Goal: Find specific page/section: Find specific page/section

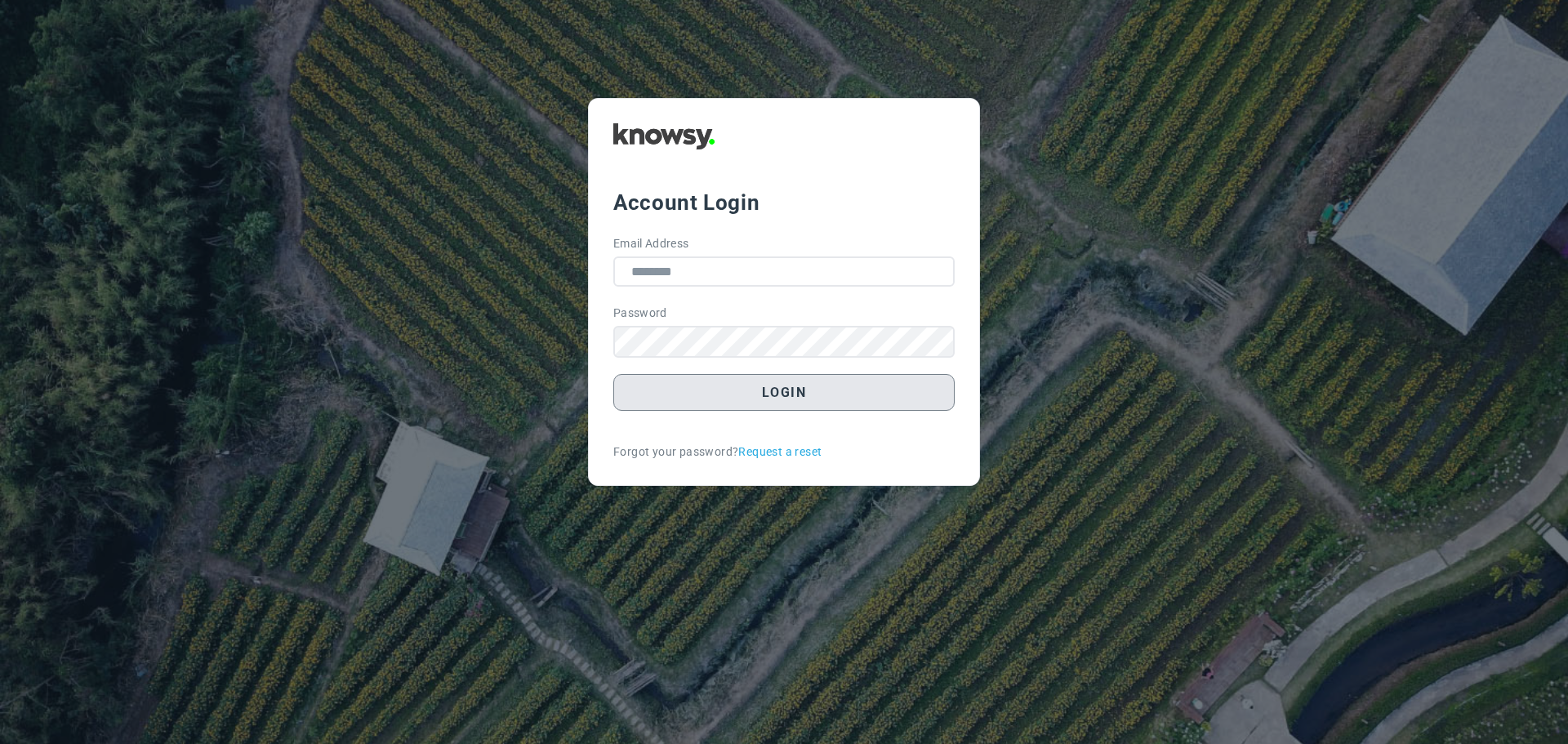
type input "**********"
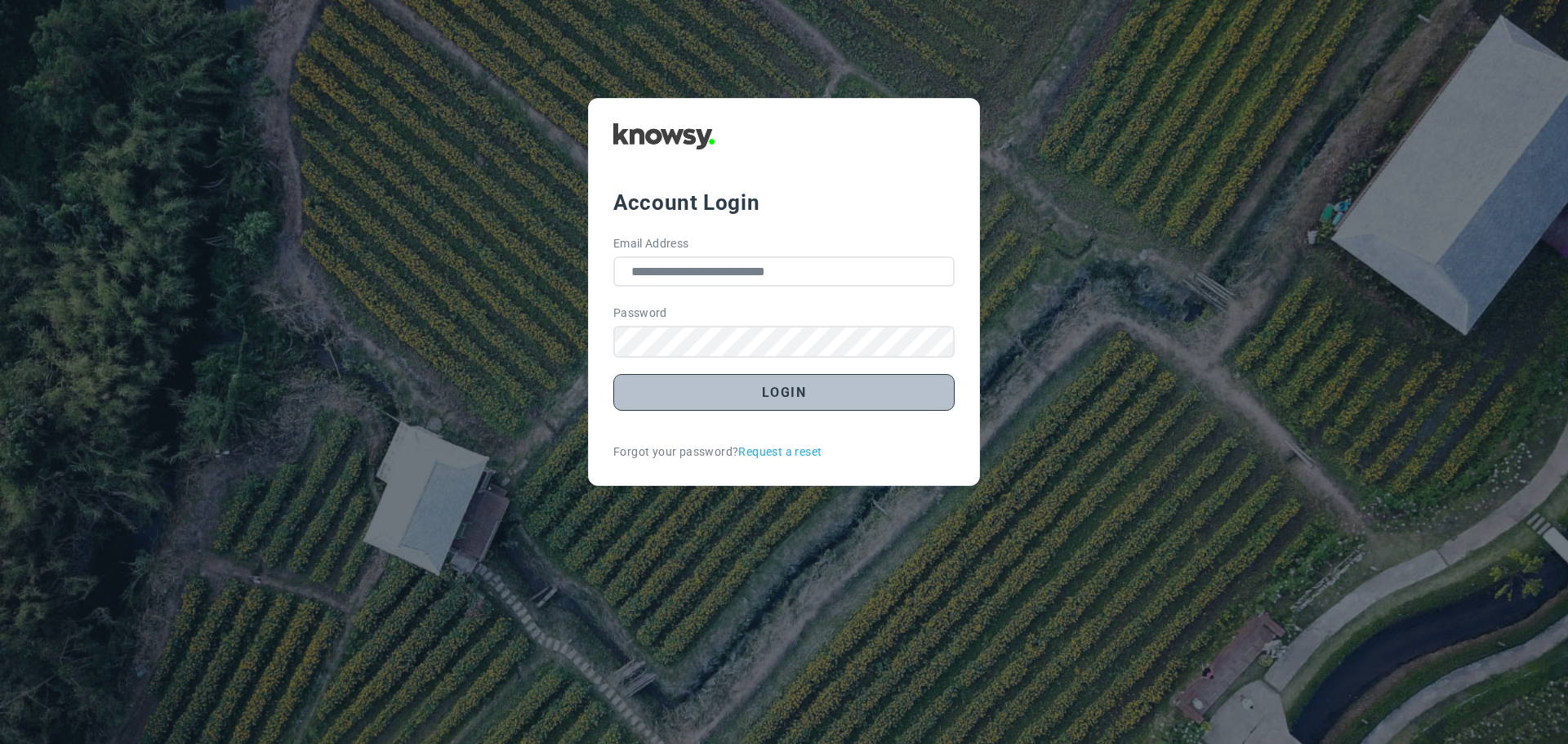
click at [786, 395] on button "Login" at bounding box center [784, 392] width 341 height 37
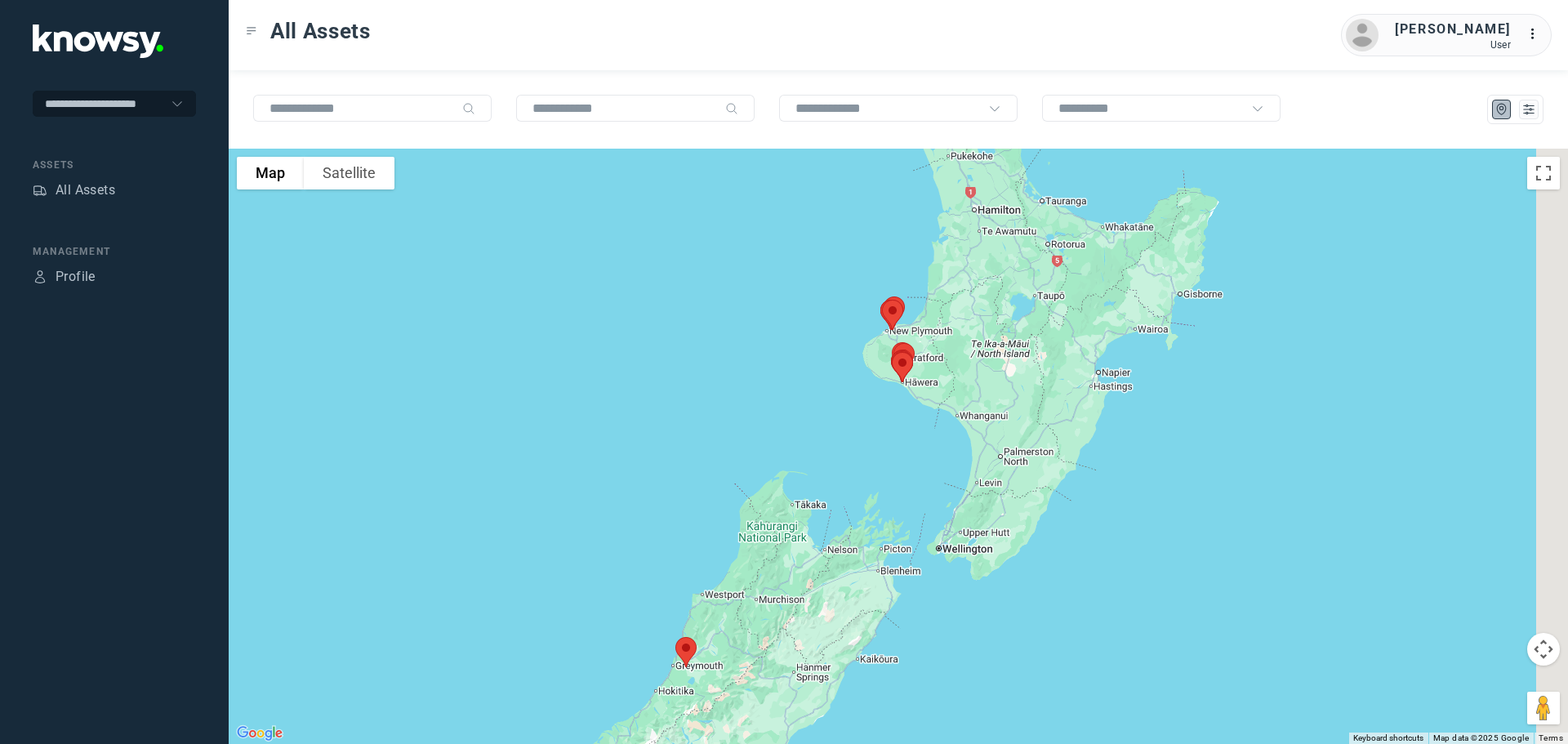
drag, startPoint x: 918, startPoint y: 404, endPoint x: 779, endPoint y: 469, distance: 153.4
click at [780, 468] on div at bounding box center [898, 447] width 1339 height 596
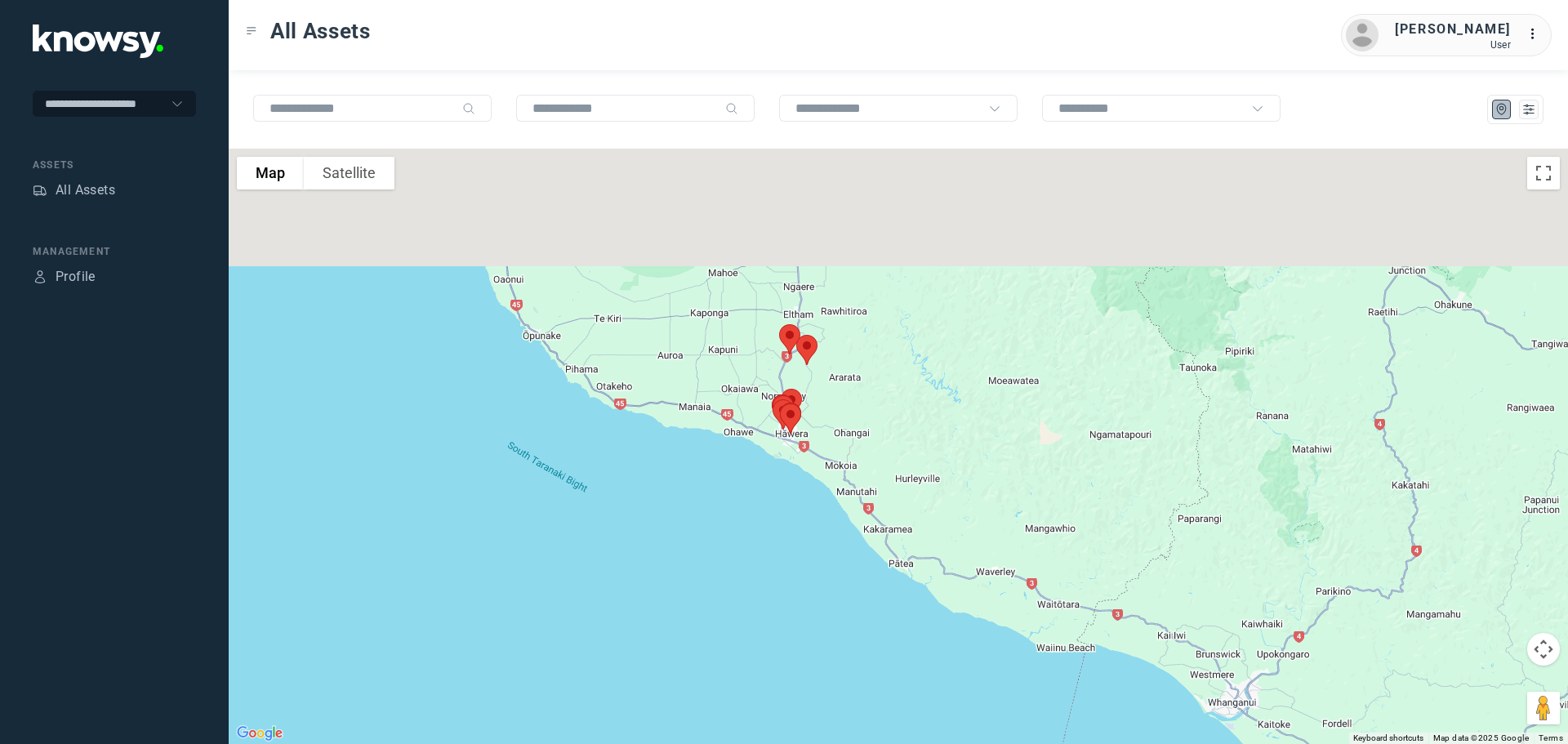
drag, startPoint x: 805, startPoint y: 302, endPoint x: 809, endPoint y: 504, distance: 202.0
click at [814, 503] on div at bounding box center [898, 447] width 1339 height 596
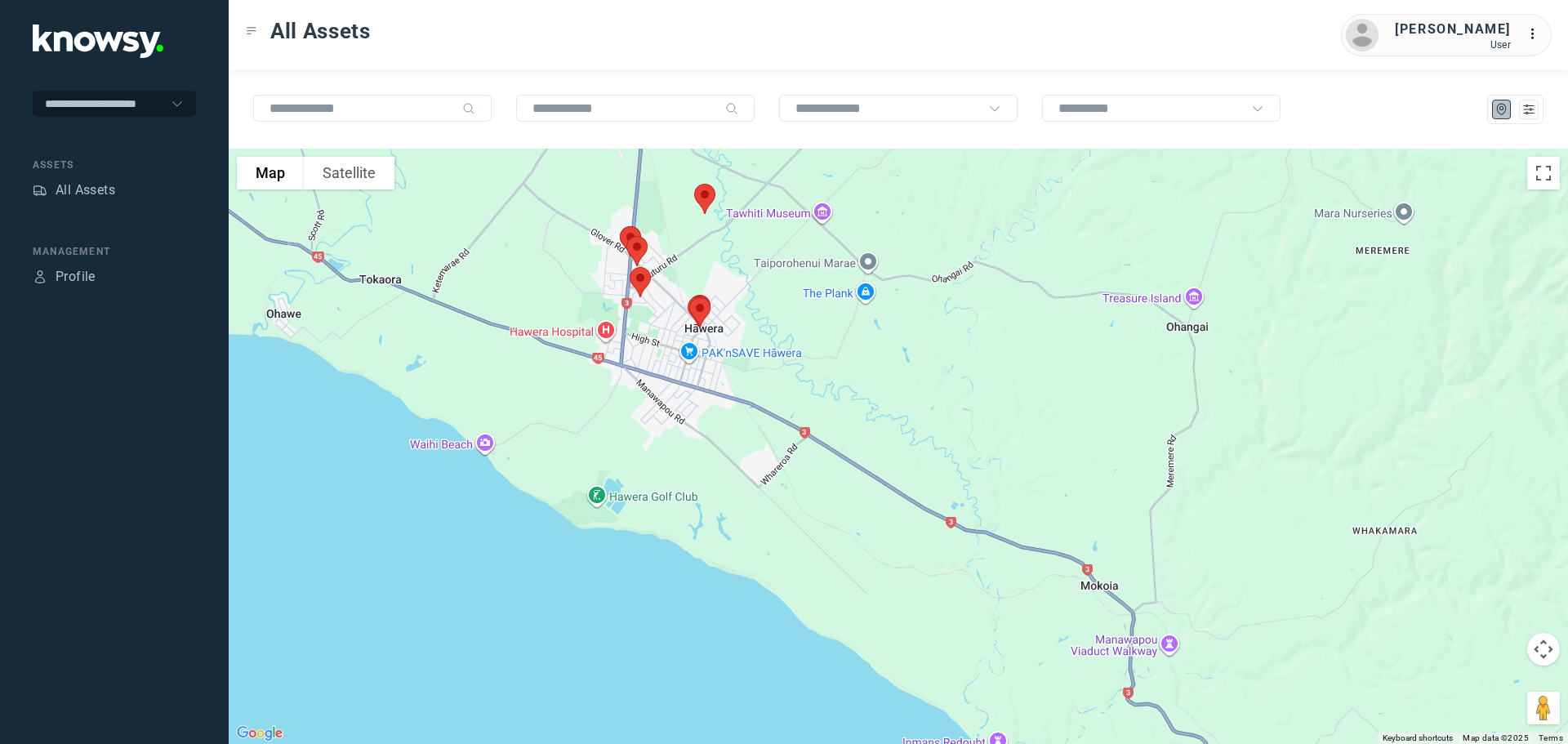
drag, startPoint x: 631, startPoint y: 404, endPoint x: 732, endPoint y: 516, distance: 150.8
click at [732, 516] on div at bounding box center [898, 447] width 1339 height 596
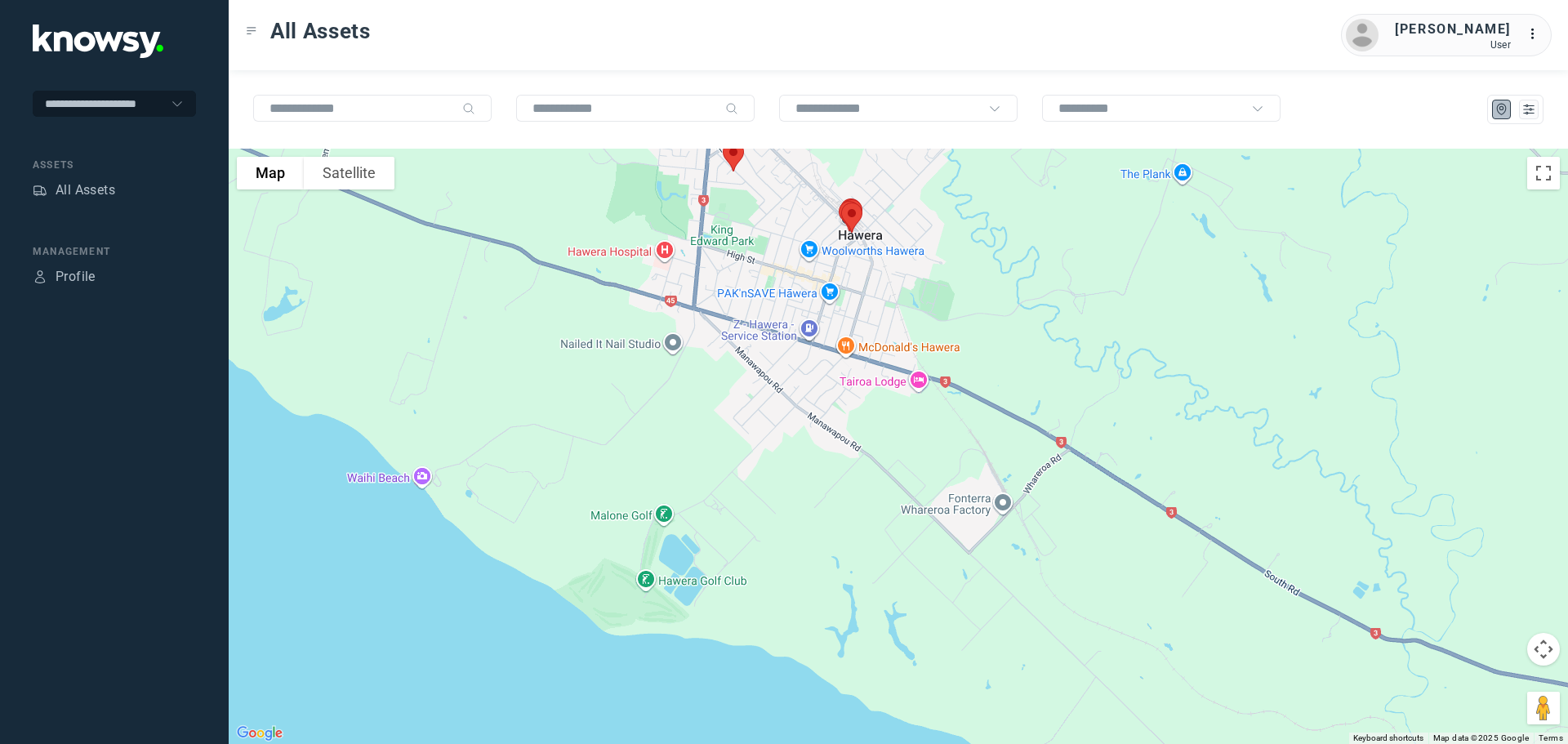
drag, startPoint x: 745, startPoint y: 323, endPoint x: 750, endPoint y: 497, distance: 174.1
click at [750, 497] on div at bounding box center [898, 447] width 1339 height 596
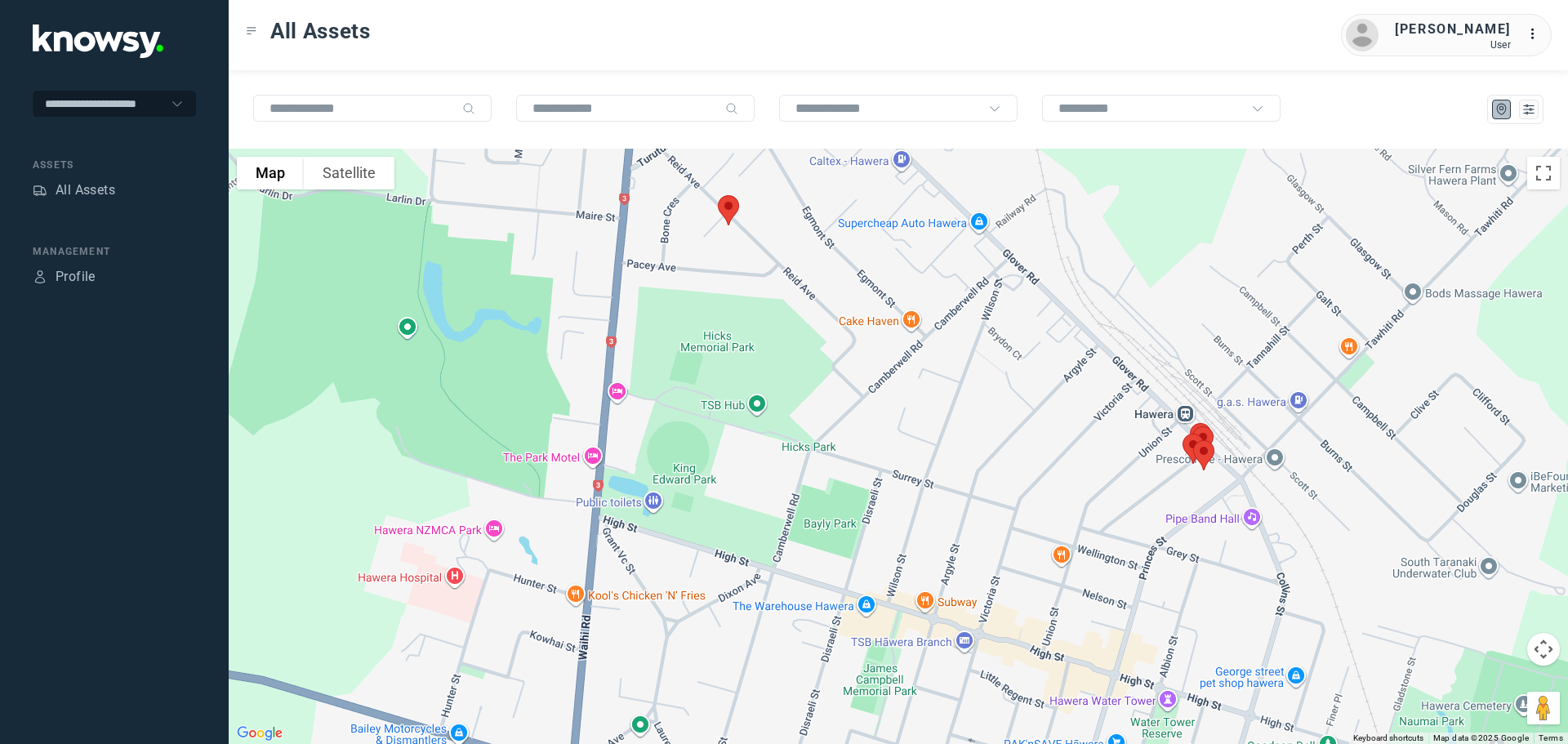
drag, startPoint x: 728, startPoint y: 326, endPoint x: 735, endPoint y: 424, distance: 98.2
click at [735, 424] on div at bounding box center [898, 447] width 1339 height 596
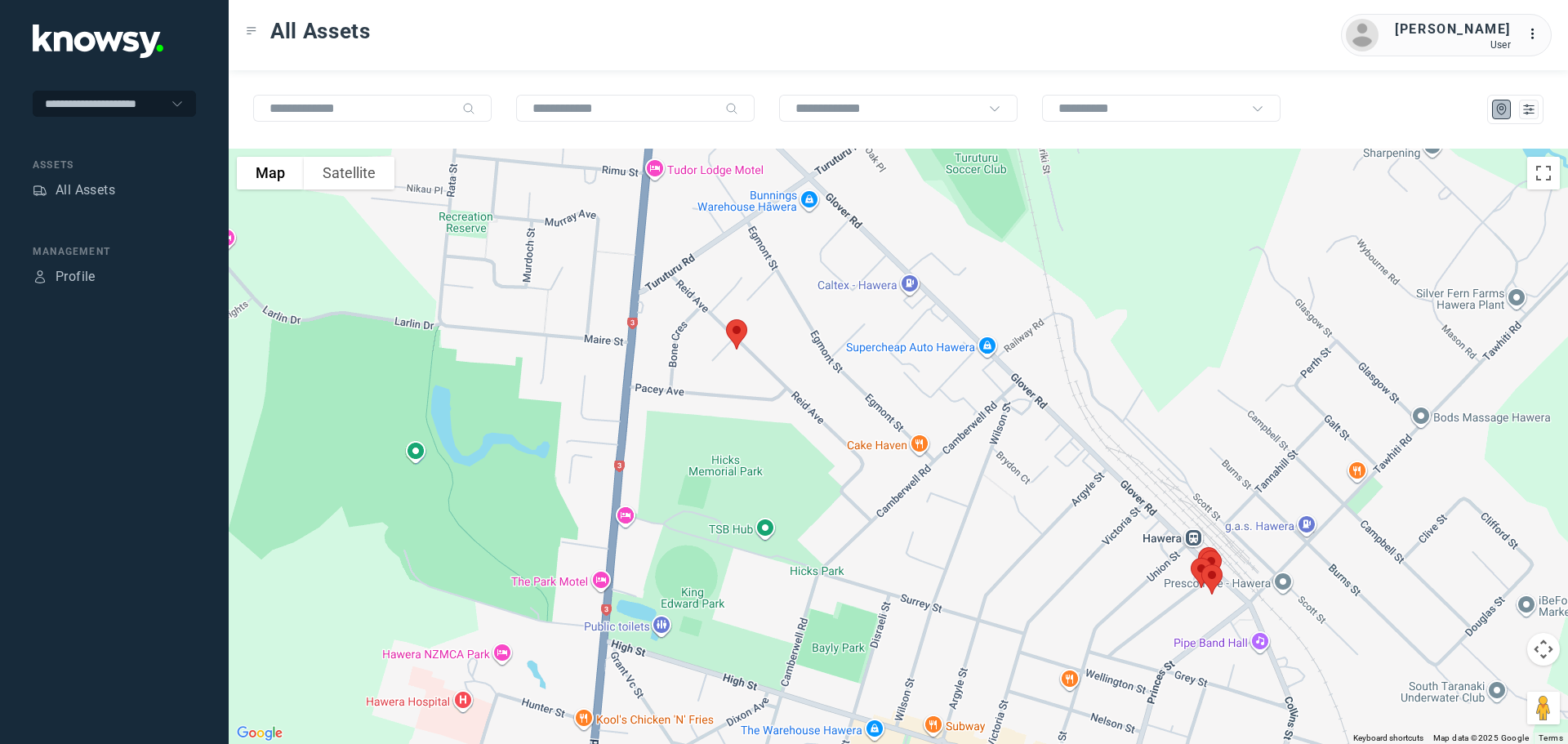
click at [735, 331] on img at bounding box center [737, 334] width 34 height 43
click at [797, 231] on button "Close" at bounding box center [789, 243] width 39 height 39
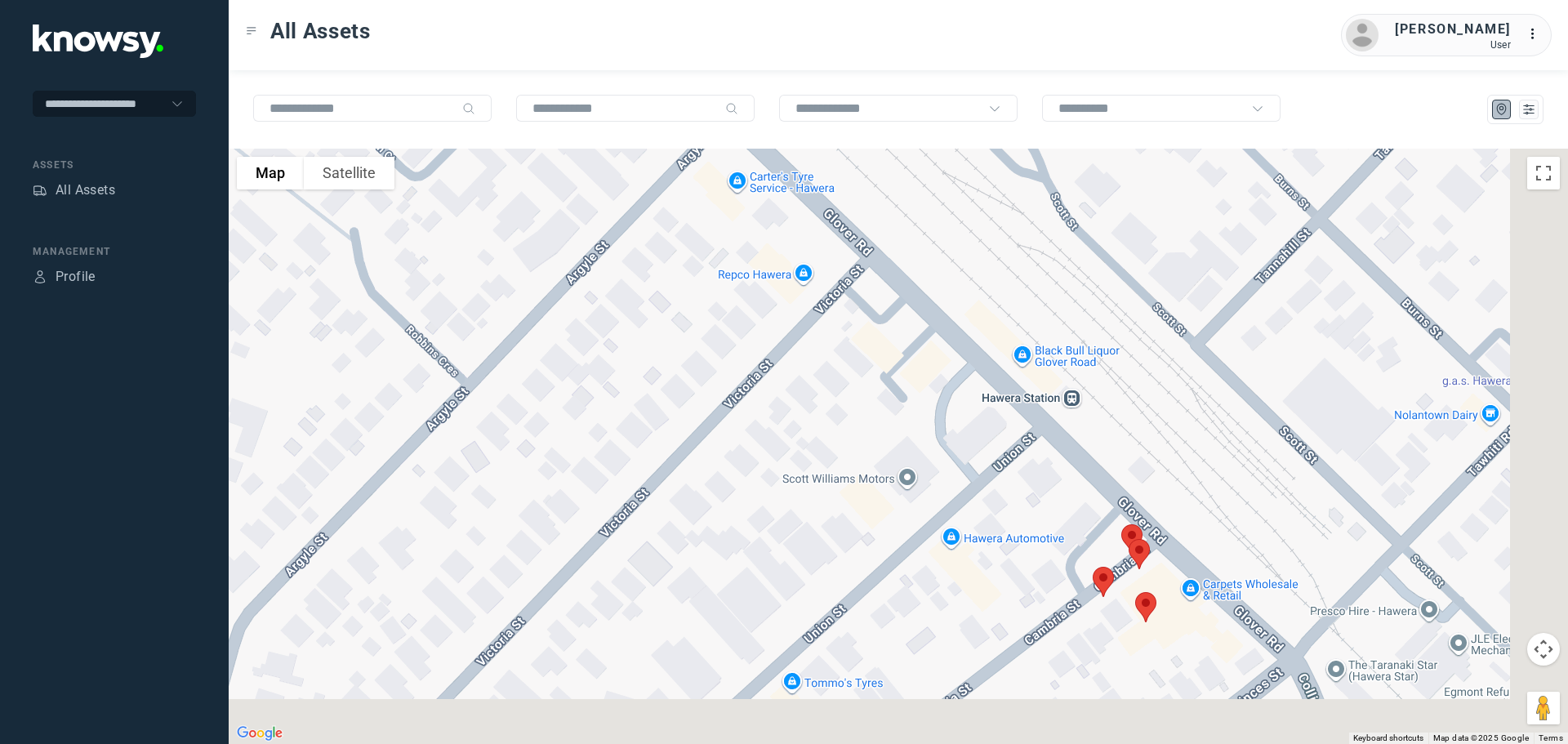
drag, startPoint x: 1157, startPoint y: 545, endPoint x: 923, endPoint y: 476, distance: 244.0
click at [923, 476] on div at bounding box center [898, 447] width 1339 height 596
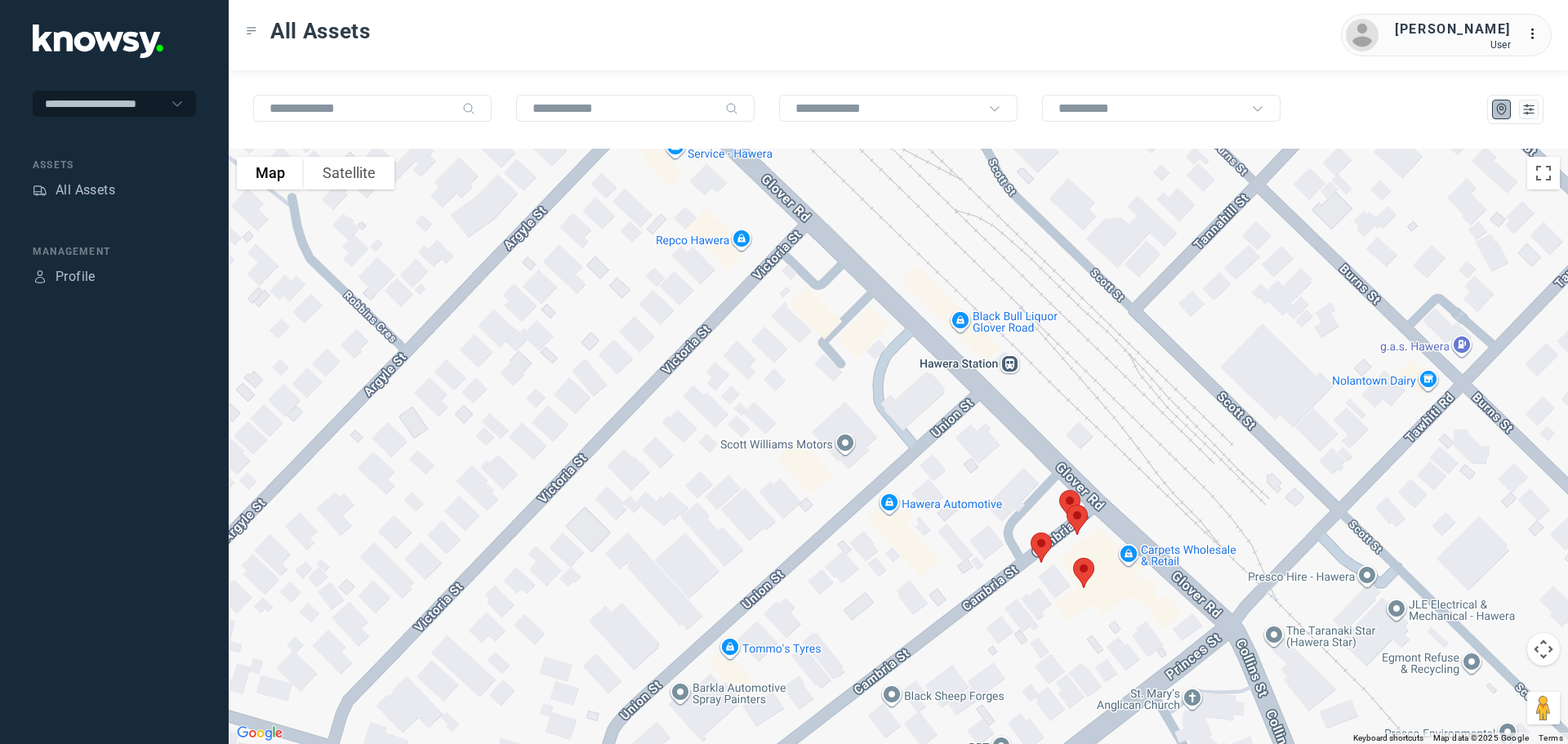
drag, startPoint x: 1161, startPoint y: 491, endPoint x: 1066, endPoint y: 427, distance: 114.5
click at [1066, 427] on div at bounding box center [898, 447] width 1339 height 596
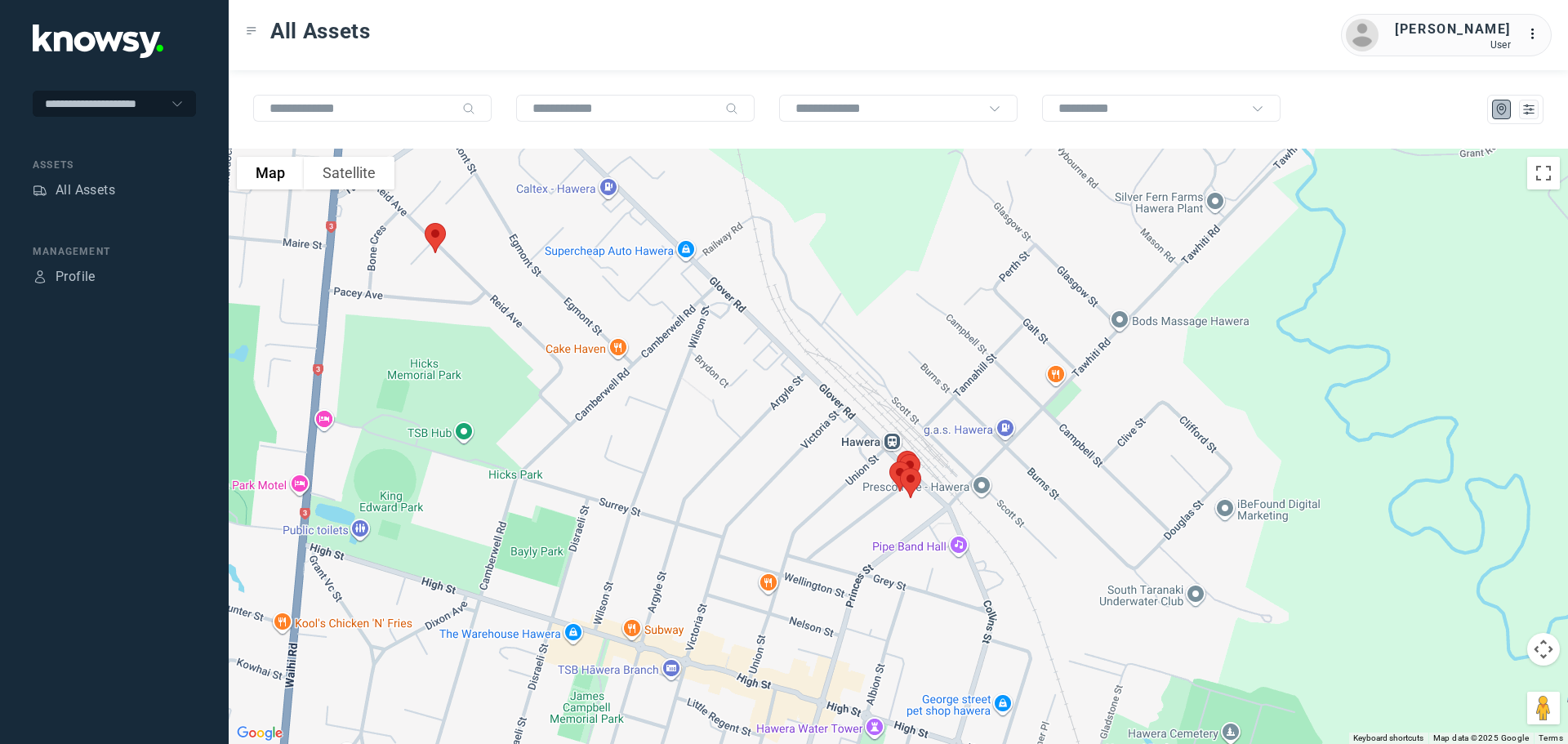
drag, startPoint x: 642, startPoint y: 295, endPoint x: 705, endPoint y: 456, distance: 172.9
click at [705, 456] on div at bounding box center [898, 447] width 1339 height 596
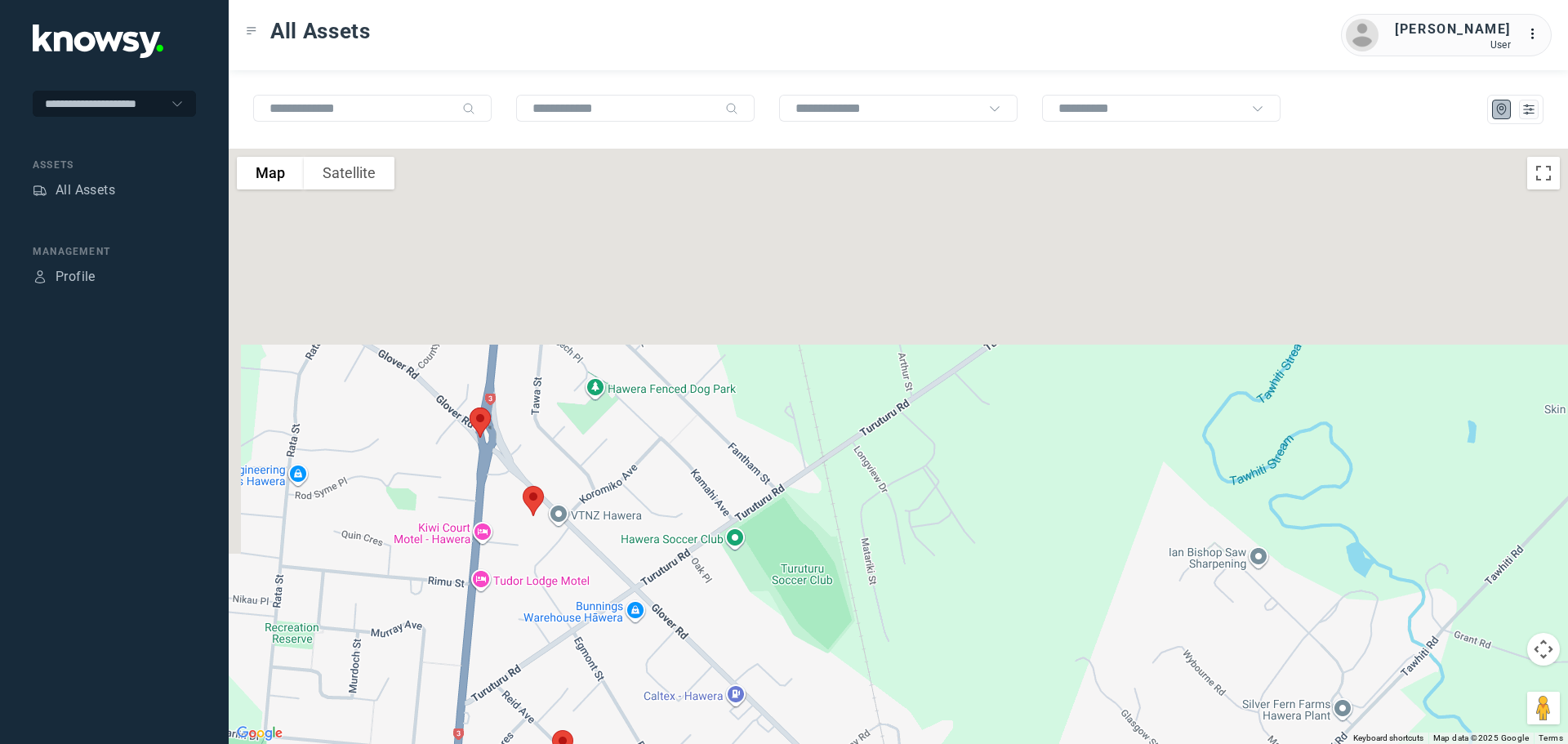
drag, startPoint x: 769, startPoint y: 462, endPoint x: 798, endPoint y: 603, distance: 144.0
click at [798, 603] on div at bounding box center [898, 447] width 1339 height 596
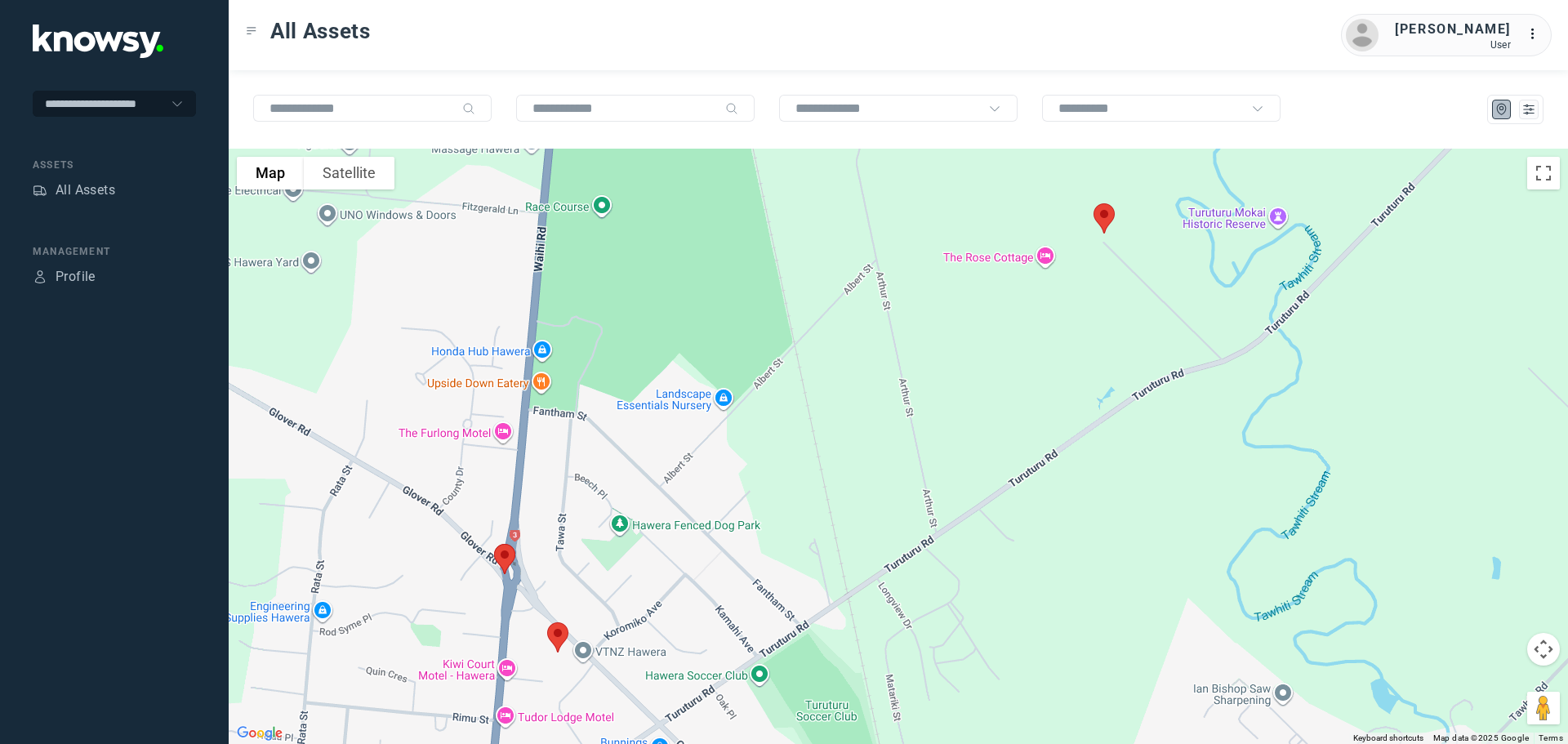
drag, startPoint x: 831, startPoint y: 485, endPoint x: 864, endPoint y: 614, distance: 133.2
click at [864, 615] on div at bounding box center [898, 447] width 1339 height 596
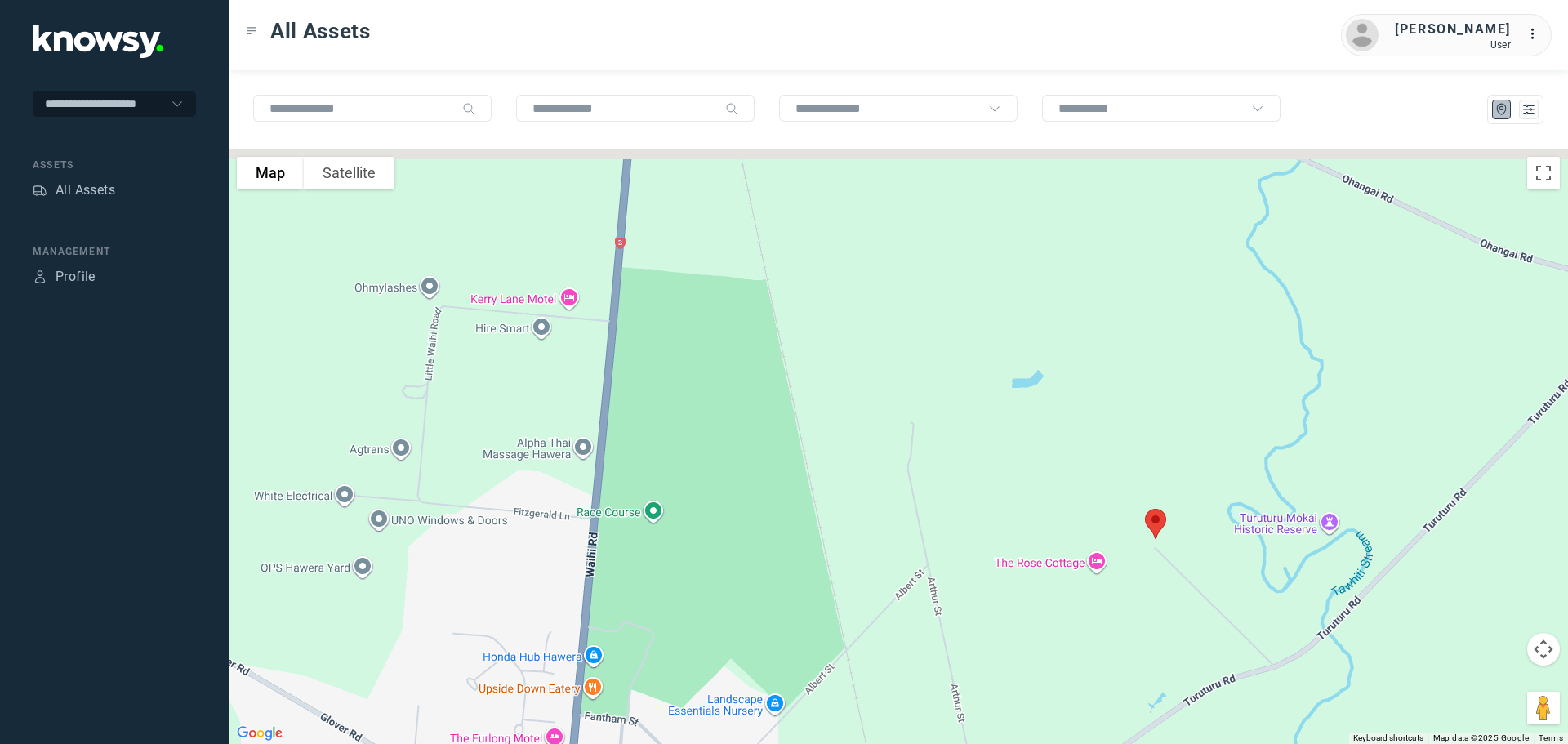
drag, startPoint x: 926, startPoint y: 479, endPoint x: 914, endPoint y: 655, distance: 176.4
click at [914, 655] on div at bounding box center [898, 447] width 1339 height 596
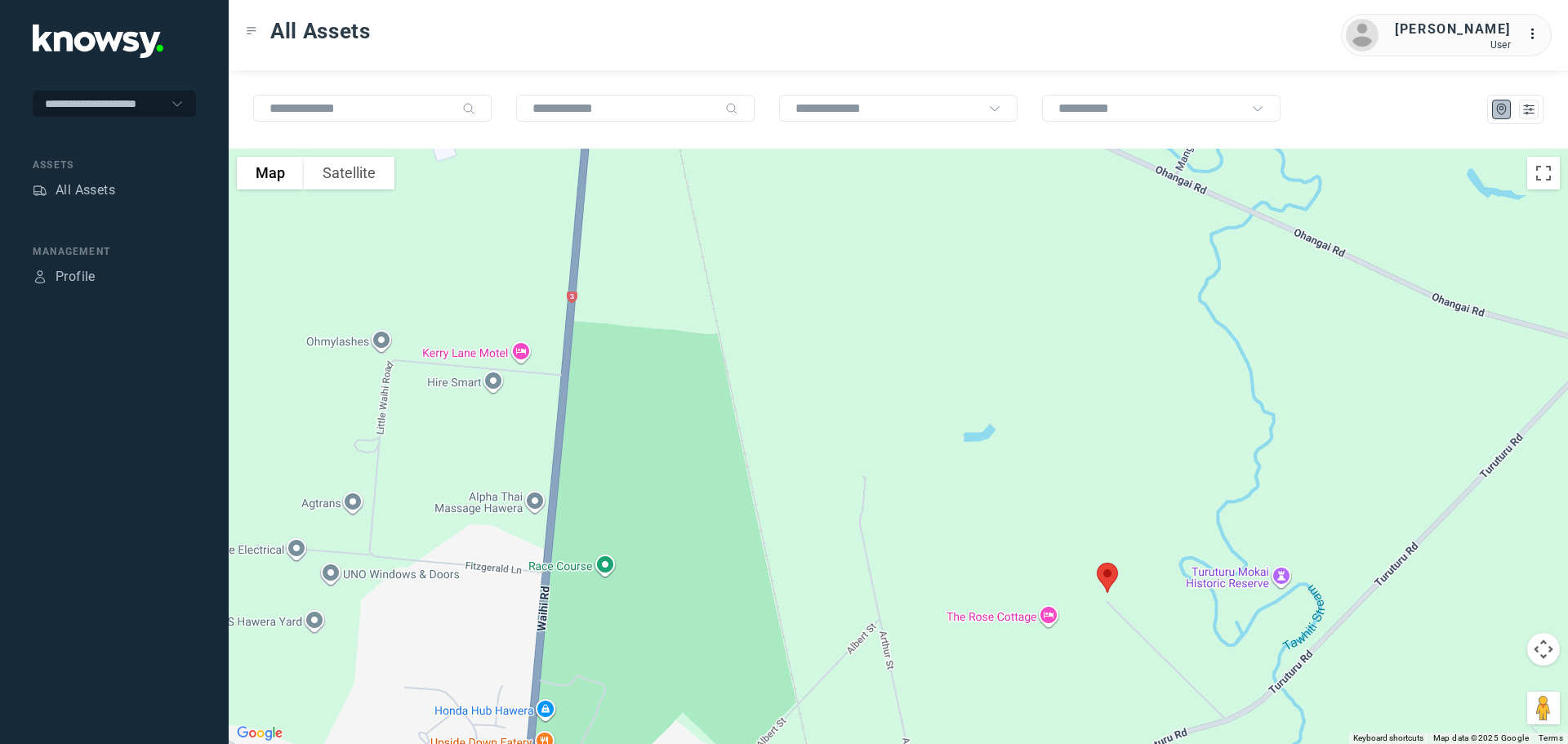
drag, startPoint x: 988, startPoint y: 485, endPoint x: 980, endPoint y: 428, distance: 57.6
click at [980, 428] on div at bounding box center [898, 447] width 1339 height 596
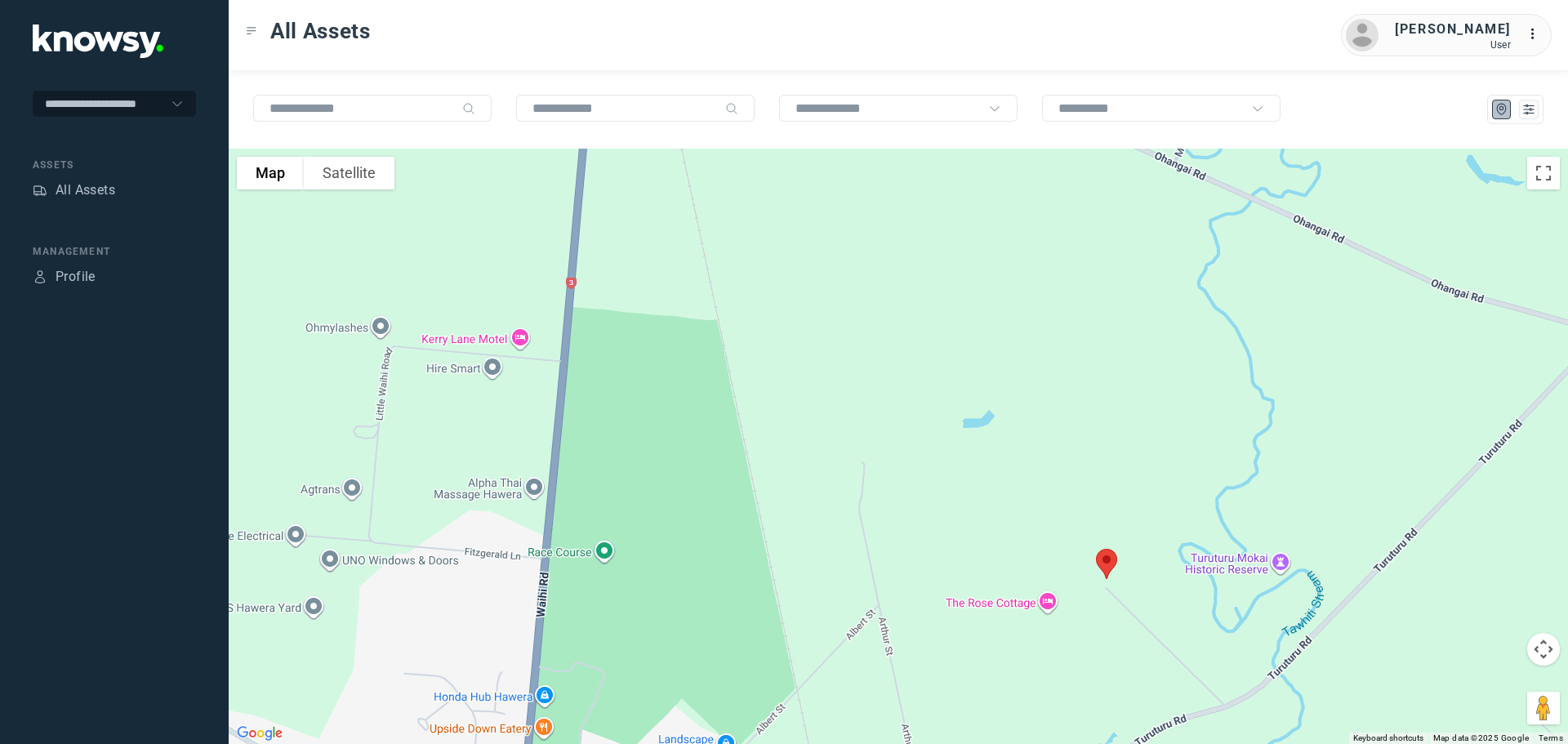
click at [1109, 564] on img at bounding box center [1107, 564] width 34 height 43
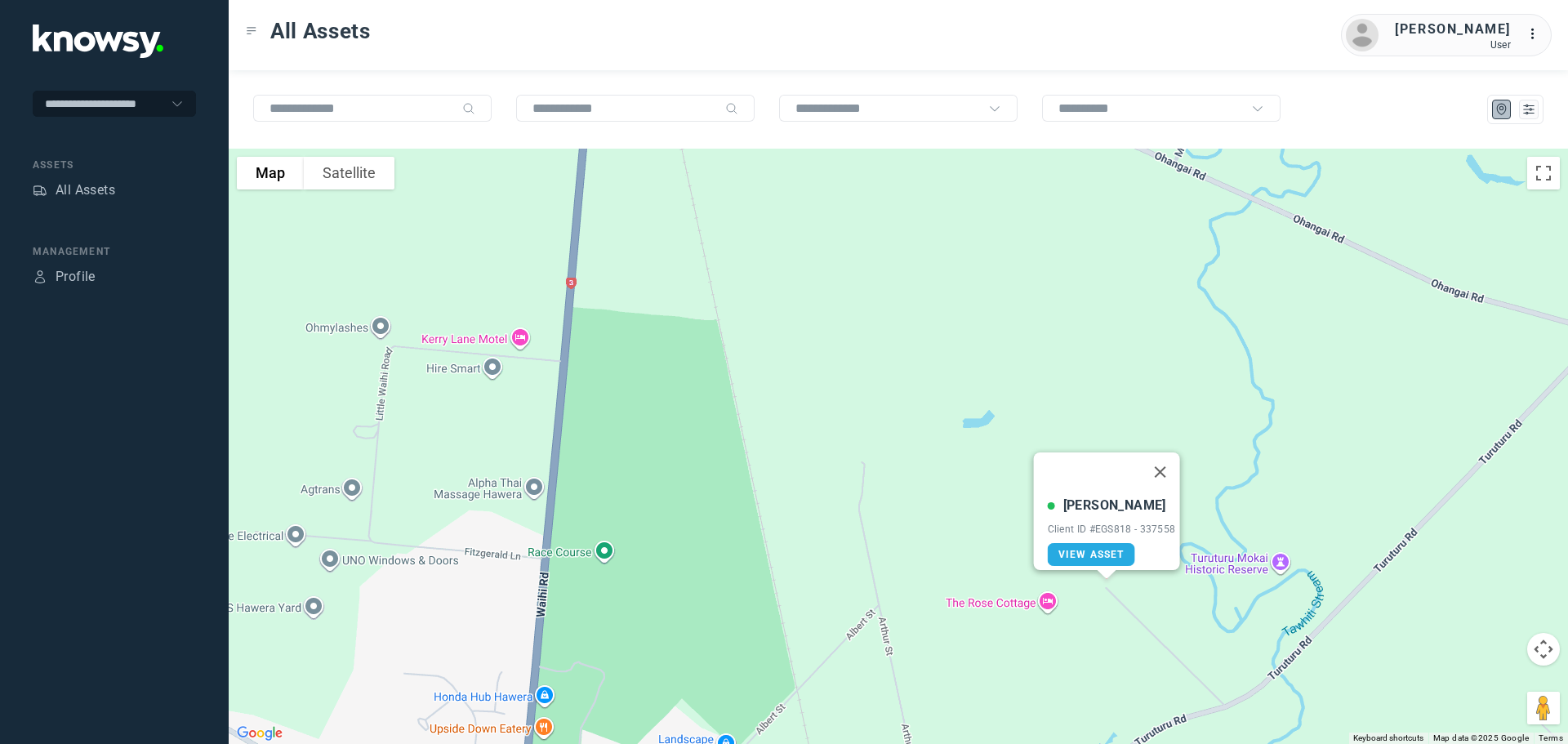
click at [1166, 462] on button "Close" at bounding box center [1160, 472] width 39 height 39
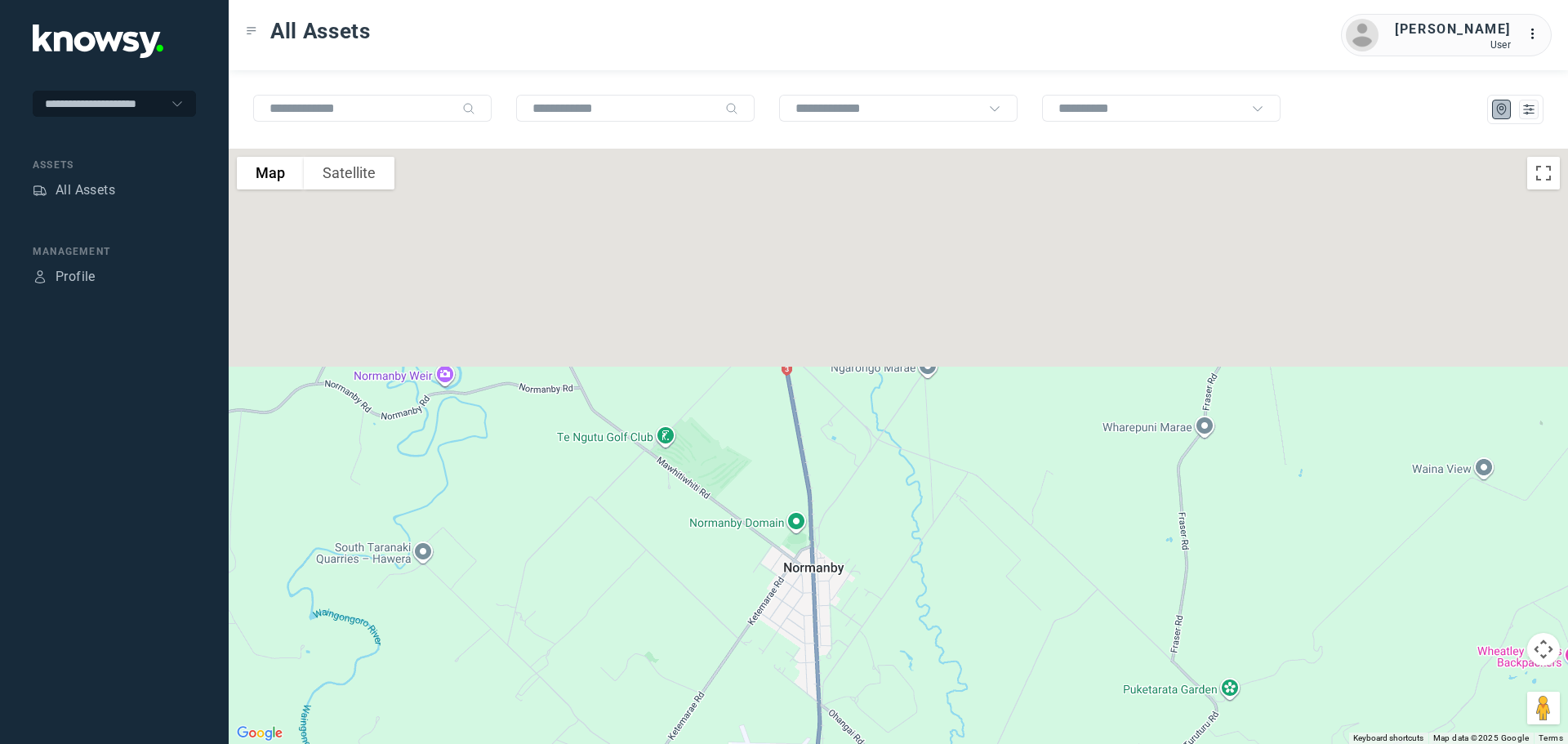
drag, startPoint x: 730, startPoint y: 273, endPoint x: 783, endPoint y: 772, distance: 501.8
click at [783, 743] on html "**********" at bounding box center [784, 372] width 1568 height 744
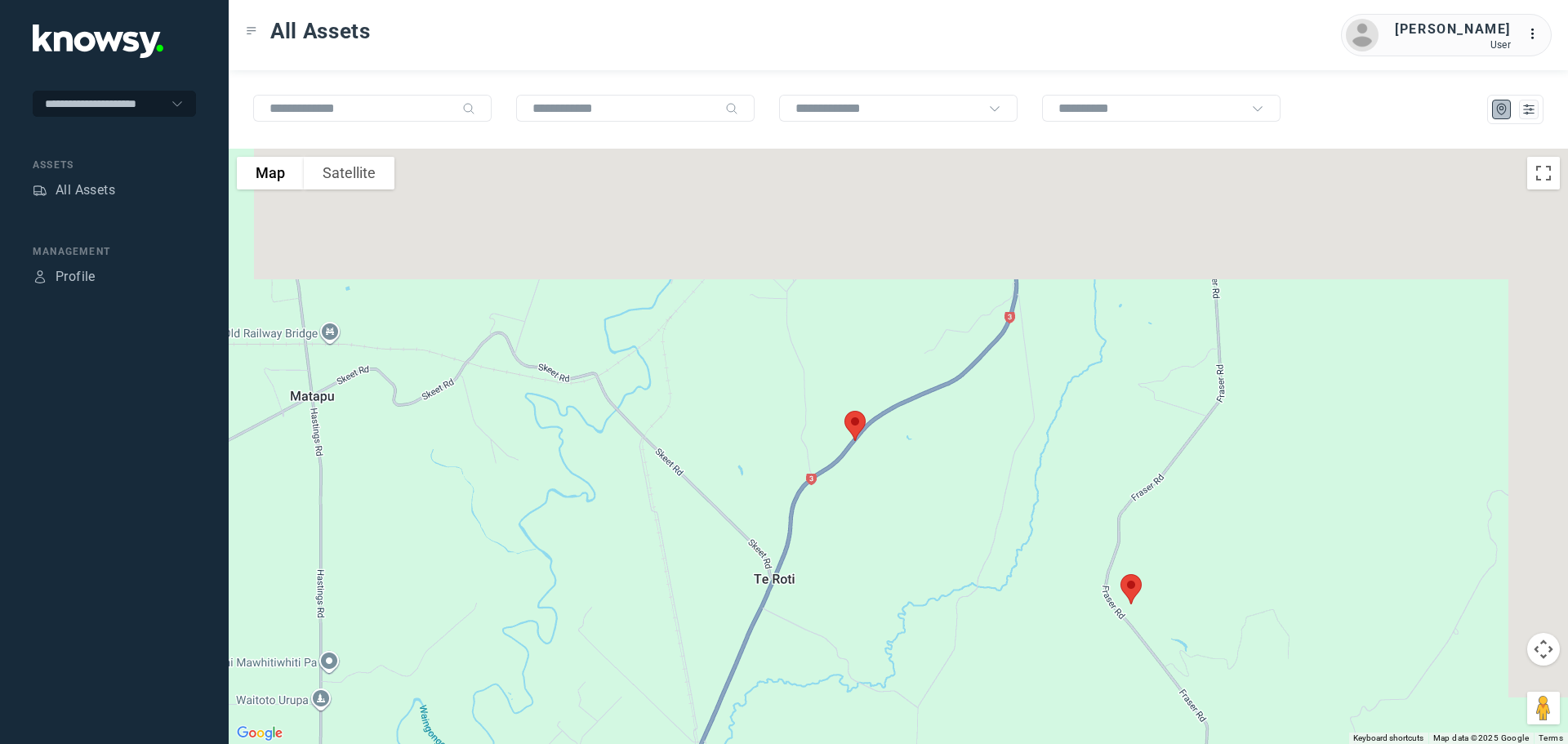
drag, startPoint x: 708, startPoint y: 709, endPoint x: 693, endPoint y: 782, distance: 74.5
click at [693, 743] on html "**********" at bounding box center [784, 372] width 1568 height 744
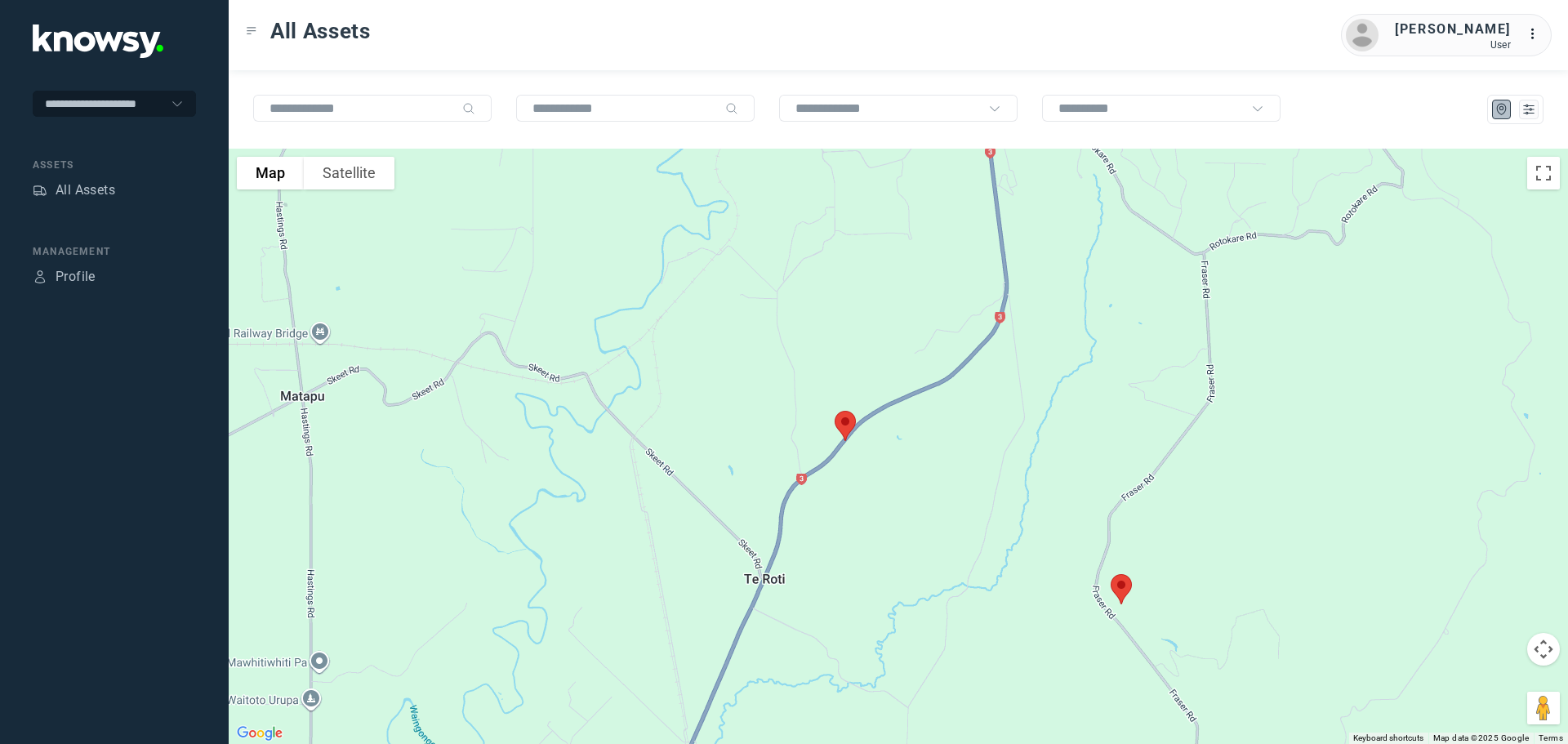
click at [845, 422] on img at bounding box center [845, 426] width 34 height 43
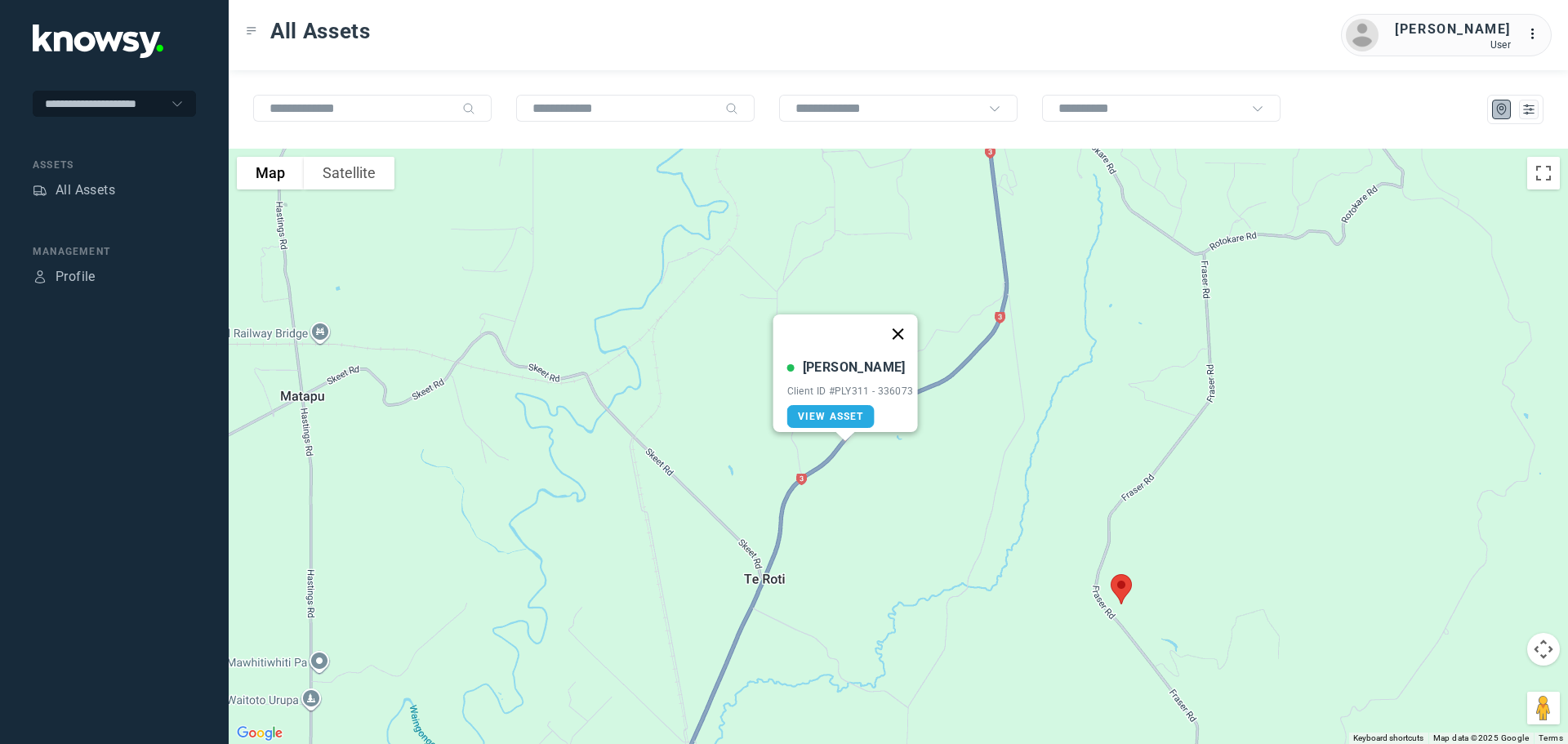
click at [905, 320] on button "Close" at bounding box center [897, 334] width 39 height 39
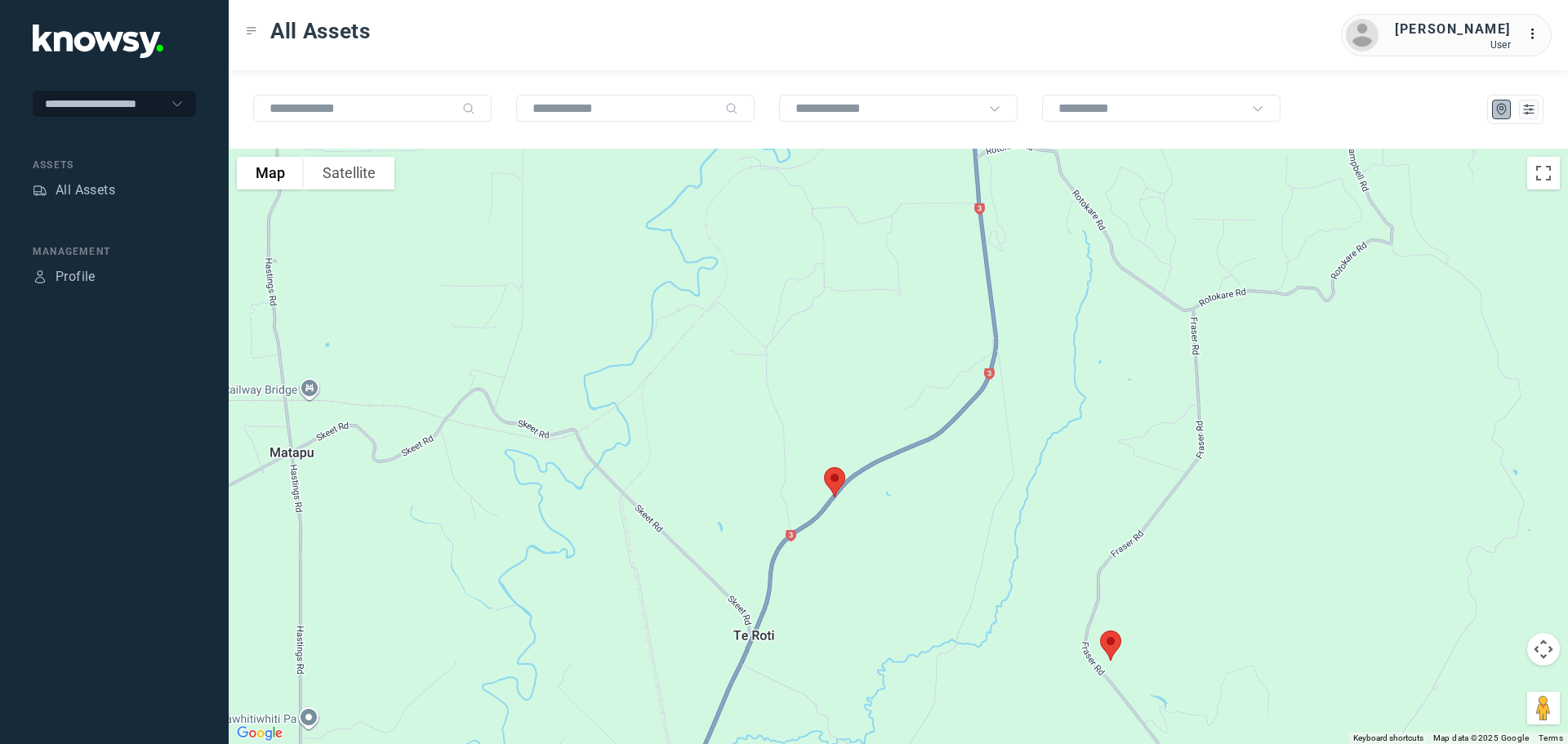
drag, startPoint x: 846, startPoint y: 225, endPoint x: 827, endPoint y: 293, distance: 70.6
click at [827, 293] on div at bounding box center [898, 447] width 1339 height 596
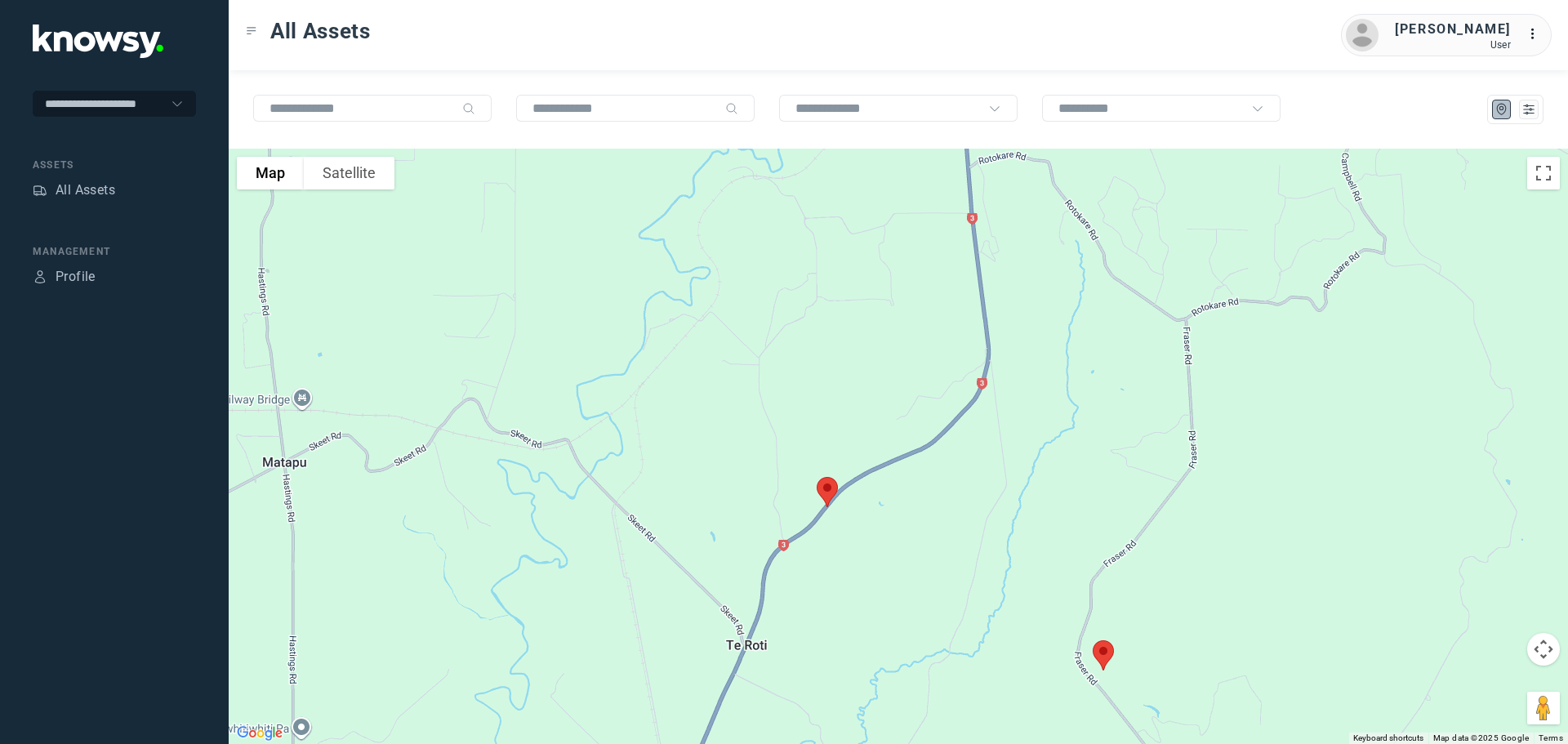
click at [1111, 654] on img at bounding box center [1103, 656] width 34 height 43
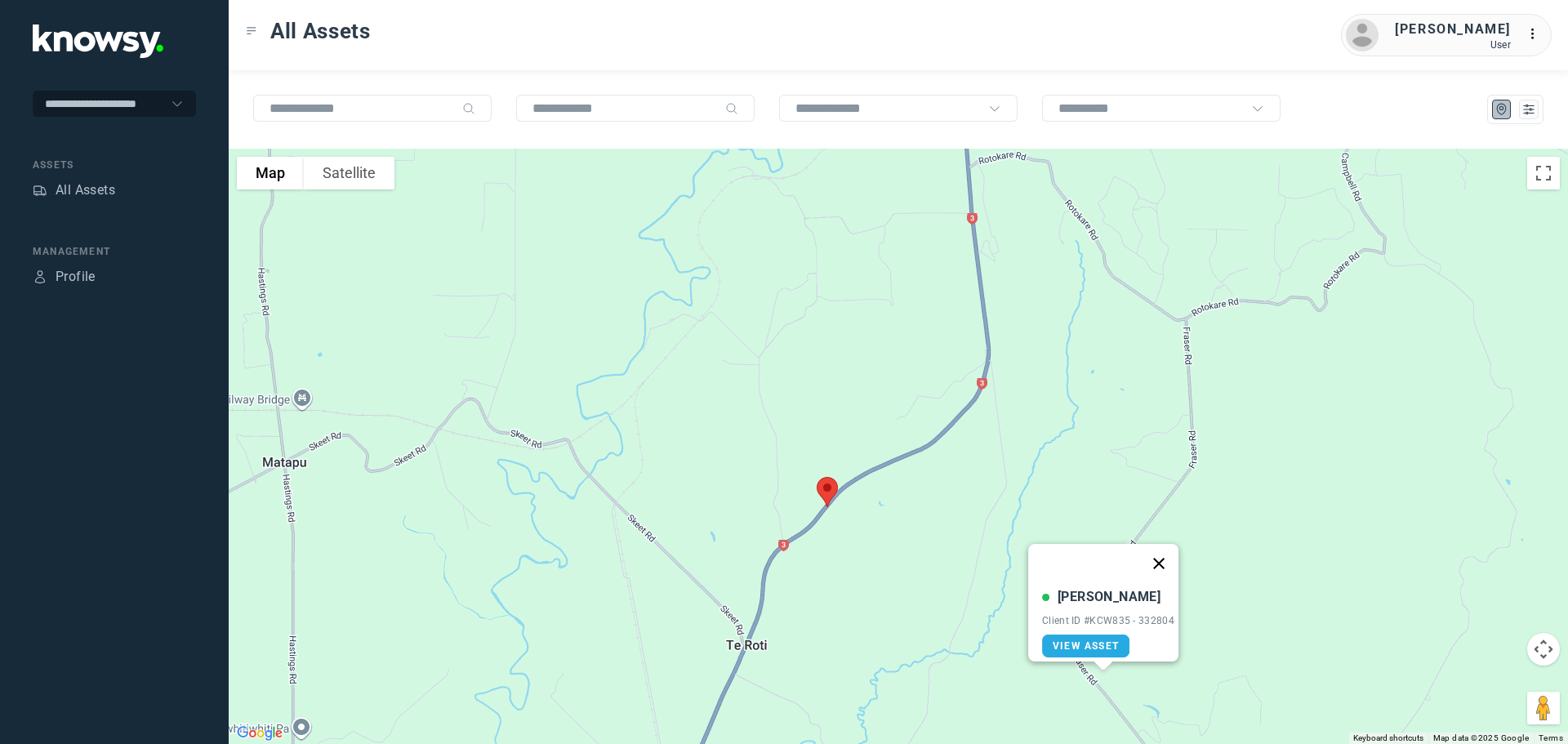
click at [1170, 551] on button "Close" at bounding box center [1159, 564] width 39 height 39
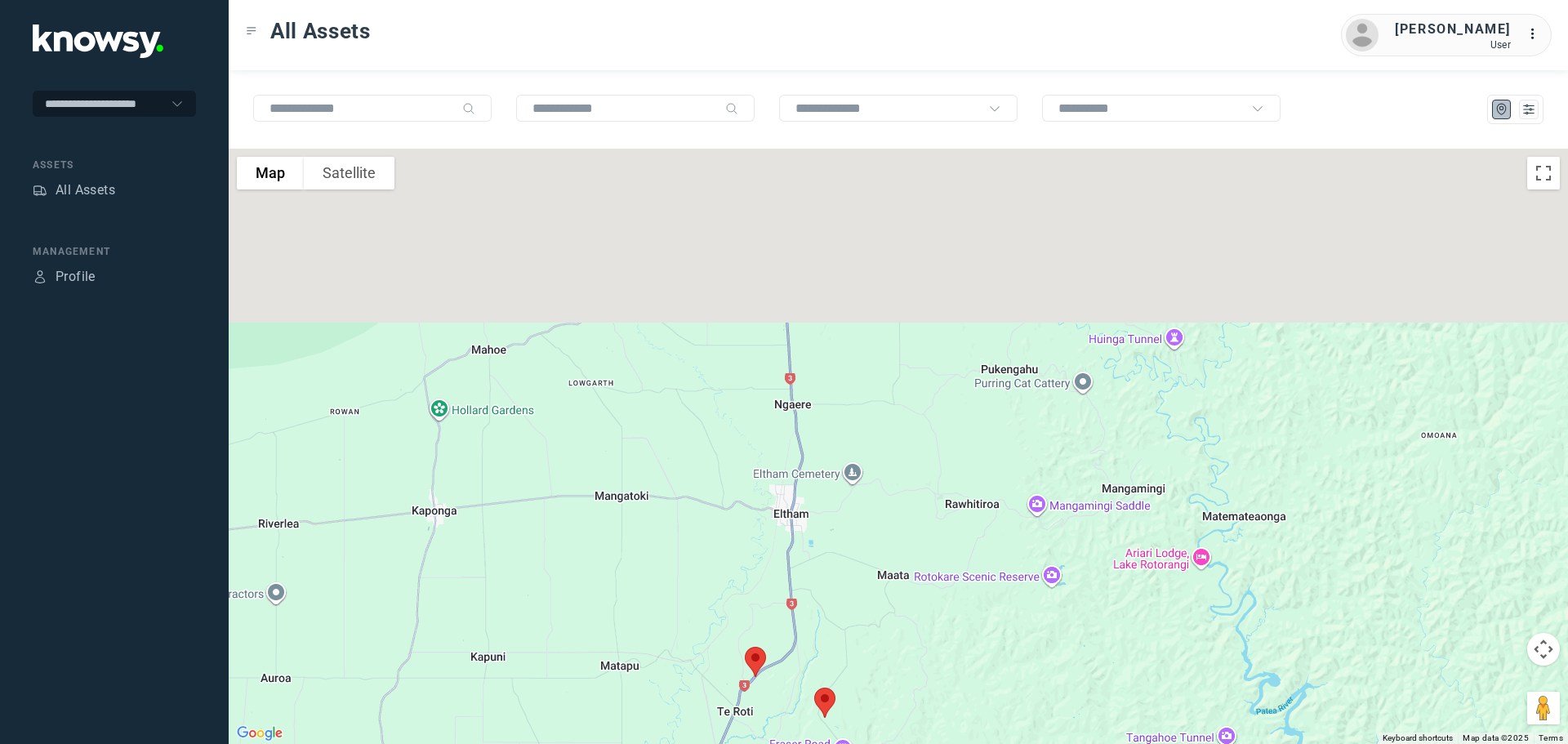
drag, startPoint x: 718, startPoint y: 235, endPoint x: 684, endPoint y: 522, distance: 289.0
click at [684, 522] on div at bounding box center [898, 447] width 1339 height 596
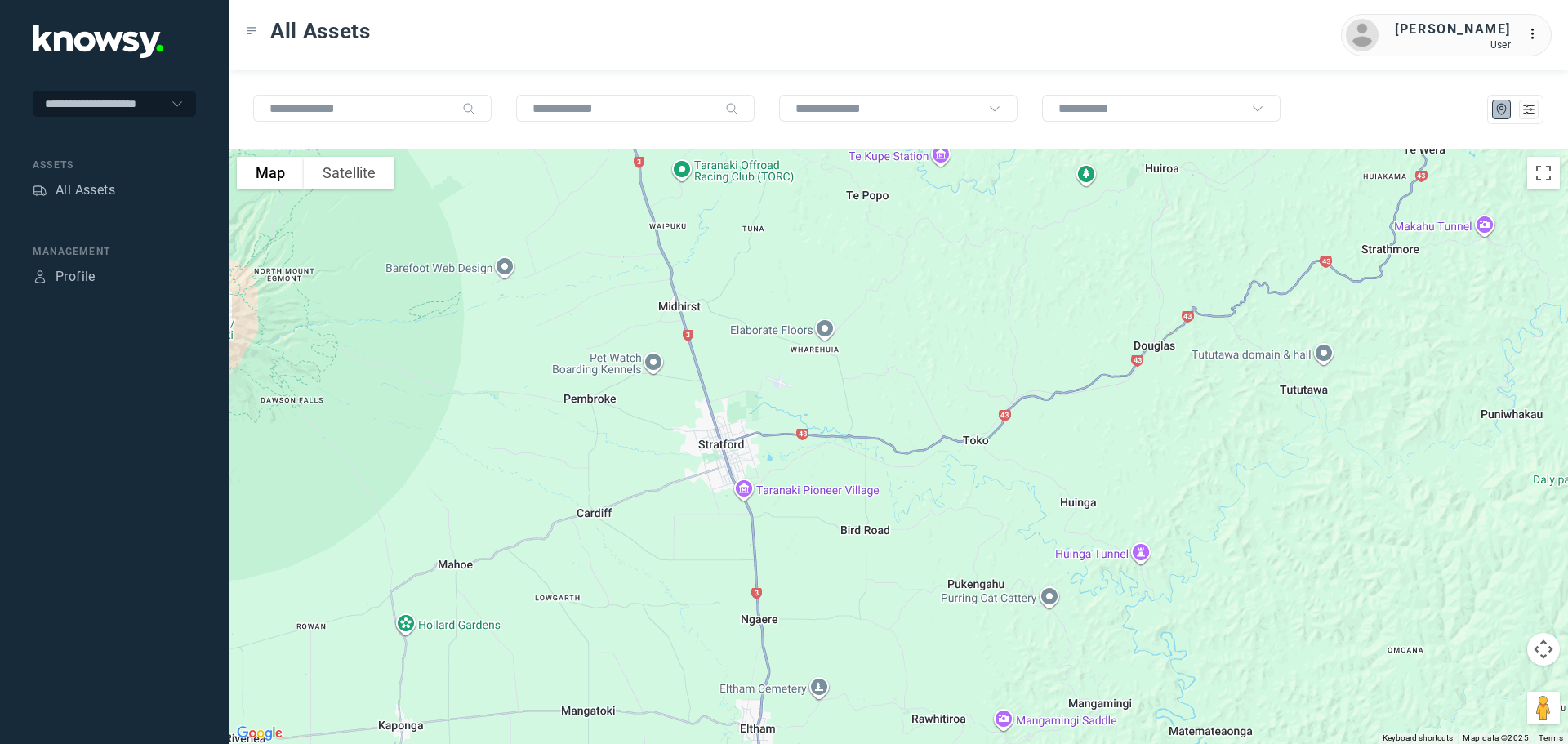
drag, startPoint x: 708, startPoint y: 399, endPoint x: 771, endPoint y: 589, distance: 200.2
click at [771, 588] on div at bounding box center [898, 447] width 1339 height 596
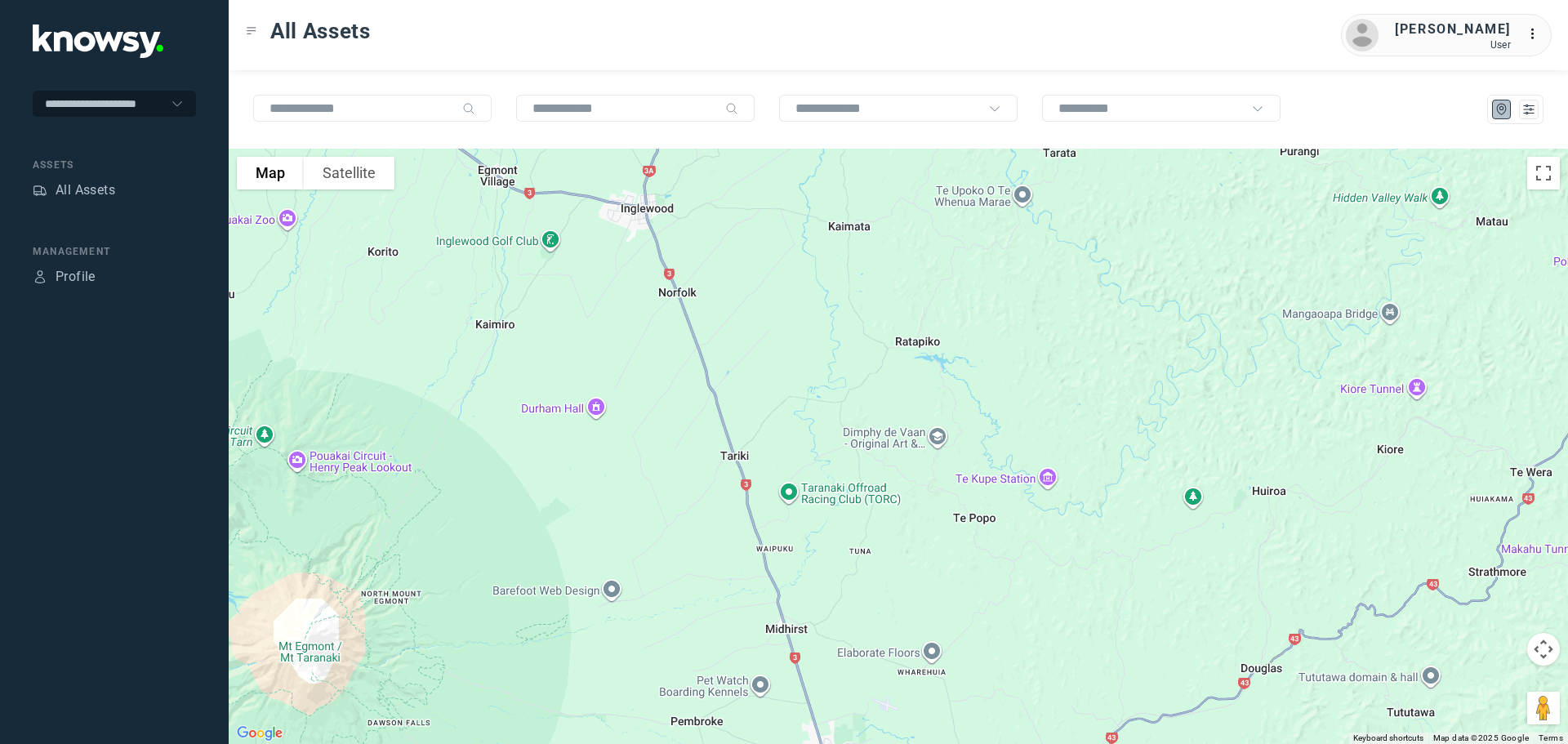
drag, startPoint x: 712, startPoint y: 395, endPoint x: 776, endPoint y: 575, distance: 191.0
click at [776, 575] on div at bounding box center [898, 447] width 1339 height 596
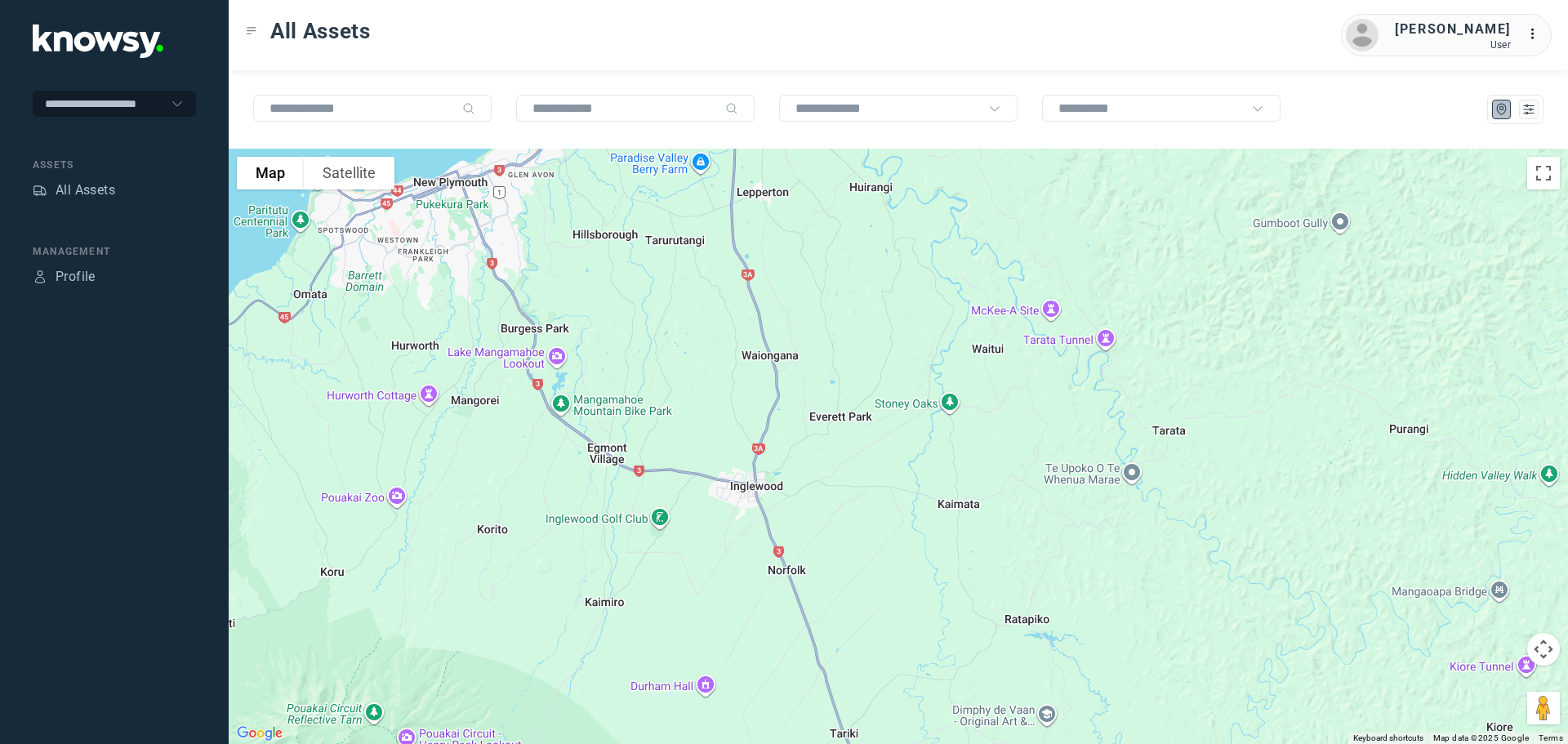
drag, startPoint x: 745, startPoint y: 408, endPoint x: 851, endPoint y: 621, distance: 237.9
click at [851, 624] on div at bounding box center [898, 447] width 1339 height 596
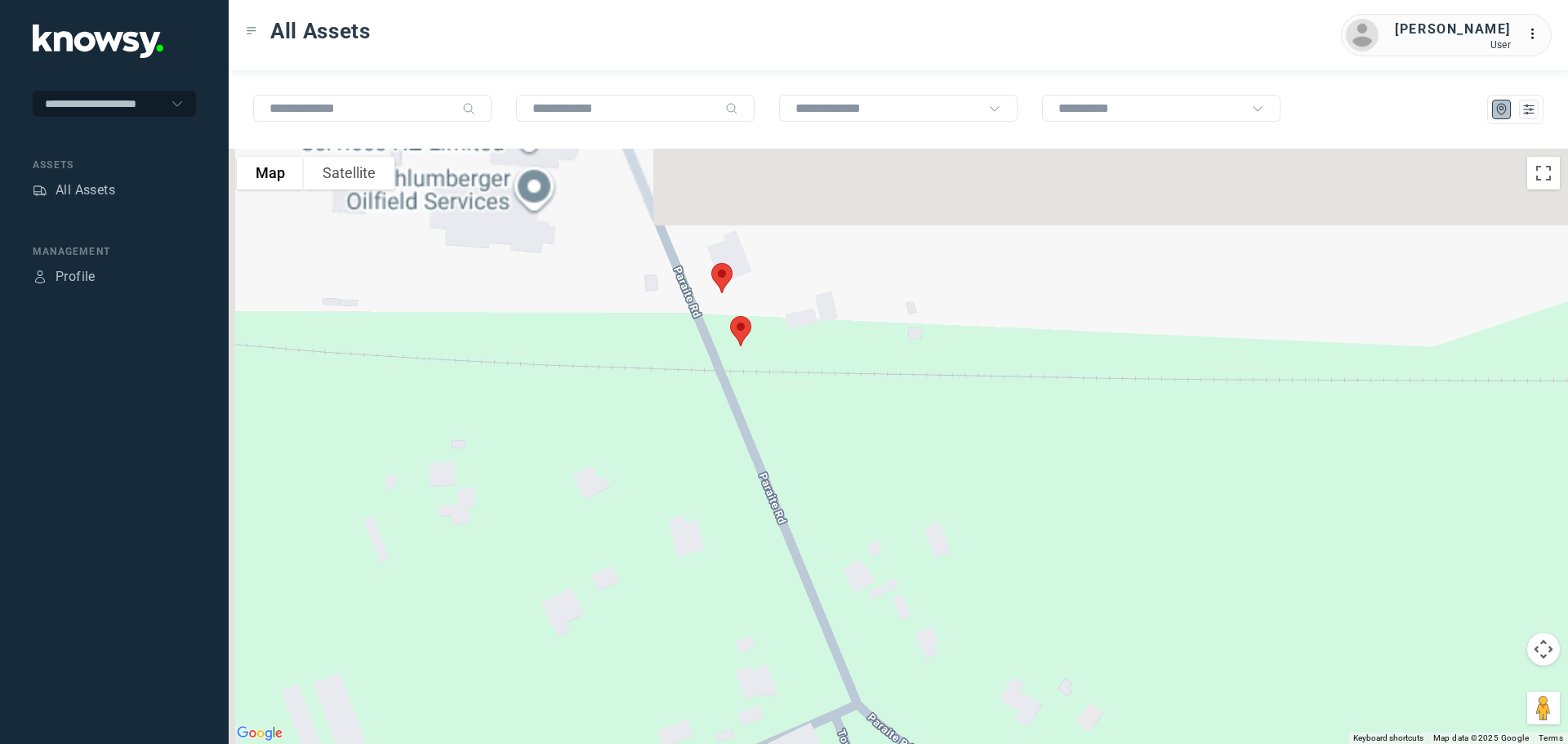
drag, startPoint x: 666, startPoint y: 250, endPoint x: 766, endPoint y: 530, distance: 297.3
click at [764, 558] on div at bounding box center [898, 447] width 1339 height 596
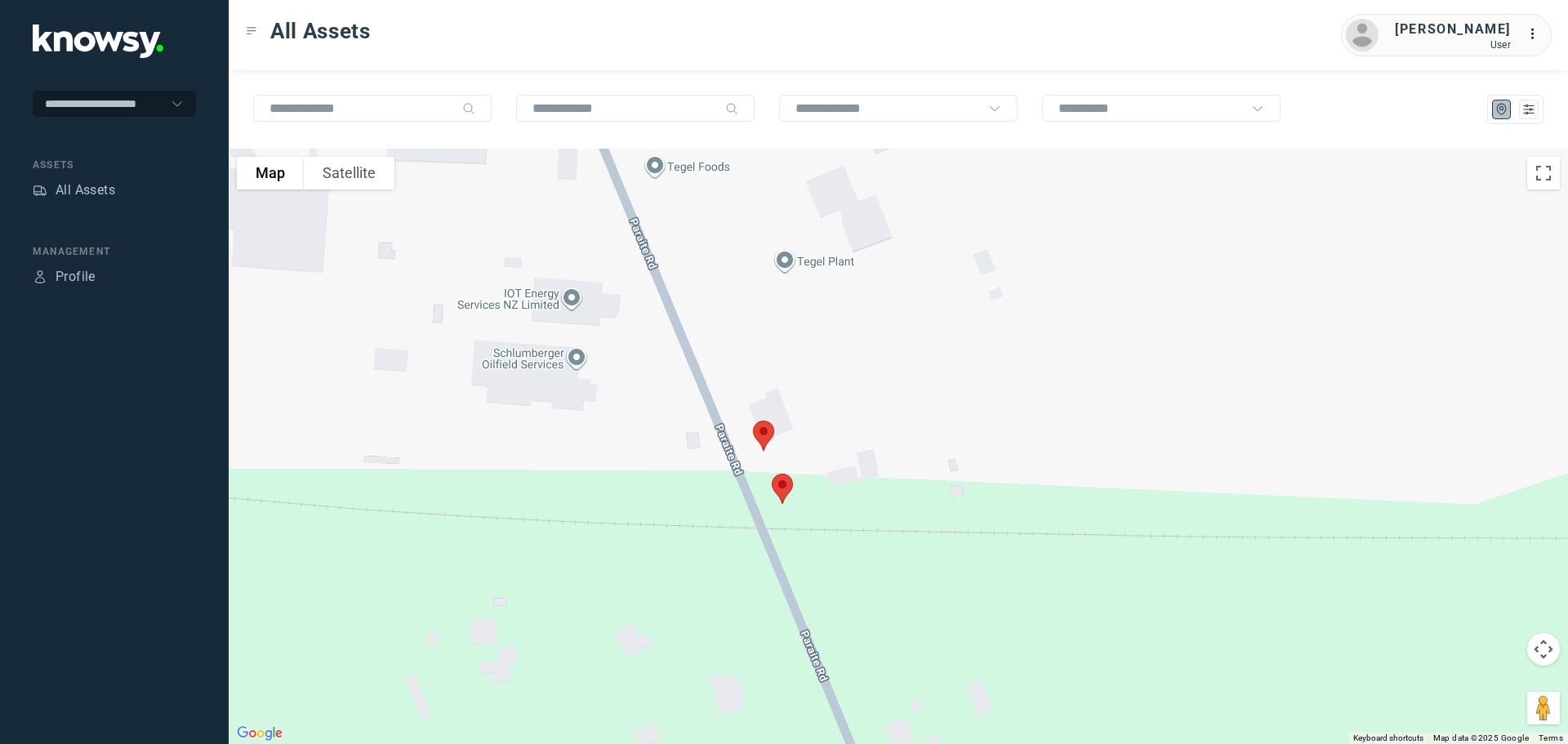
click at [774, 433] on img at bounding box center [763, 435] width 34 height 43
click at [788, 486] on img at bounding box center [782, 489] width 34 height 43
click at [842, 381] on button "Close" at bounding box center [836, 397] width 39 height 39
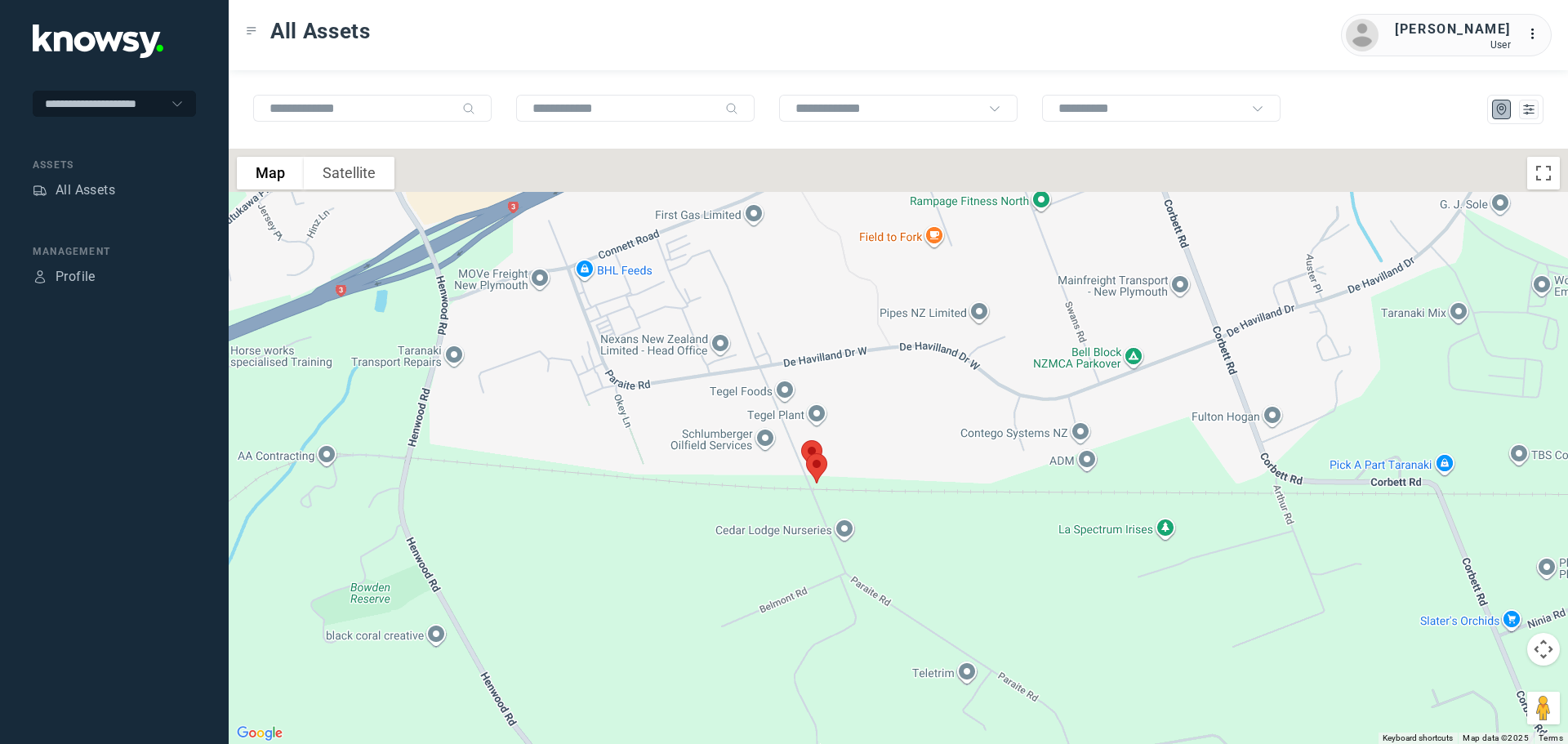
drag, startPoint x: 762, startPoint y: 372, endPoint x: 786, endPoint y: 503, distance: 133.2
click at [786, 503] on div at bounding box center [898, 447] width 1339 height 596
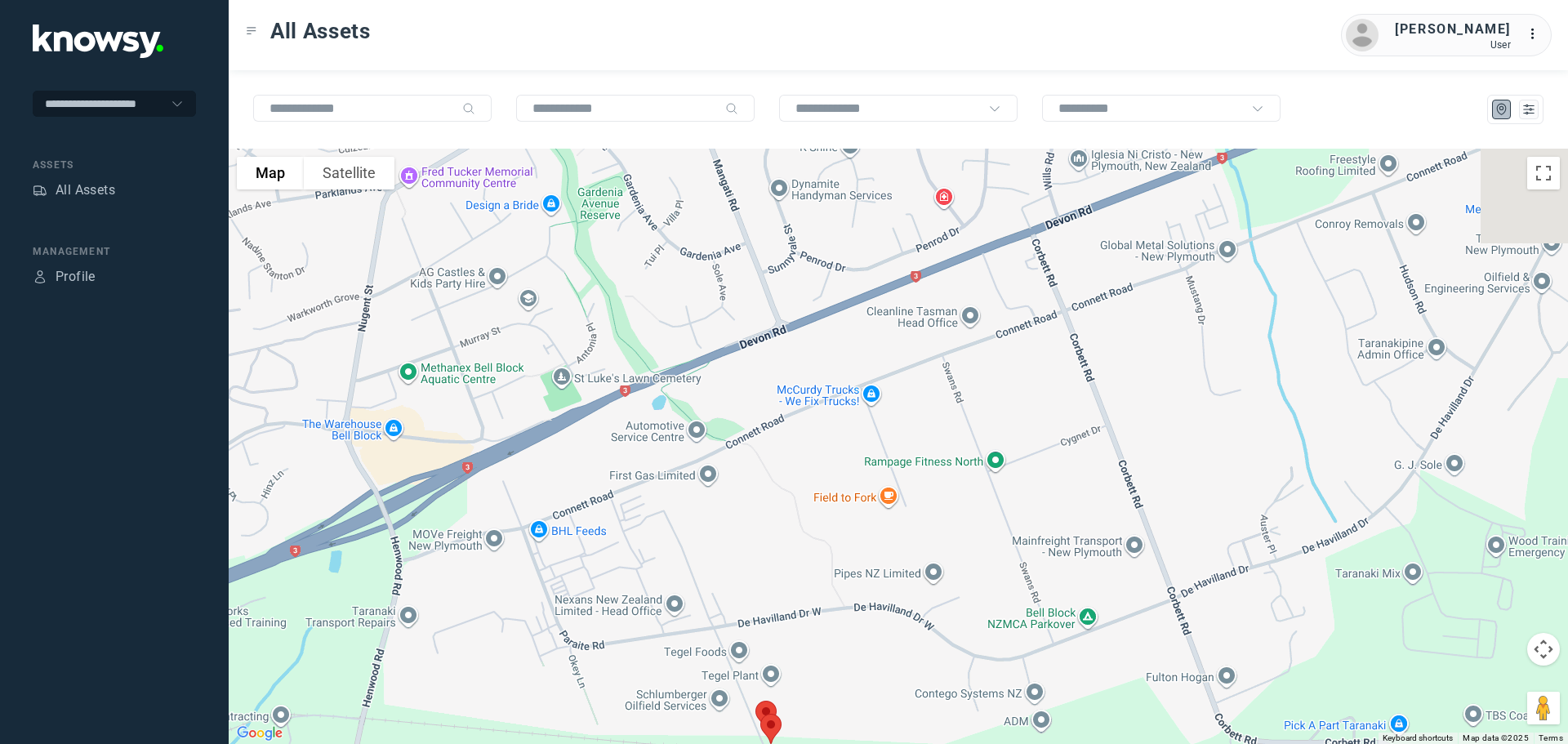
drag, startPoint x: 800, startPoint y: 380, endPoint x: 738, endPoint y: 480, distance: 117.7
click at [729, 510] on div at bounding box center [898, 447] width 1339 height 596
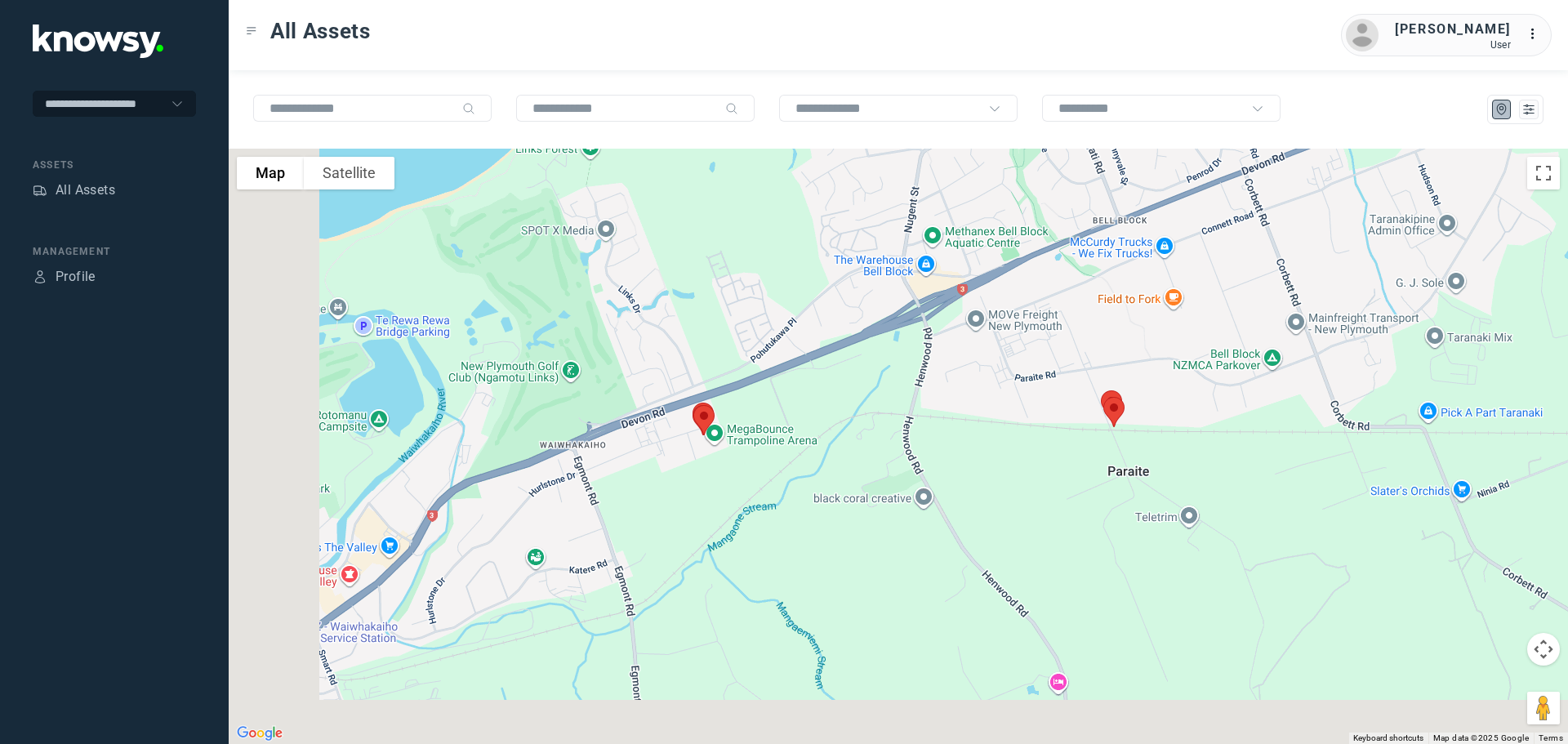
drag, startPoint x: 629, startPoint y: 494, endPoint x: 904, endPoint y: 364, distance: 304.2
click at [904, 364] on div at bounding box center [898, 447] width 1339 height 596
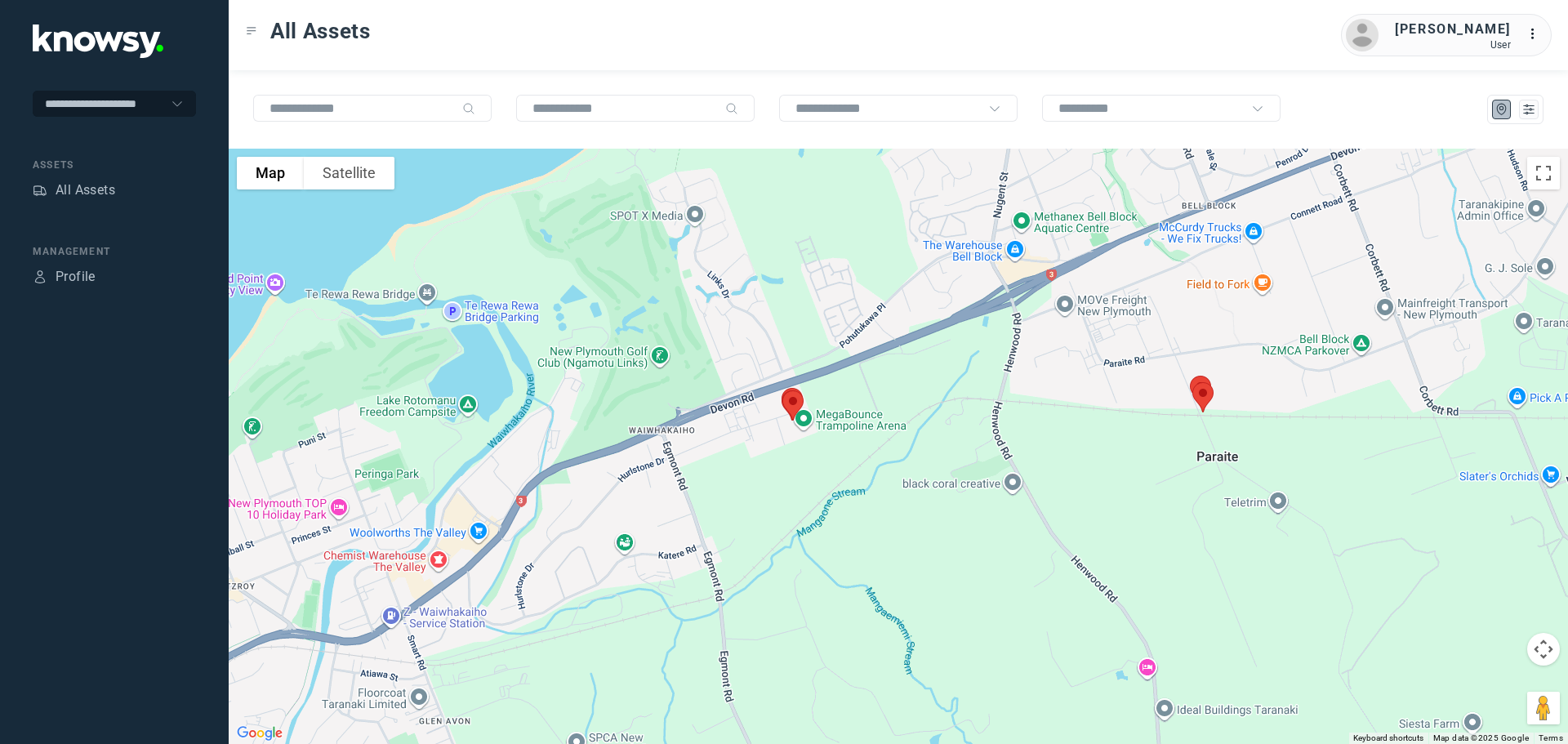
drag, startPoint x: 733, startPoint y: 406, endPoint x: 859, endPoint y: 404, distance: 126.0
click at [810, 404] on img at bounding box center [793, 405] width 34 height 43
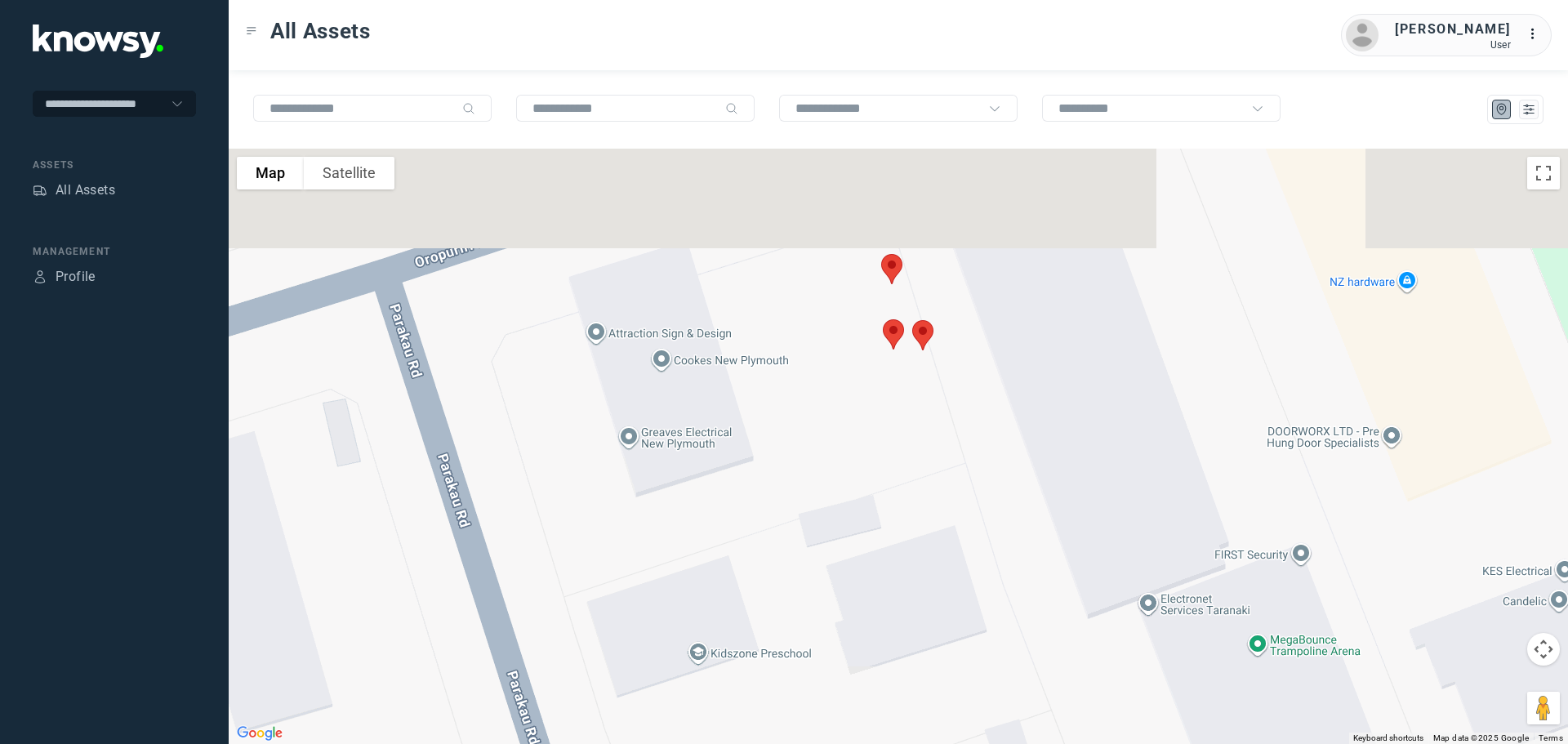
drag, startPoint x: 890, startPoint y: 408, endPoint x: 815, endPoint y: 535, distance: 147.5
click at [815, 535] on div at bounding box center [898, 447] width 1339 height 596
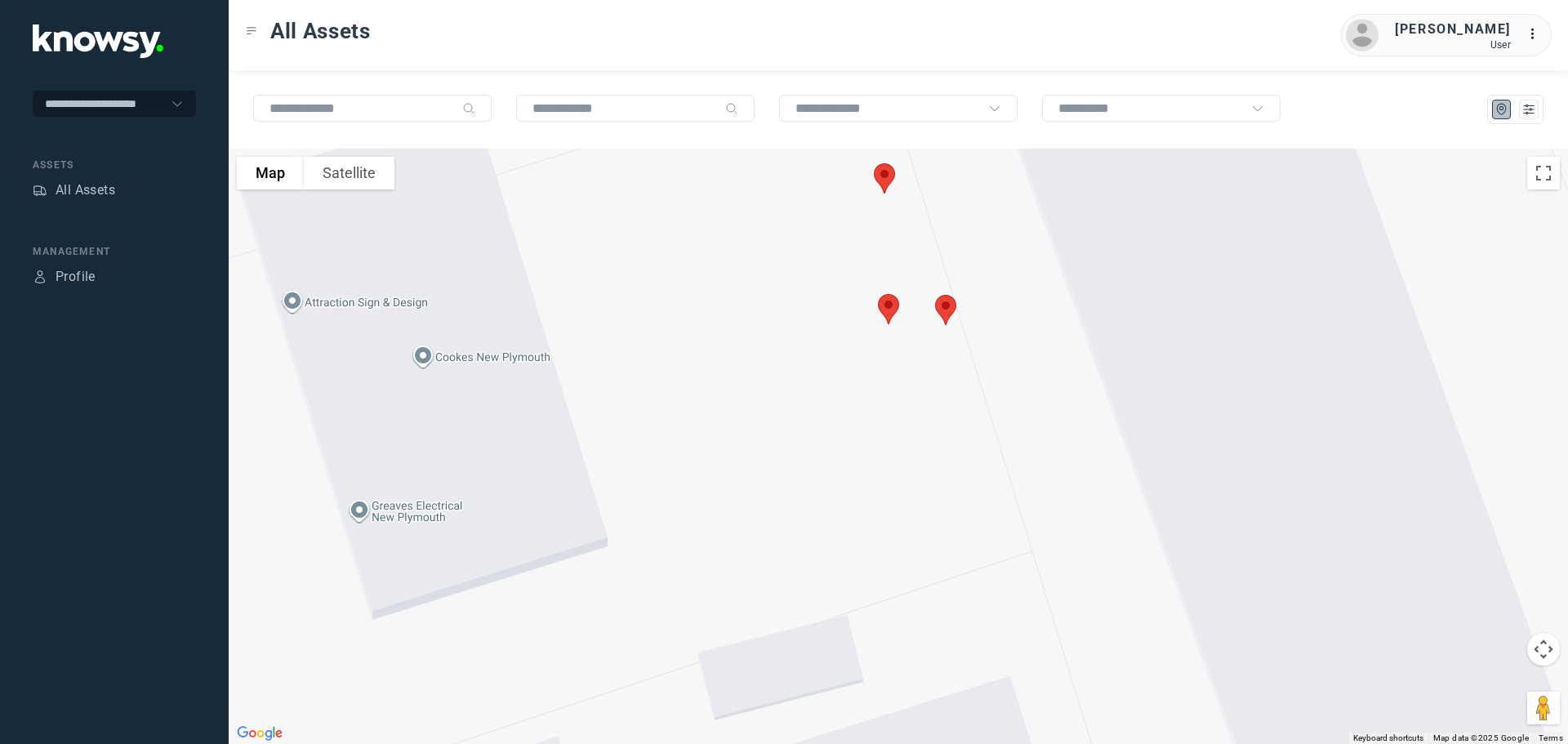
click at [950, 312] on img at bounding box center [946, 309] width 34 height 43
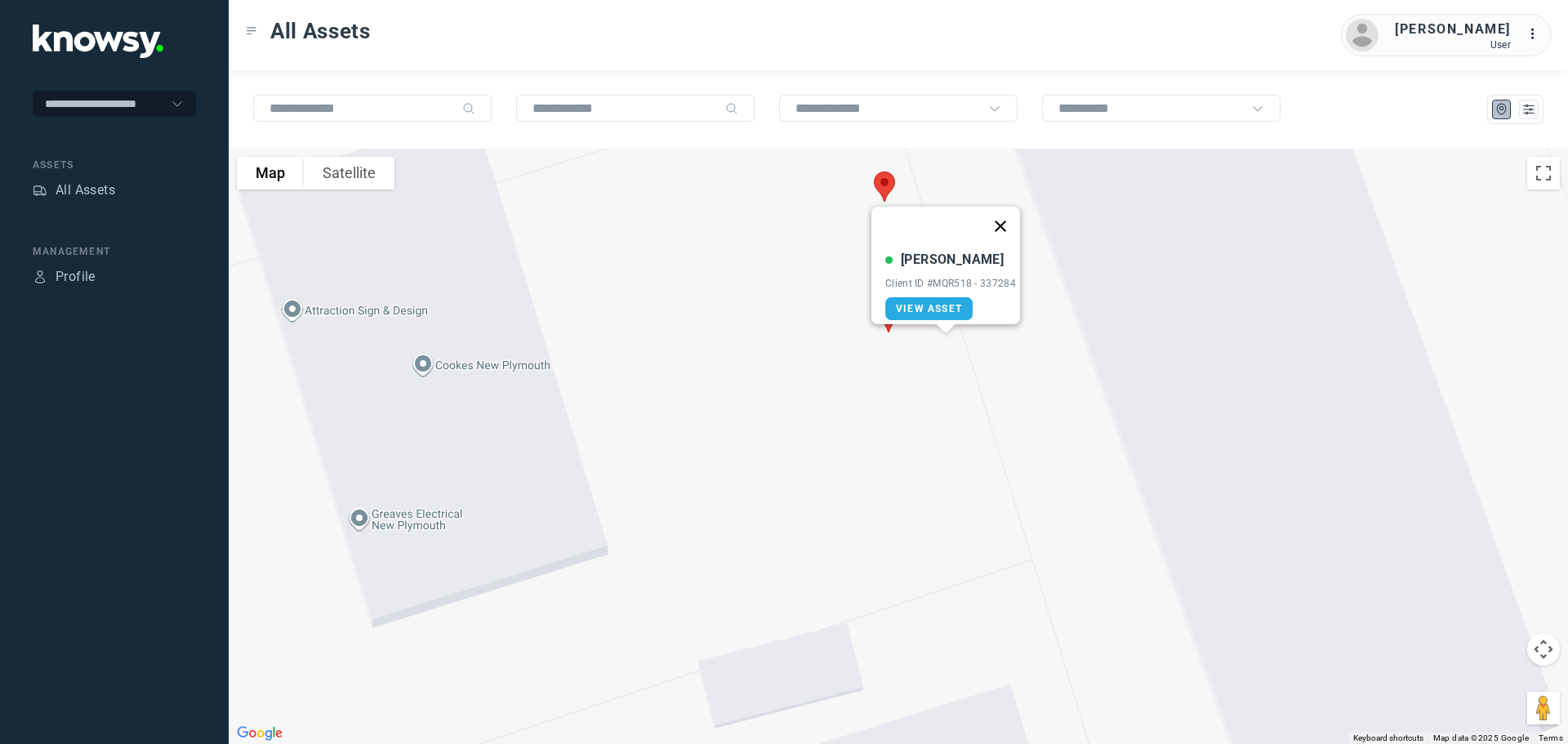
click at [1007, 214] on button "Close" at bounding box center [1000, 227] width 39 height 39
click at [889, 318] on img at bounding box center [888, 317] width 34 height 43
click at [950, 212] on button "Close" at bounding box center [941, 228] width 39 height 39
click at [883, 186] on img at bounding box center [884, 188] width 34 height 43
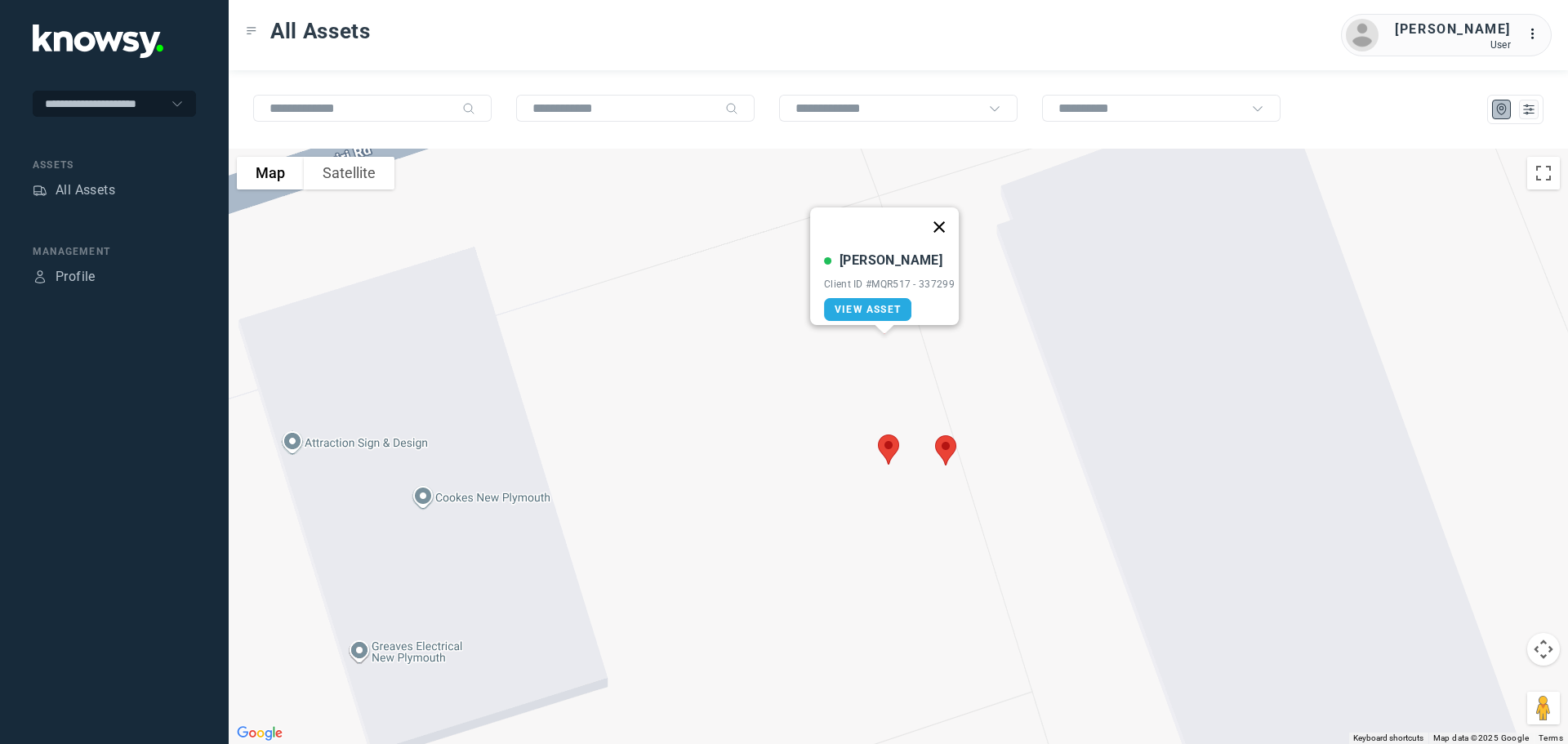
click at [937, 212] on button "Close" at bounding box center [939, 228] width 39 height 39
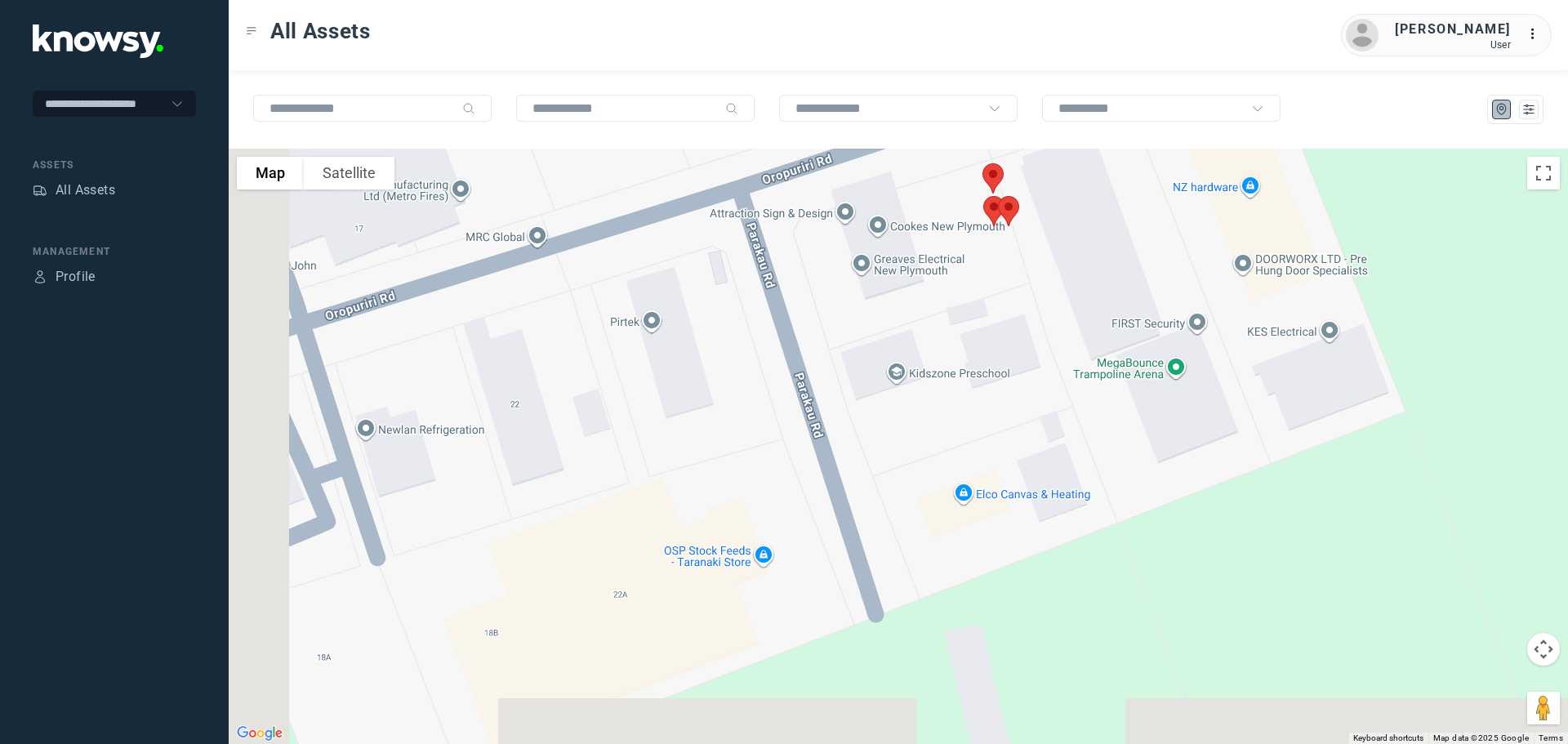
drag, startPoint x: 573, startPoint y: 413, endPoint x: 775, endPoint y: 260, distance: 253.4
click at [775, 260] on div at bounding box center [898, 447] width 1339 height 596
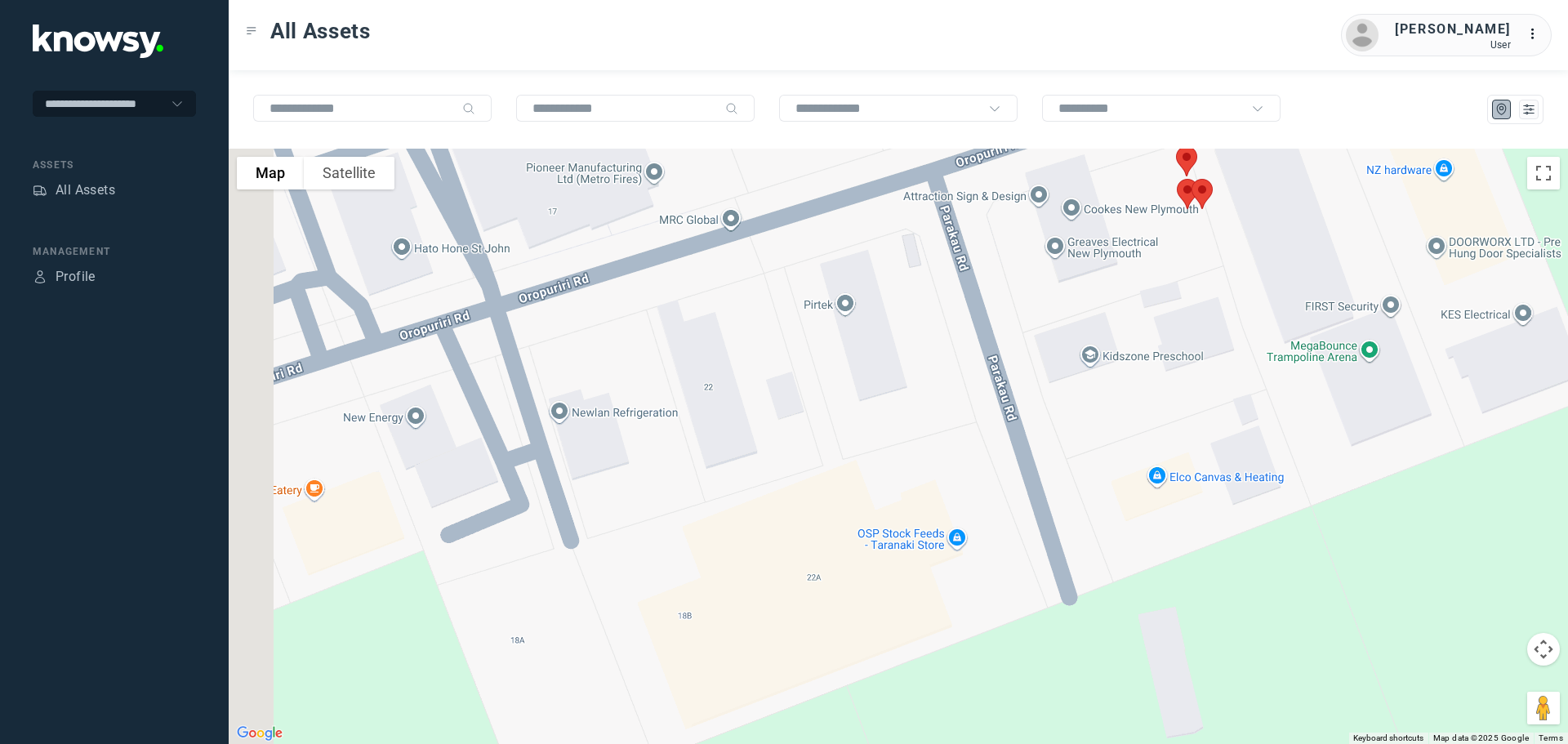
drag, startPoint x: 573, startPoint y: 305, endPoint x: 746, endPoint y: 324, distance: 174.0
click at [746, 324] on div at bounding box center [898, 447] width 1339 height 596
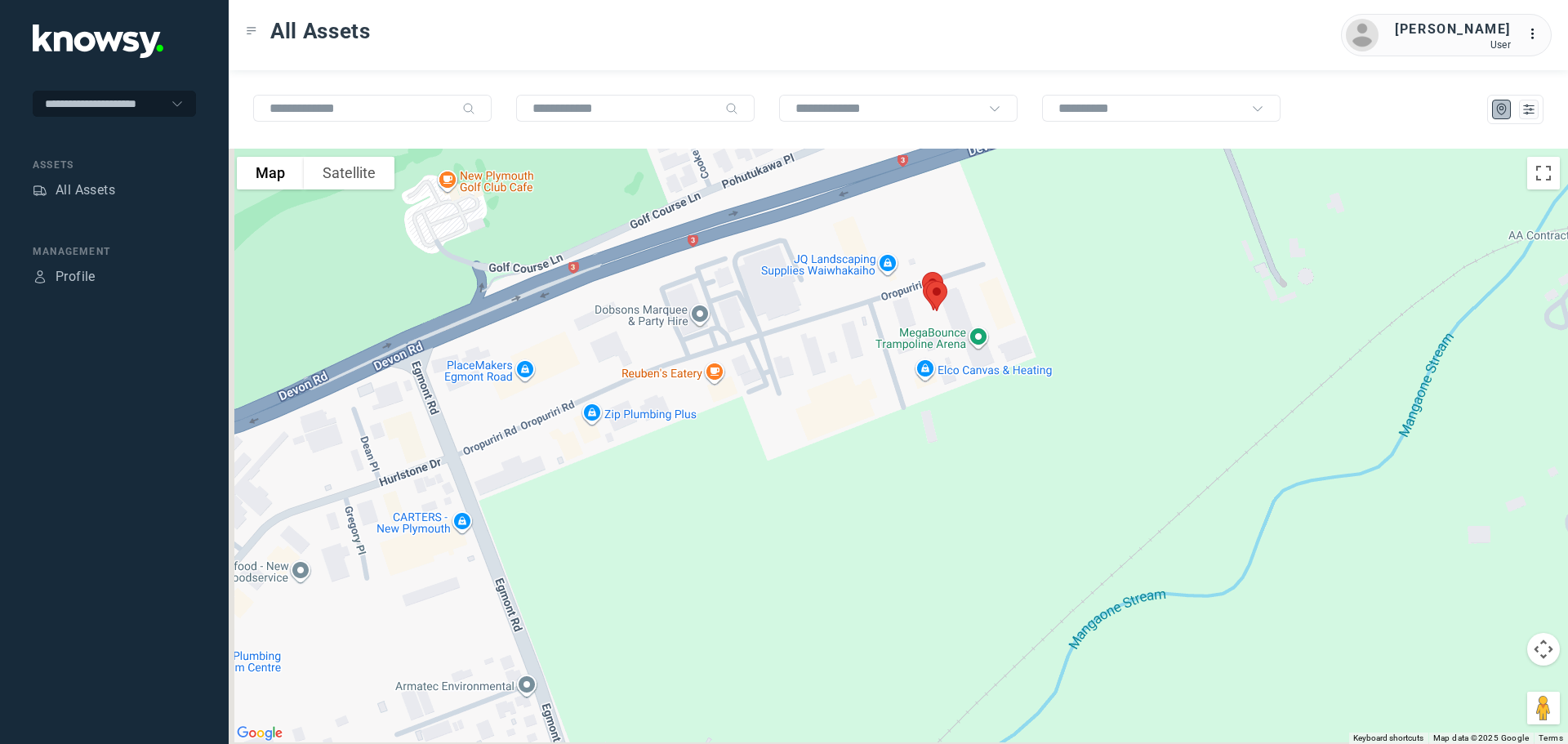
drag, startPoint x: 724, startPoint y: 317, endPoint x: 928, endPoint y: 299, distance: 204.8
click at [928, 299] on div at bounding box center [898, 447] width 1339 height 596
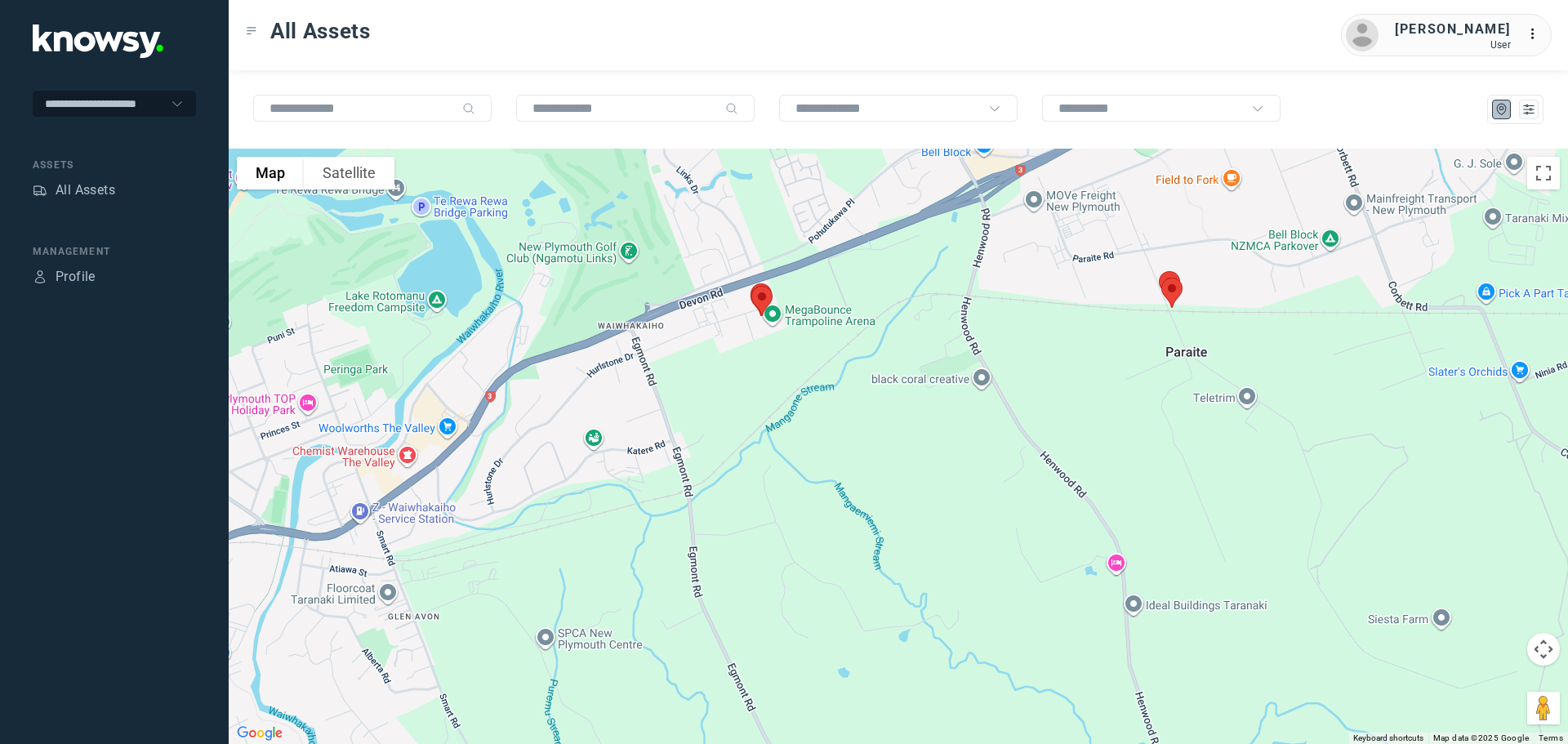
drag, startPoint x: 1045, startPoint y: 375, endPoint x: 937, endPoint y: 353, distance: 110.2
click at [937, 353] on div at bounding box center [898, 447] width 1339 height 596
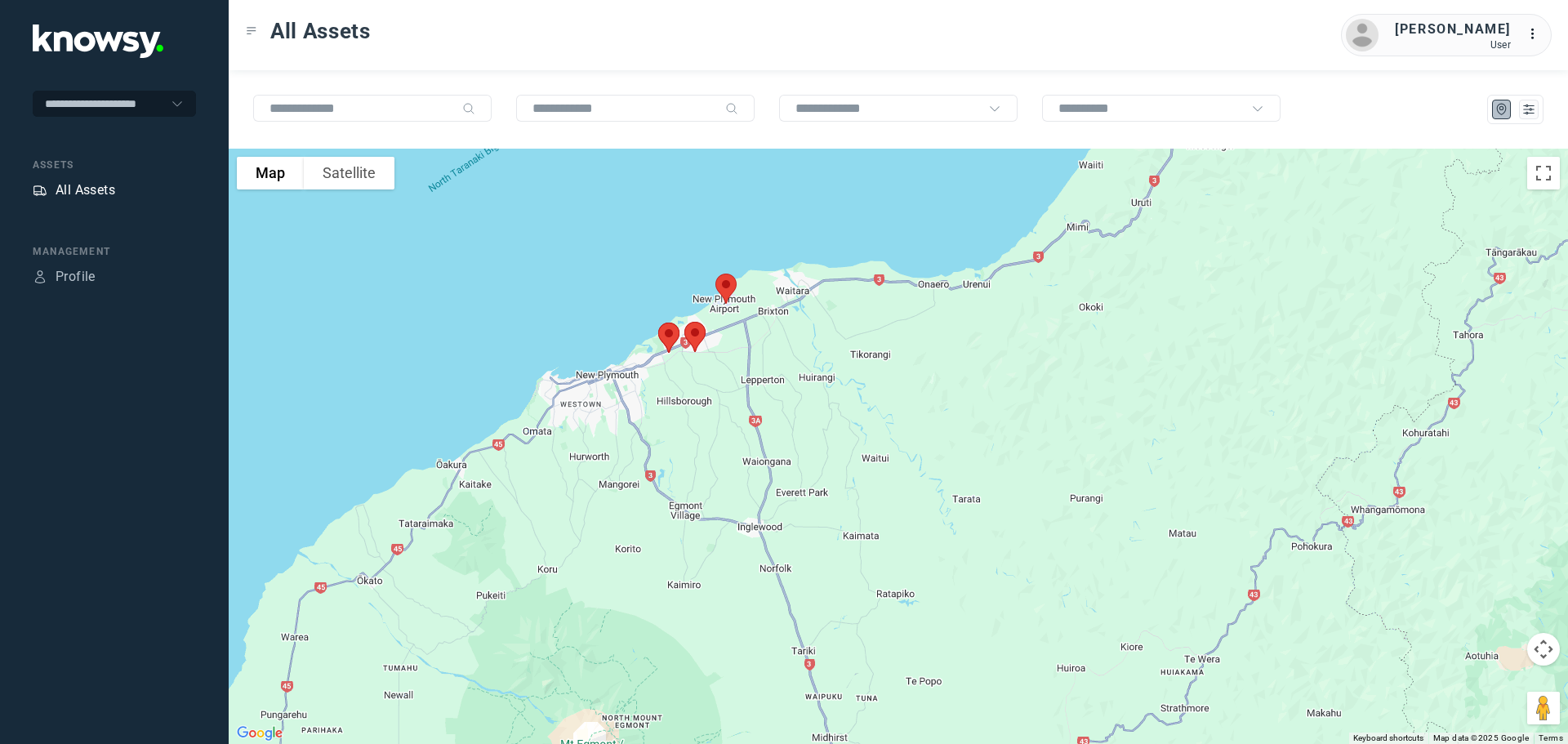
click at [82, 184] on div "All Assets" at bounding box center [85, 191] width 60 height 20
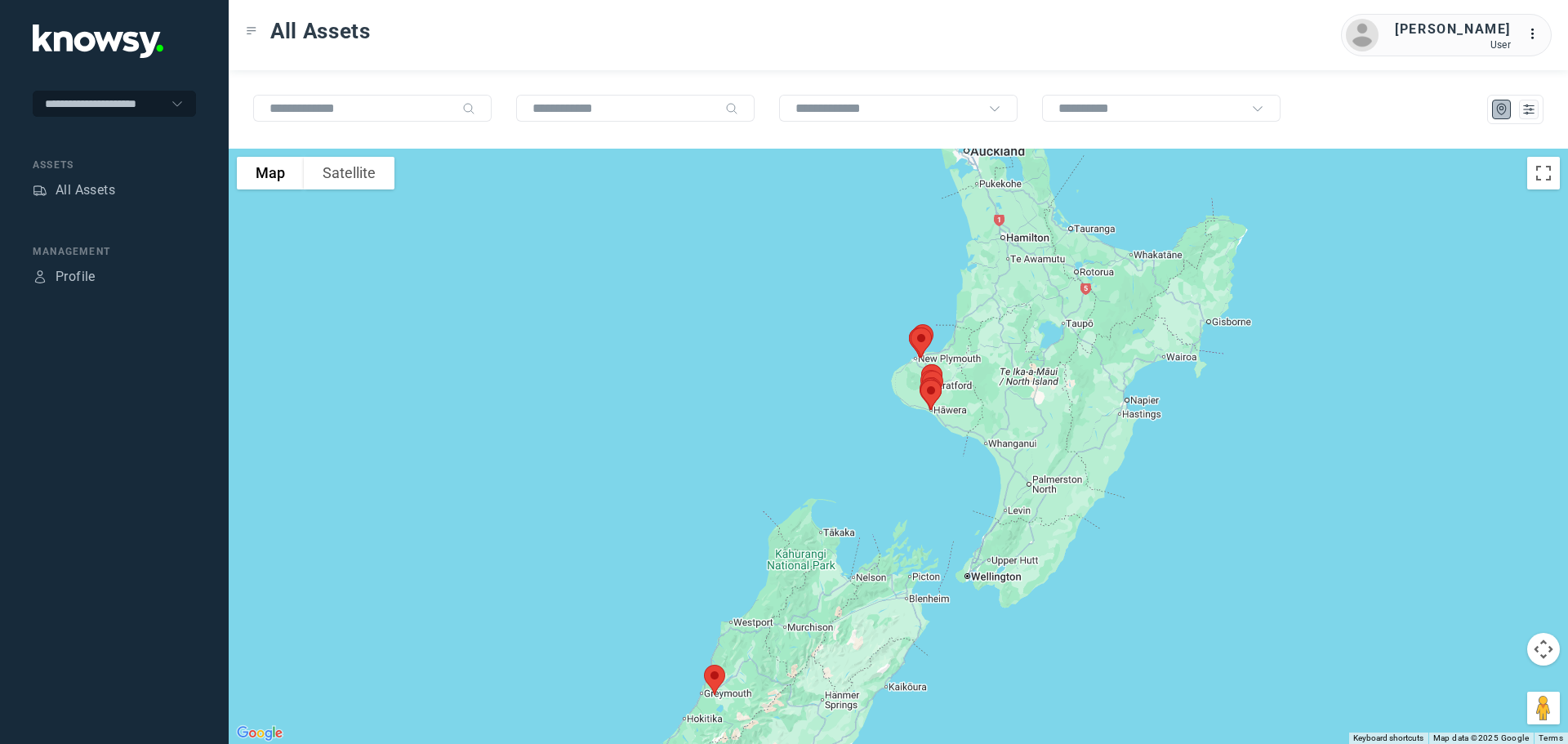
drag, startPoint x: 983, startPoint y: 377, endPoint x: 906, endPoint y: 458, distance: 111.8
click at [906, 458] on div at bounding box center [898, 447] width 1339 height 596
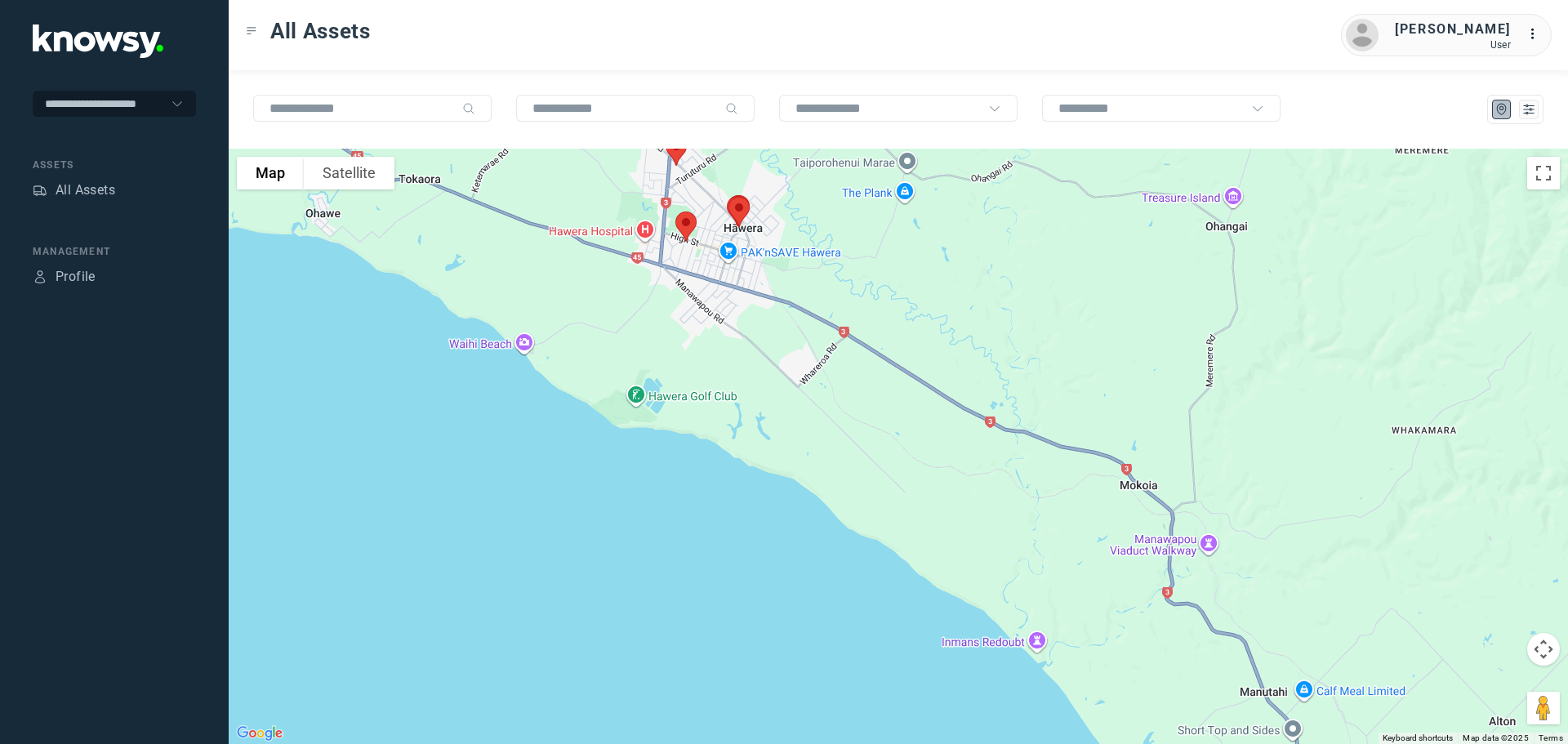
drag, startPoint x: 708, startPoint y: 251, endPoint x: 821, endPoint y: 406, distance: 191.8
click at [821, 406] on div at bounding box center [898, 447] width 1339 height 596
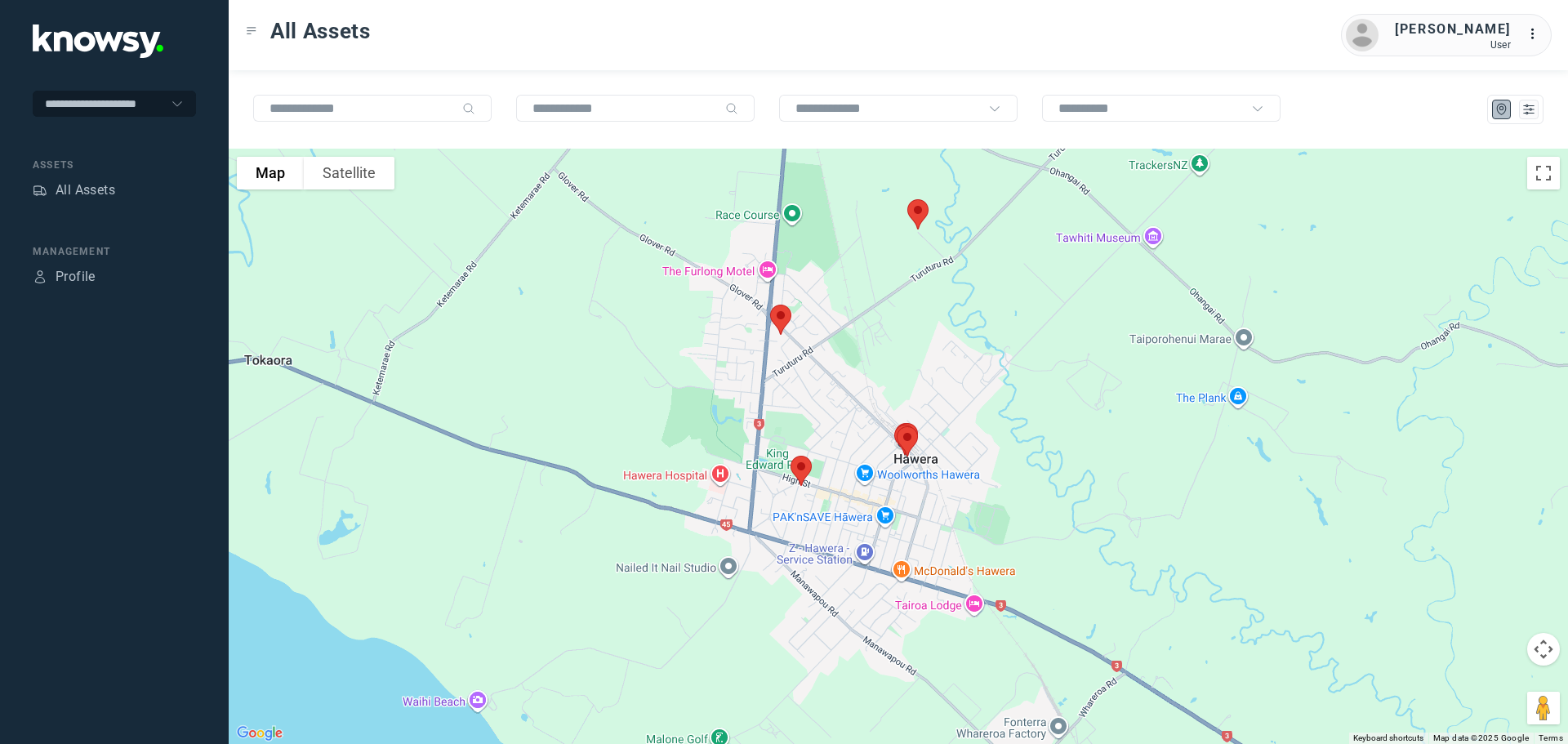
drag, startPoint x: 757, startPoint y: 250, endPoint x: 833, endPoint y: 399, distance: 167.3
click at [833, 399] on div at bounding box center [898, 447] width 1339 height 596
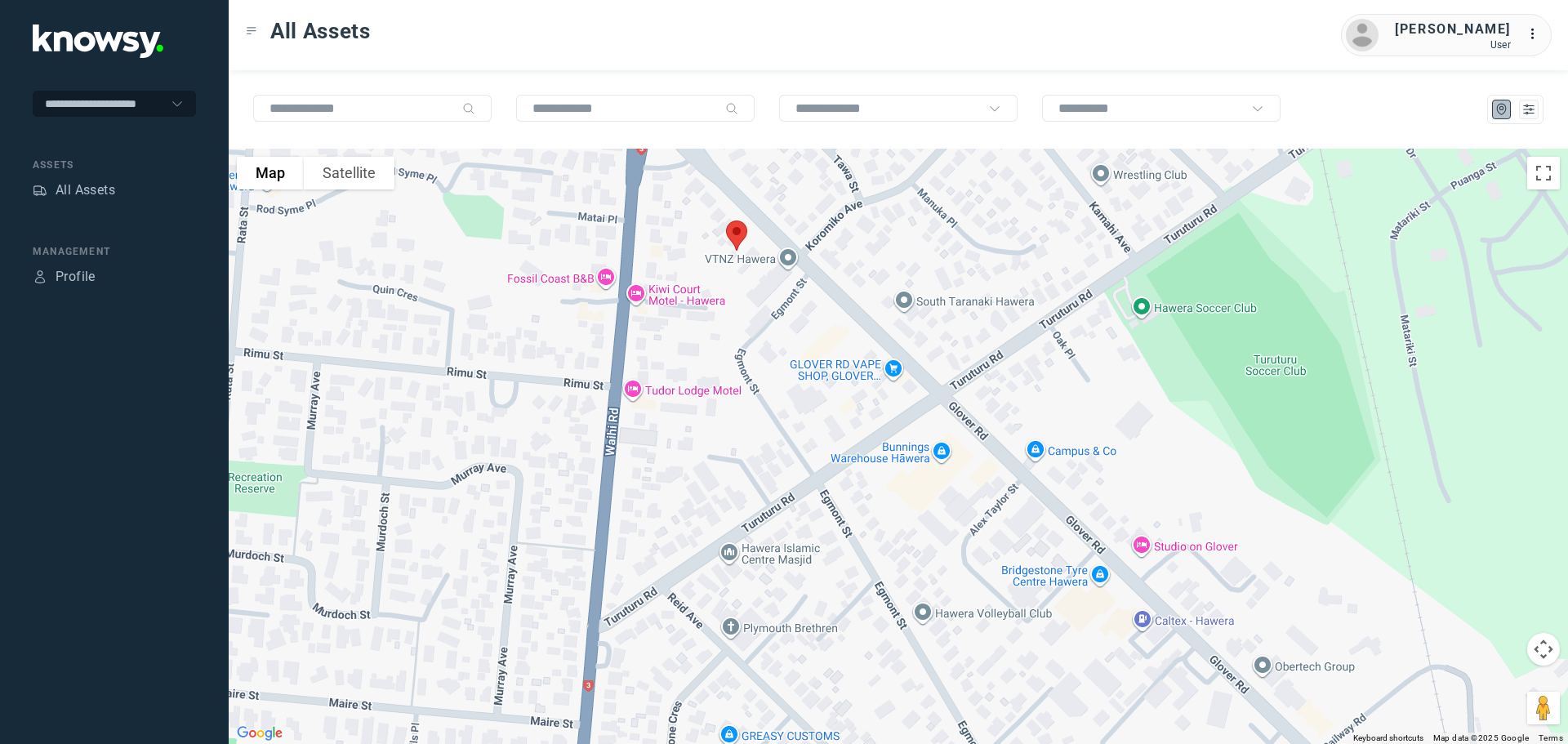
drag, startPoint x: 744, startPoint y: 307, endPoint x: 764, endPoint y: 365, distance: 61.4
click at [764, 365] on div at bounding box center [898, 447] width 1339 height 596
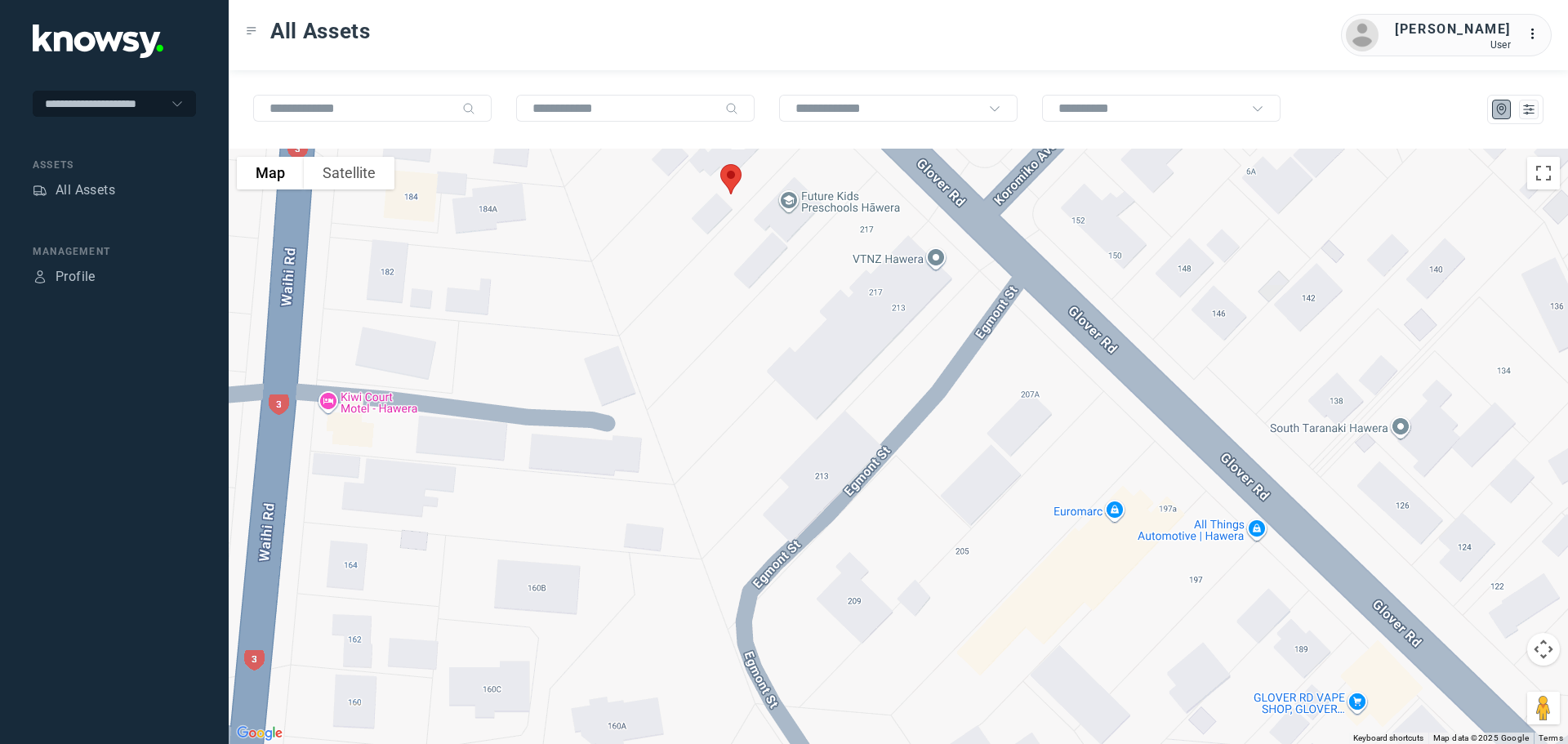
drag, startPoint x: 714, startPoint y: 331, endPoint x: 701, endPoint y: 435, distance: 104.8
click at [701, 435] on div at bounding box center [898, 447] width 1339 height 596
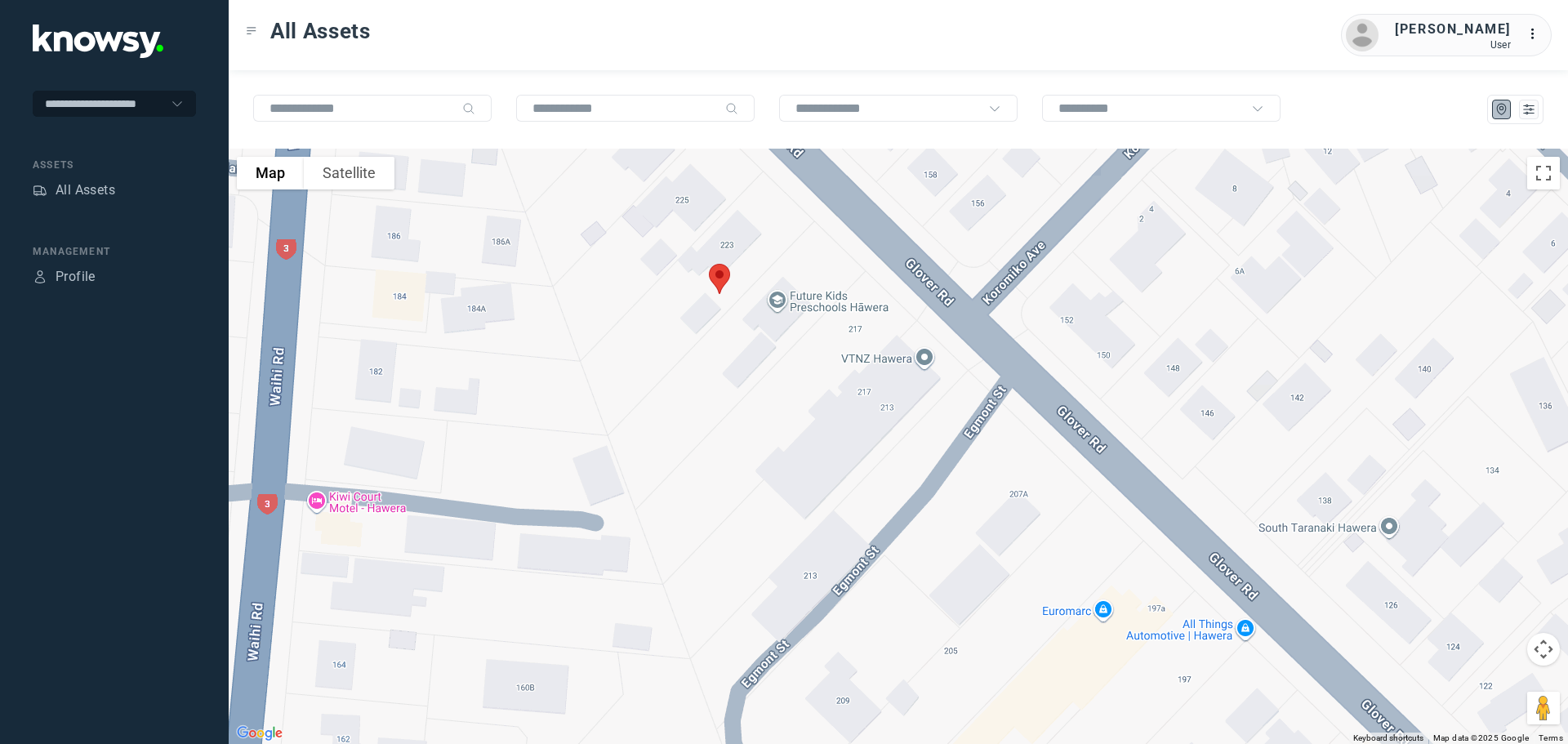
click at [720, 275] on img at bounding box center [720, 278] width 34 height 43
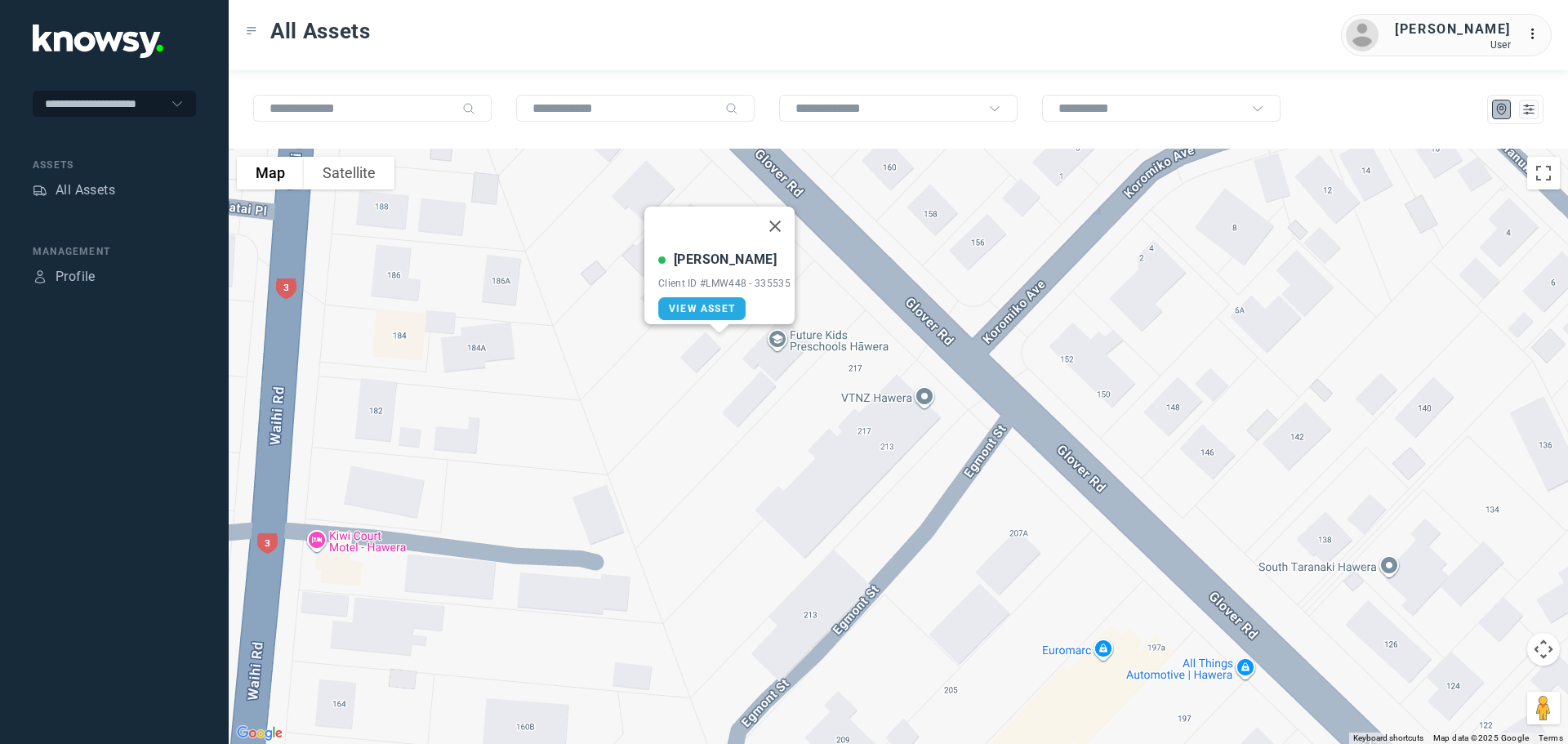
click at [780, 210] on button "Close" at bounding box center [775, 227] width 39 height 39
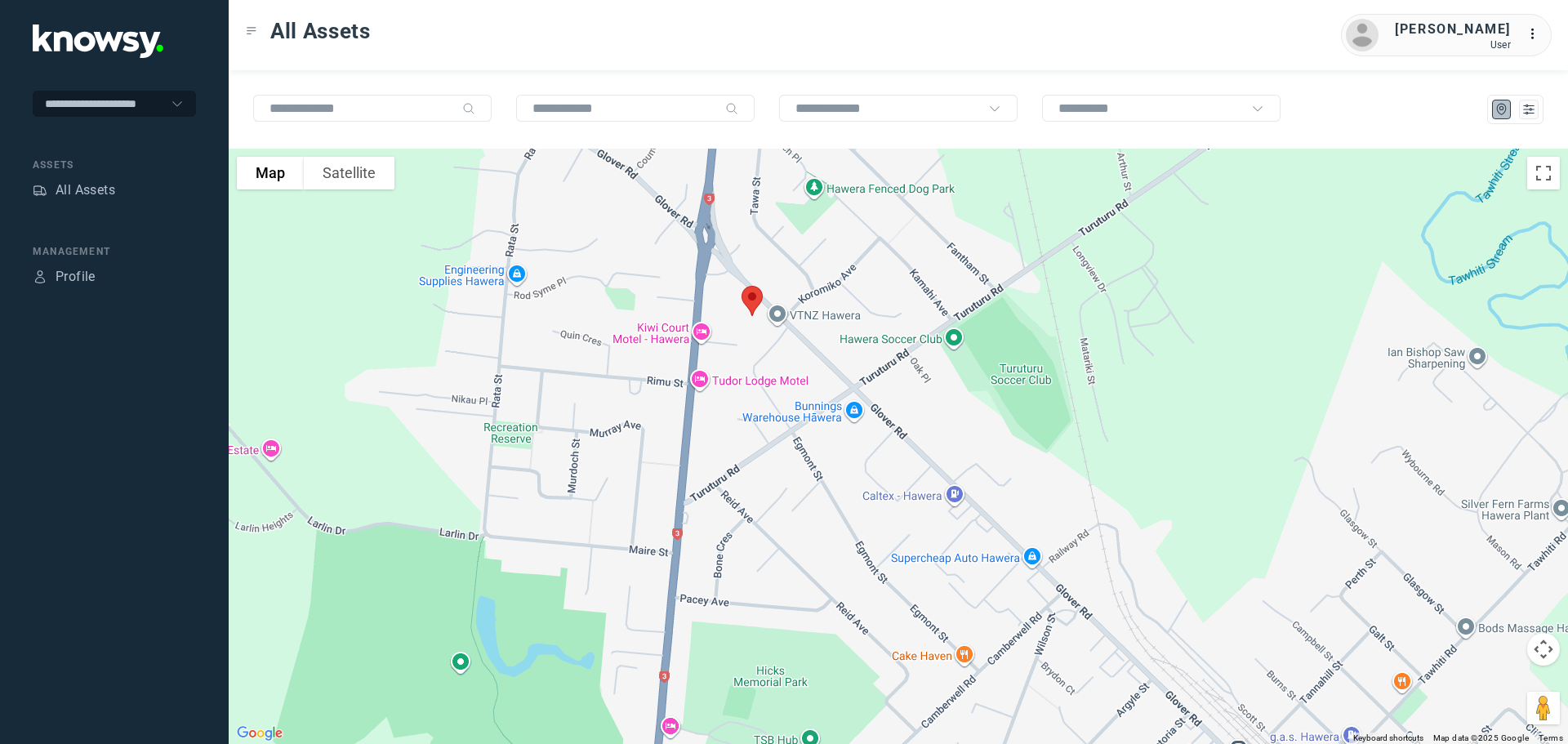
drag, startPoint x: 798, startPoint y: 518, endPoint x: 742, endPoint y: 304, distance: 221.2
click at [743, 304] on div at bounding box center [898, 447] width 1339 height 596
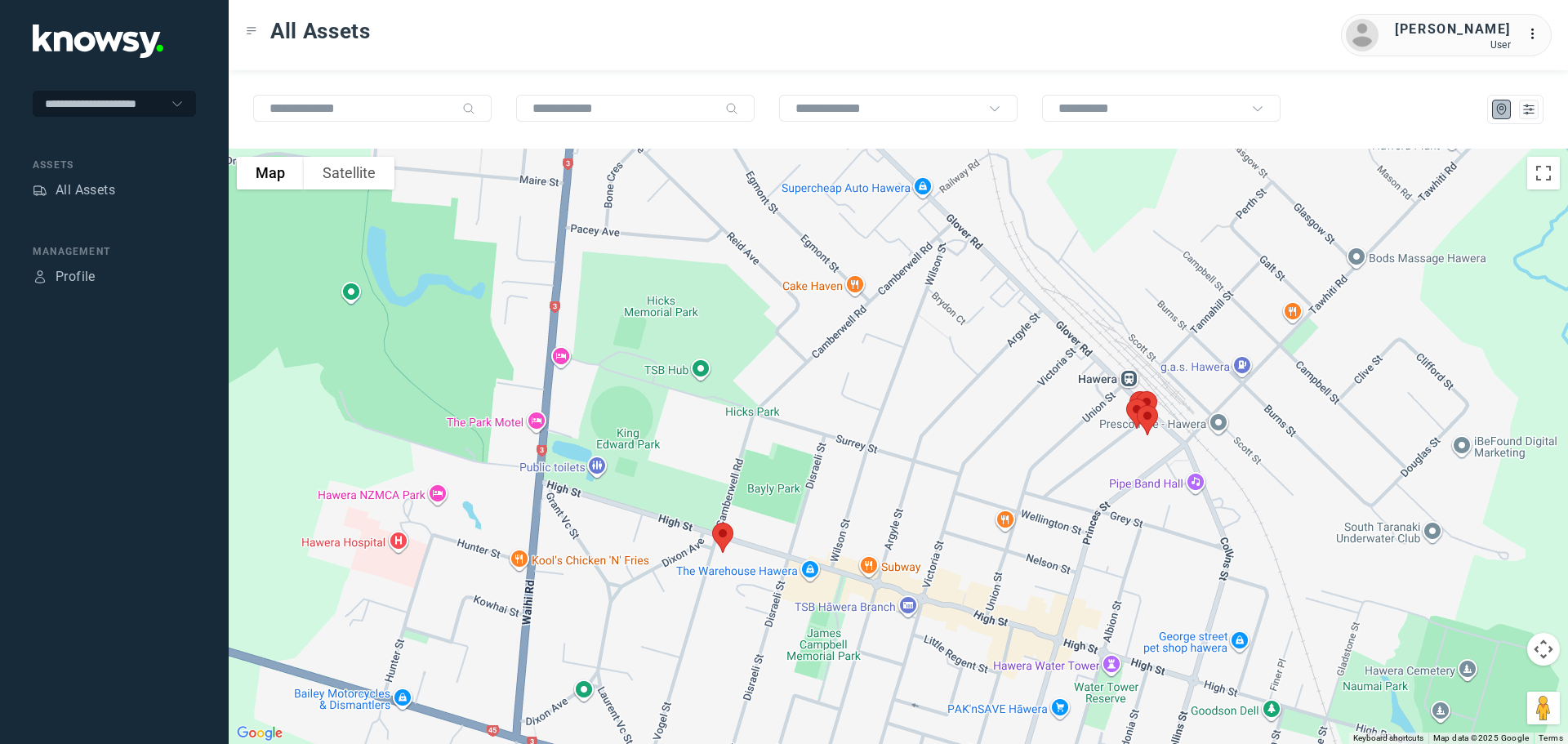
drag, startPoint x: 789, startPoint y: 459, endPoint x: 744, endPoint y: 227, distance: 236.3
click at [744, 227] on div at bounding box center [898, 447] width 1339 height 596
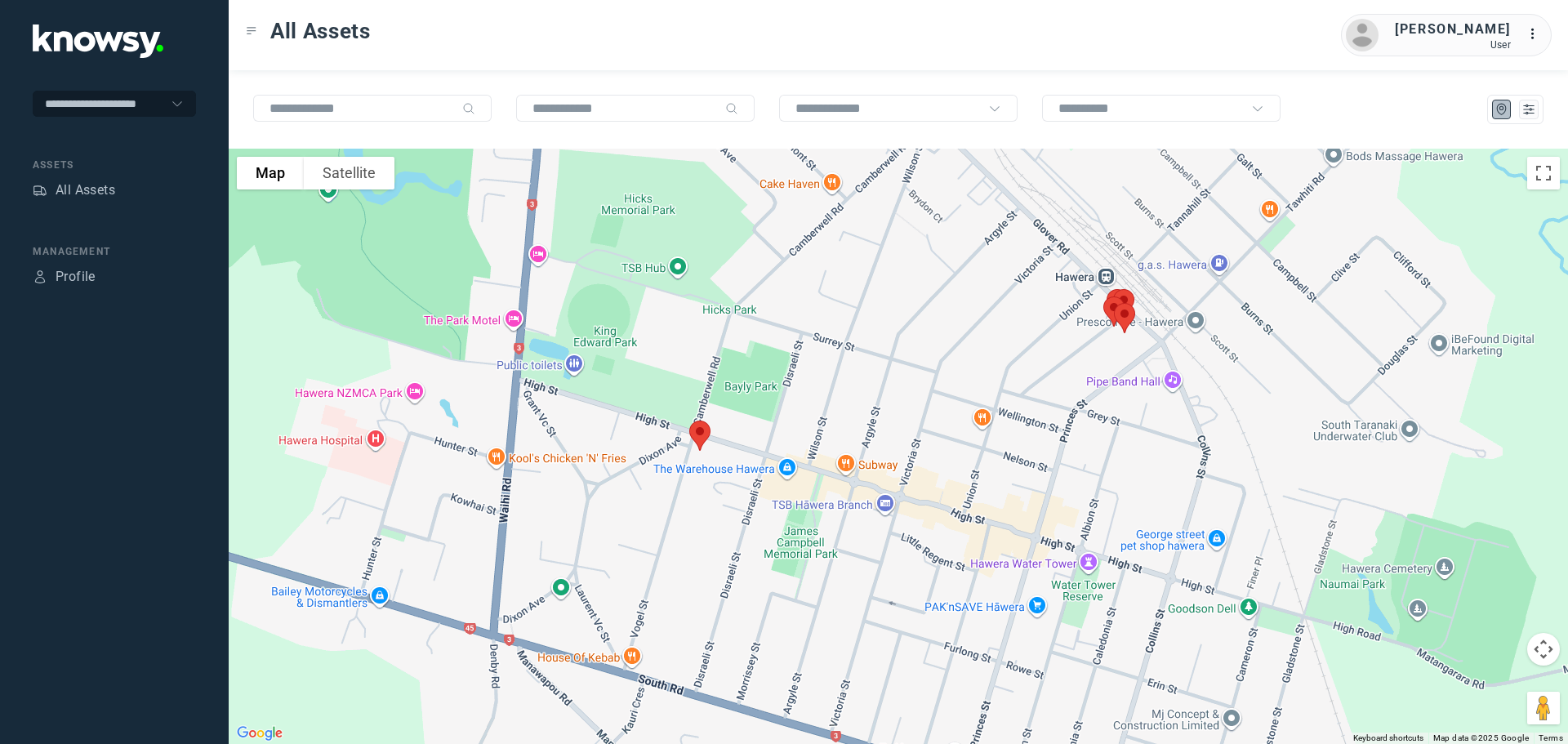
click at [702, 435] on img at bounding box center [700, 435] width 34 height 43
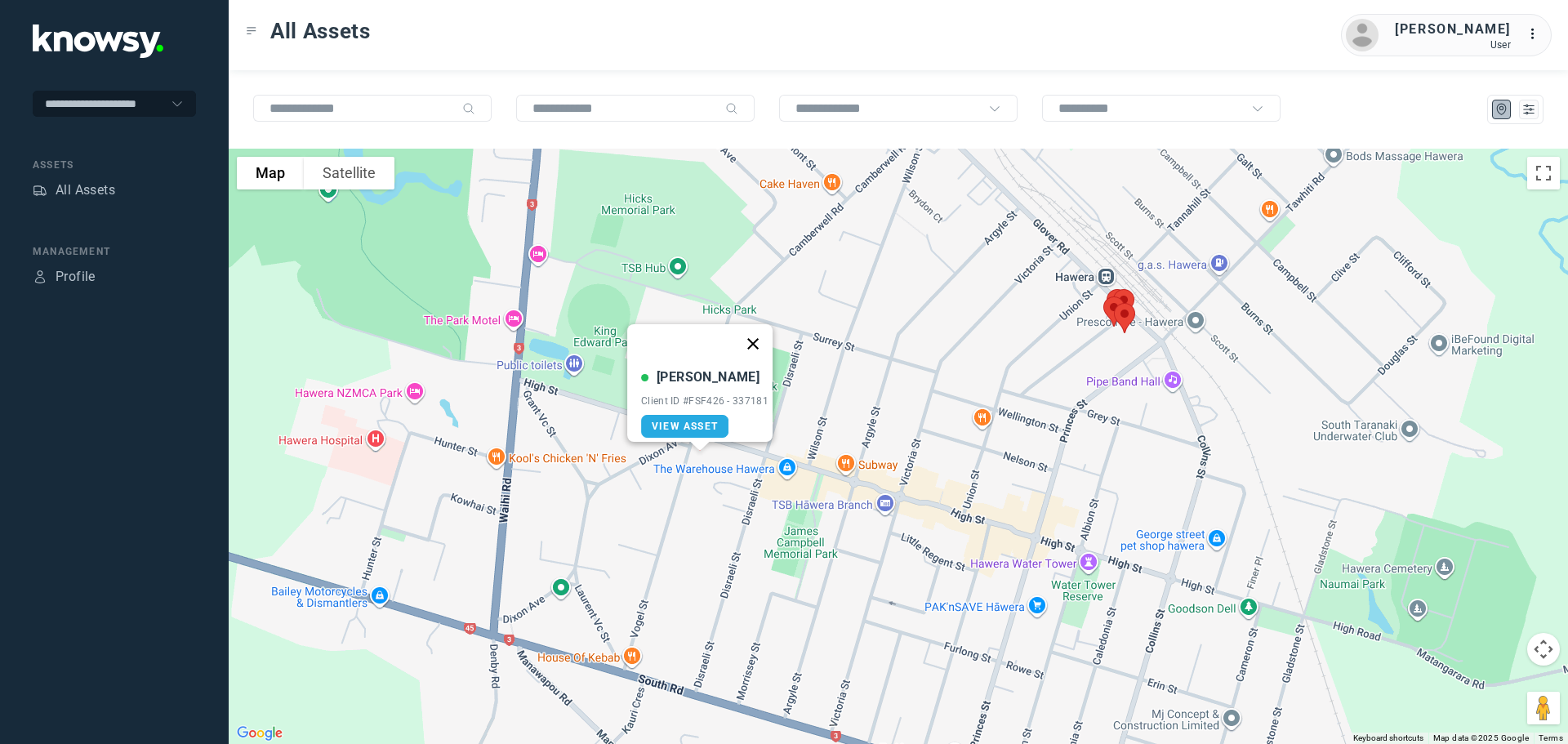
click at [757, 332] on button "Close" at bounding box center [753, 344] width 39 height 39
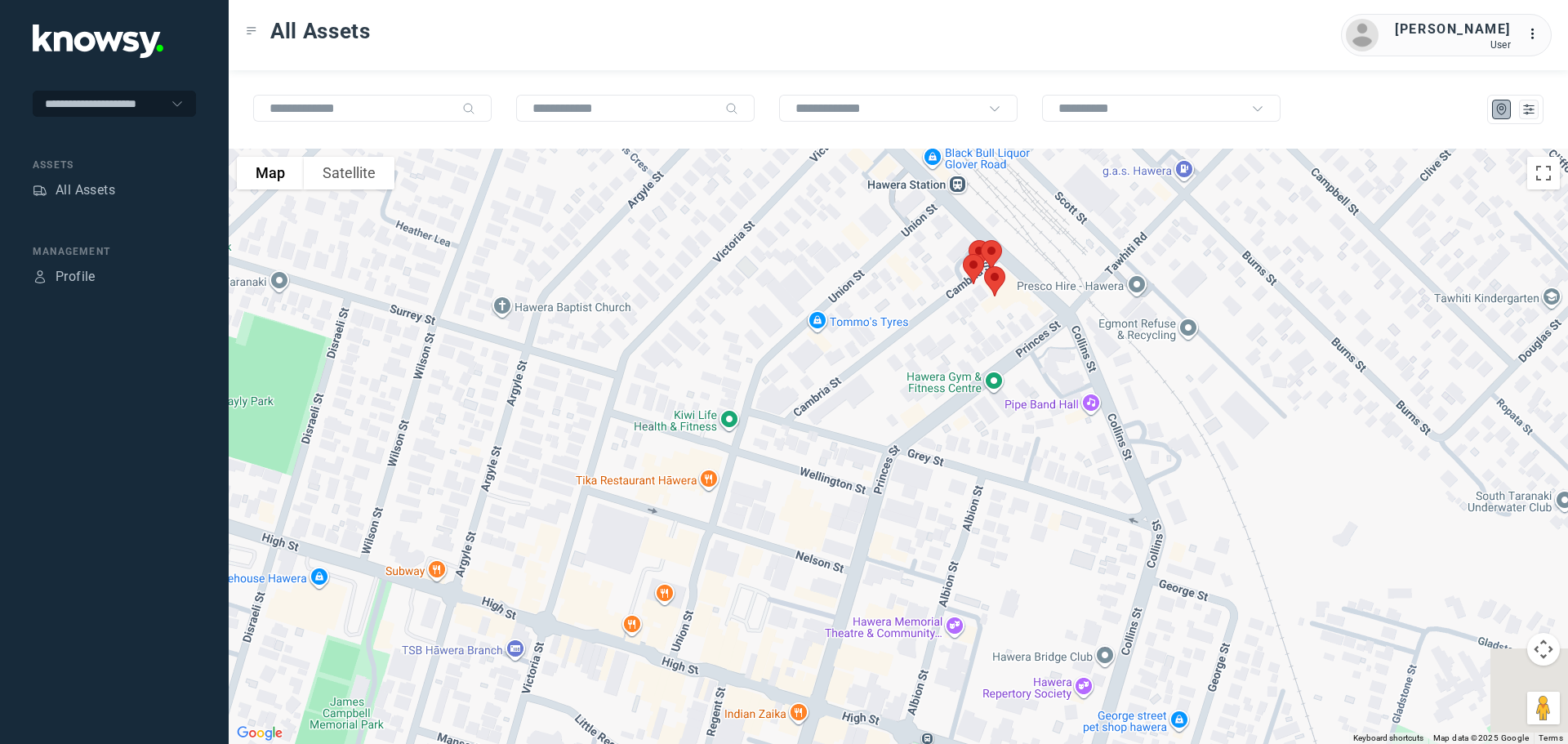
drag, startPoint x: 1100, startPoint y: 330, endPoint x: 858, endPoint y: 316, distance: 242.4
click at [858, 316] on div at bounding box center [898, 447] width 1339 height 596
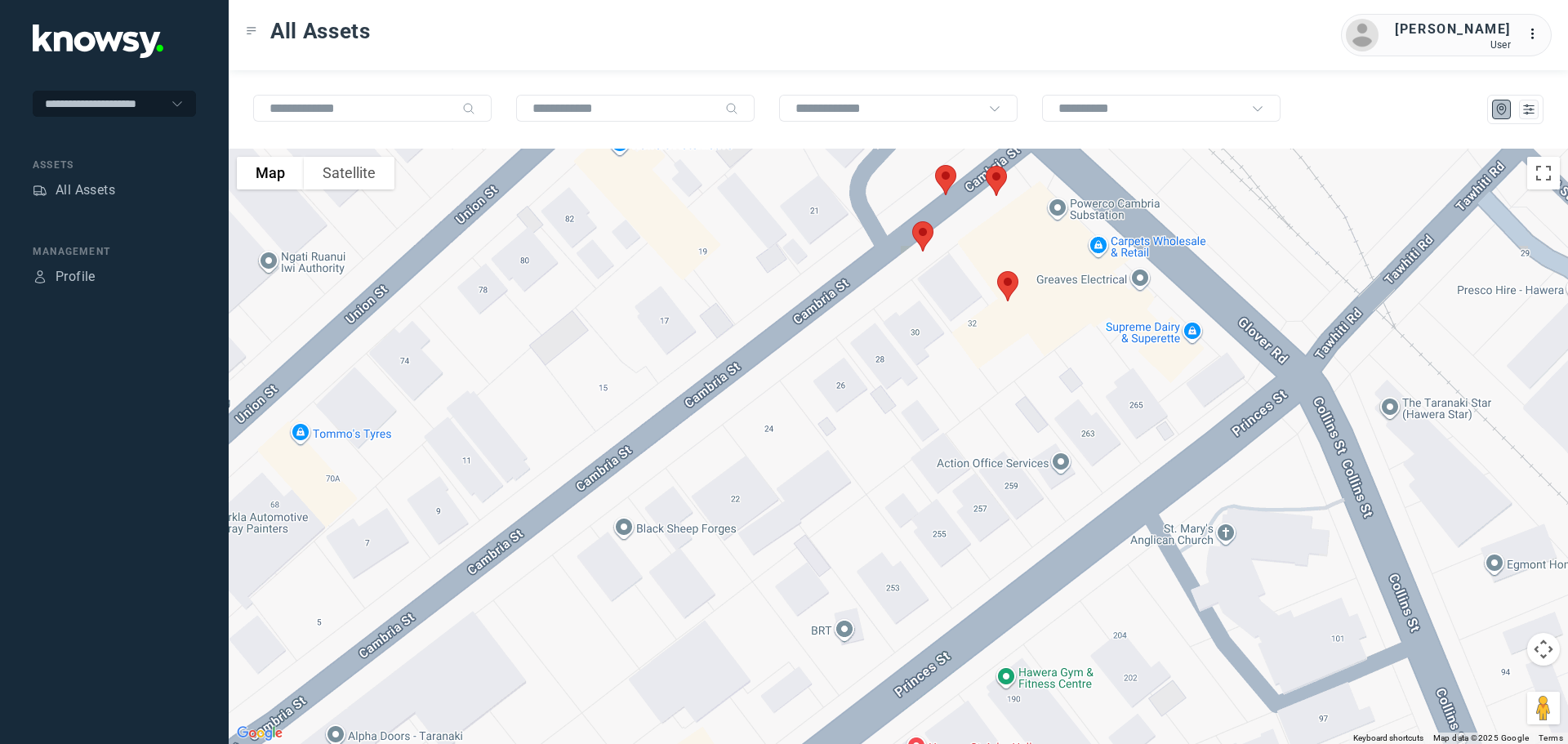
drag, startPoint x: 961, startPoint y: 263, endPoint x: 947, endPoint y: 448, distance: 185.5
click at [946, 447] on div at bounding box center [898, 447] width 1339 height 596
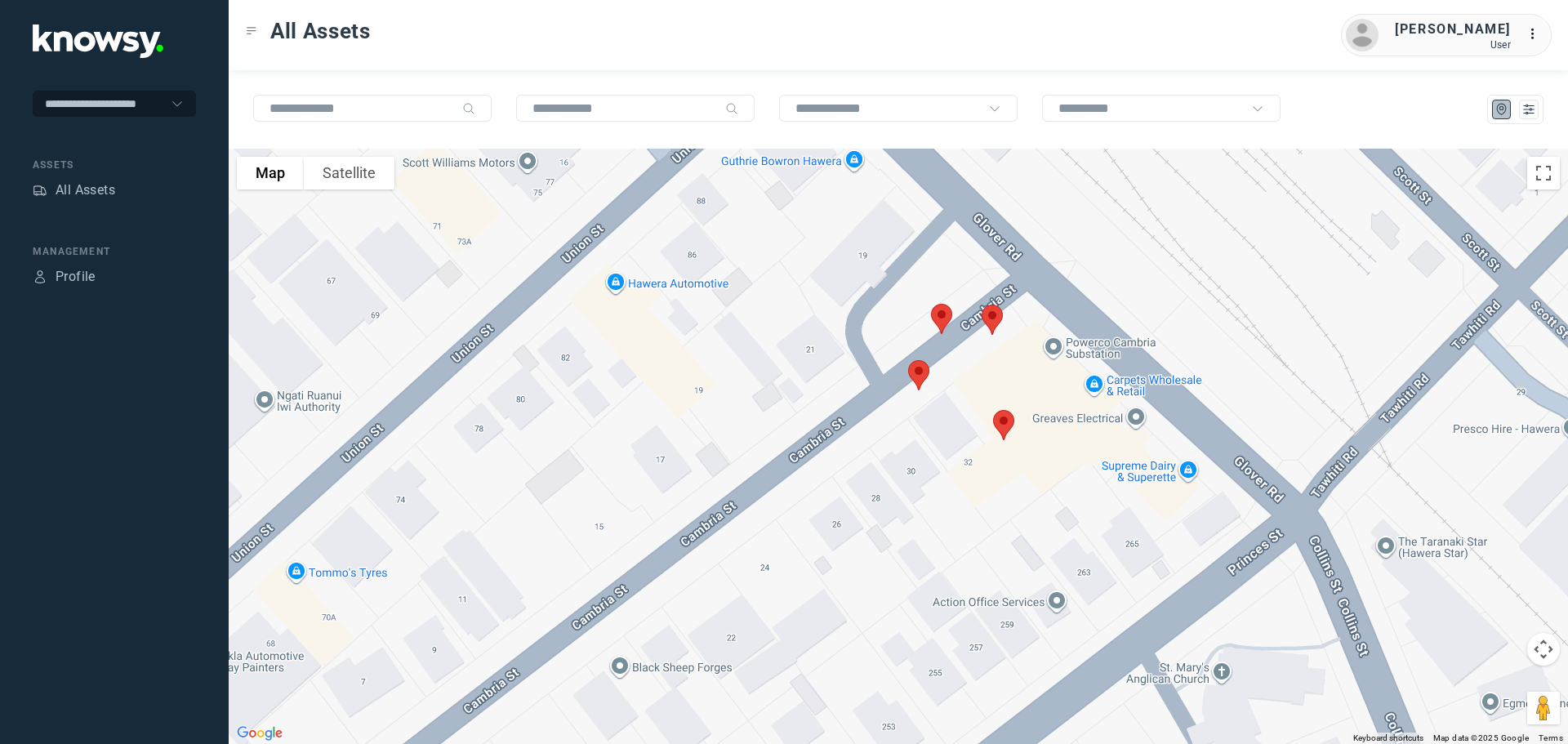
click at [938, 312] on img at bounding box center [941, 318] width 34 height 43
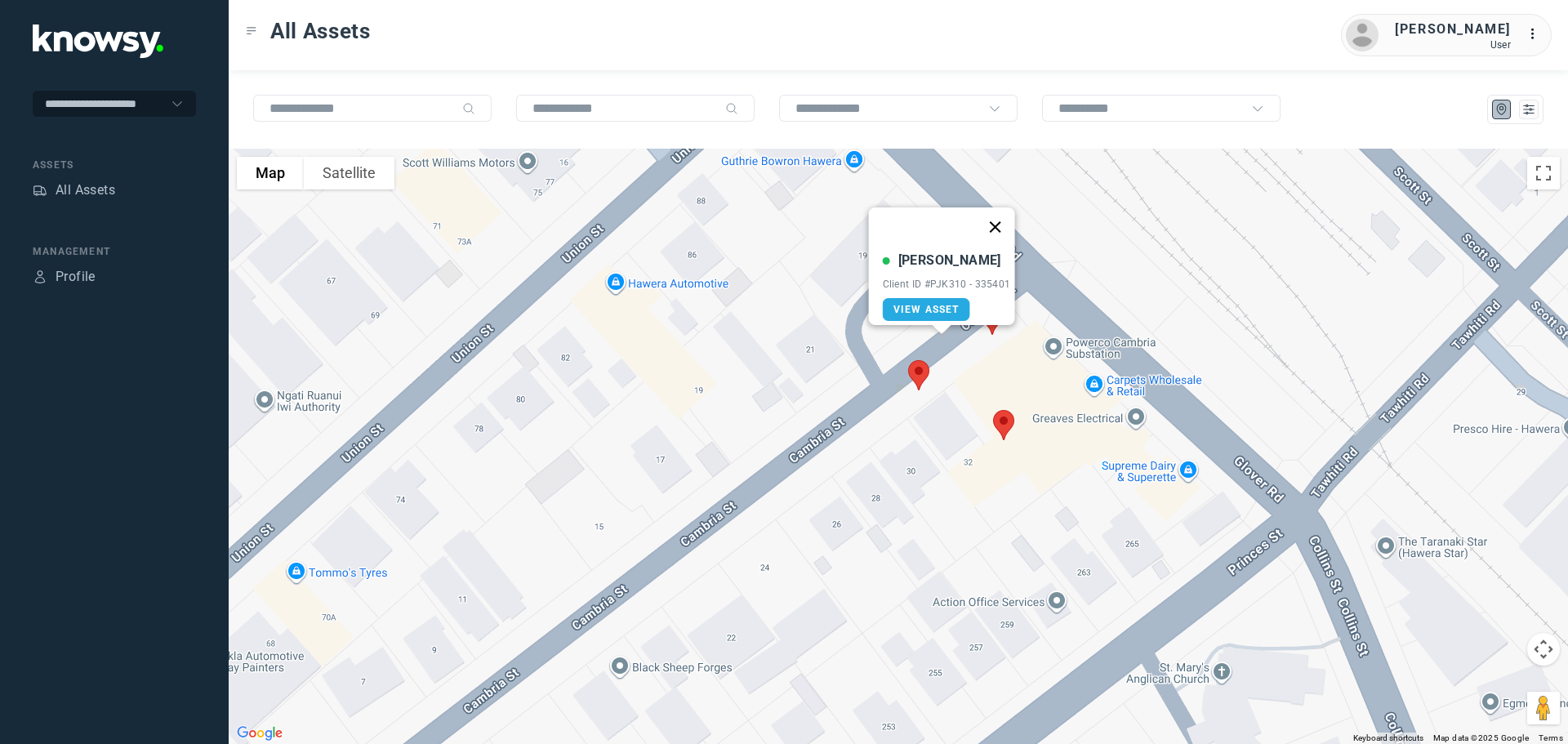
click at [1006, 219] on button "Close" at bounding box center [995, 228] width 39 height 39
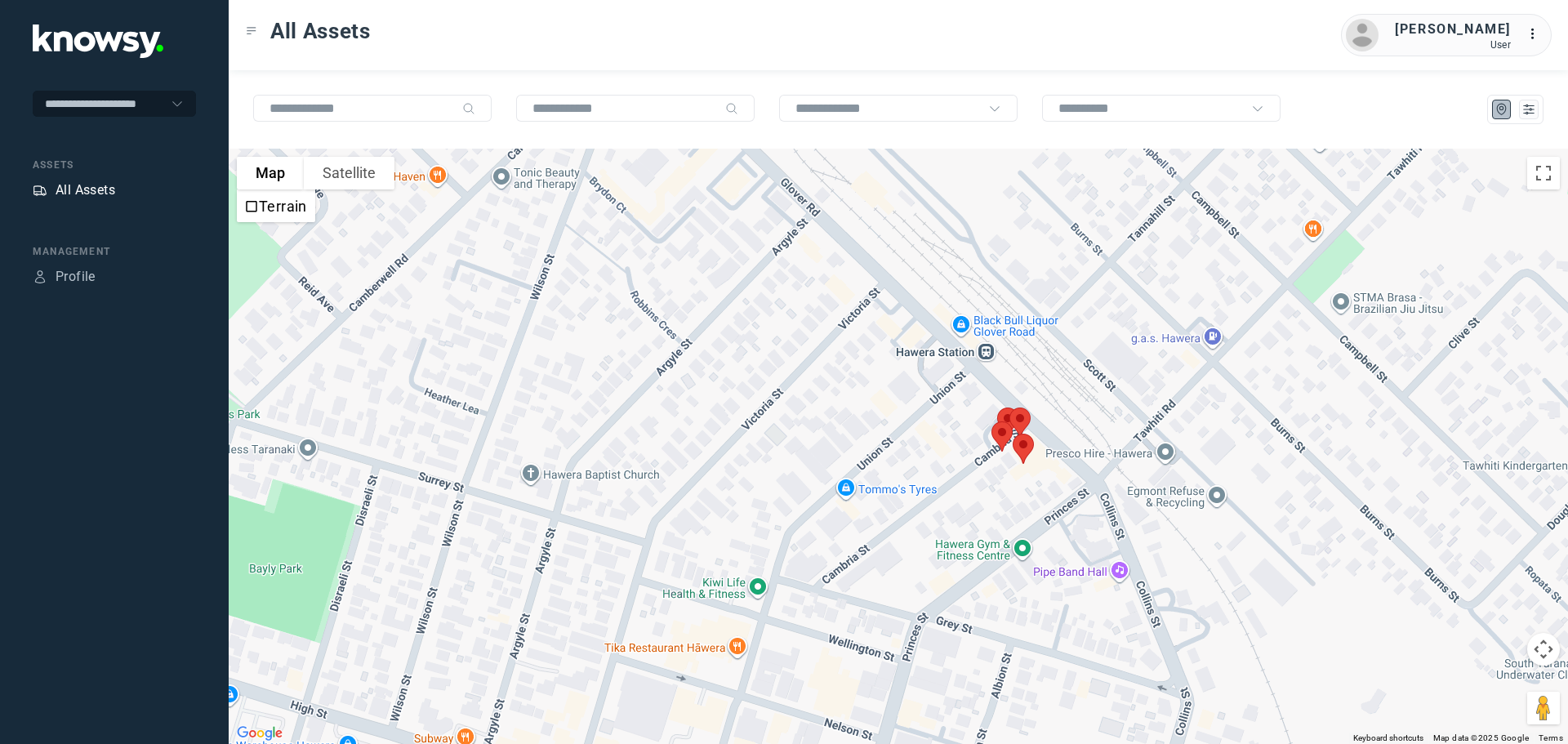
click at [101, 187] on div "All Assets" at bounding box center [85, 191] width 60 height 20
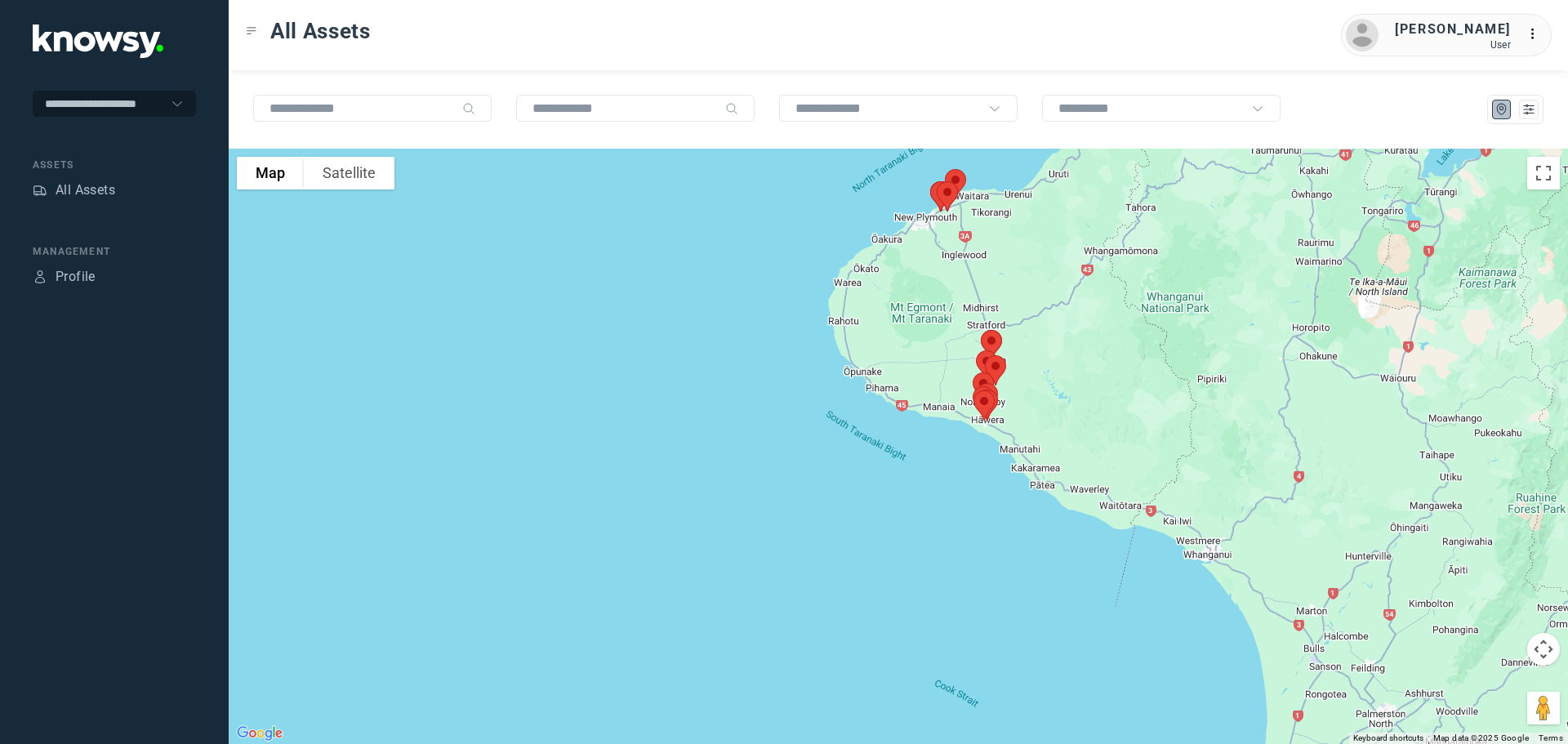
drag, startPoint x: 1004, startPoint y: 276, endPoint x: 955, endPoint y: 502, distance: 231.3
click at [957, 502] on div at bounding box center [898, 447] width 1339 height 596
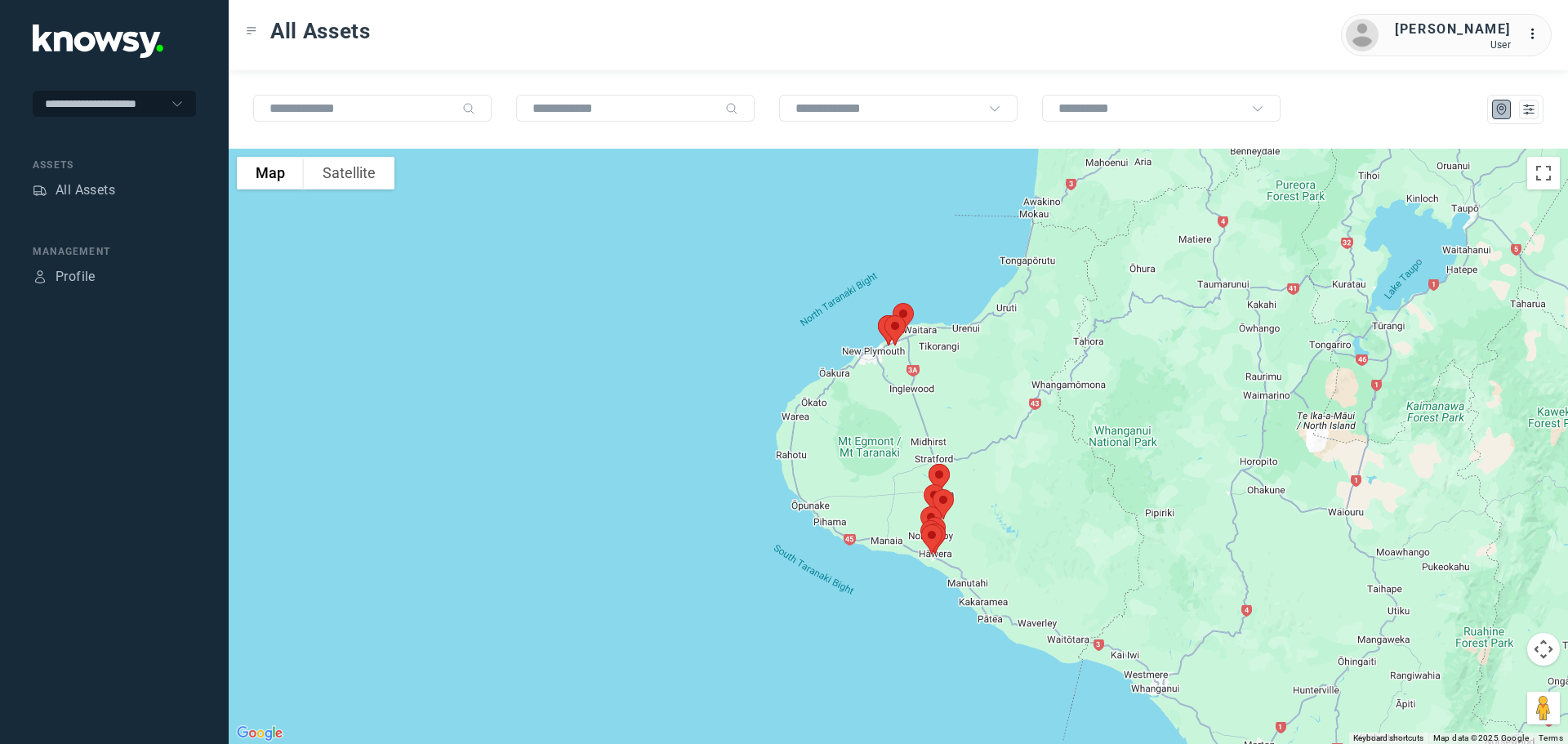
drag, startPoint x: 946, startPoint y: 377, endPoint x: 894, endPoint y: 503, distance: 136.3
click at [895, 503] on div at bounding box center [898, 447] width 1339 height 596
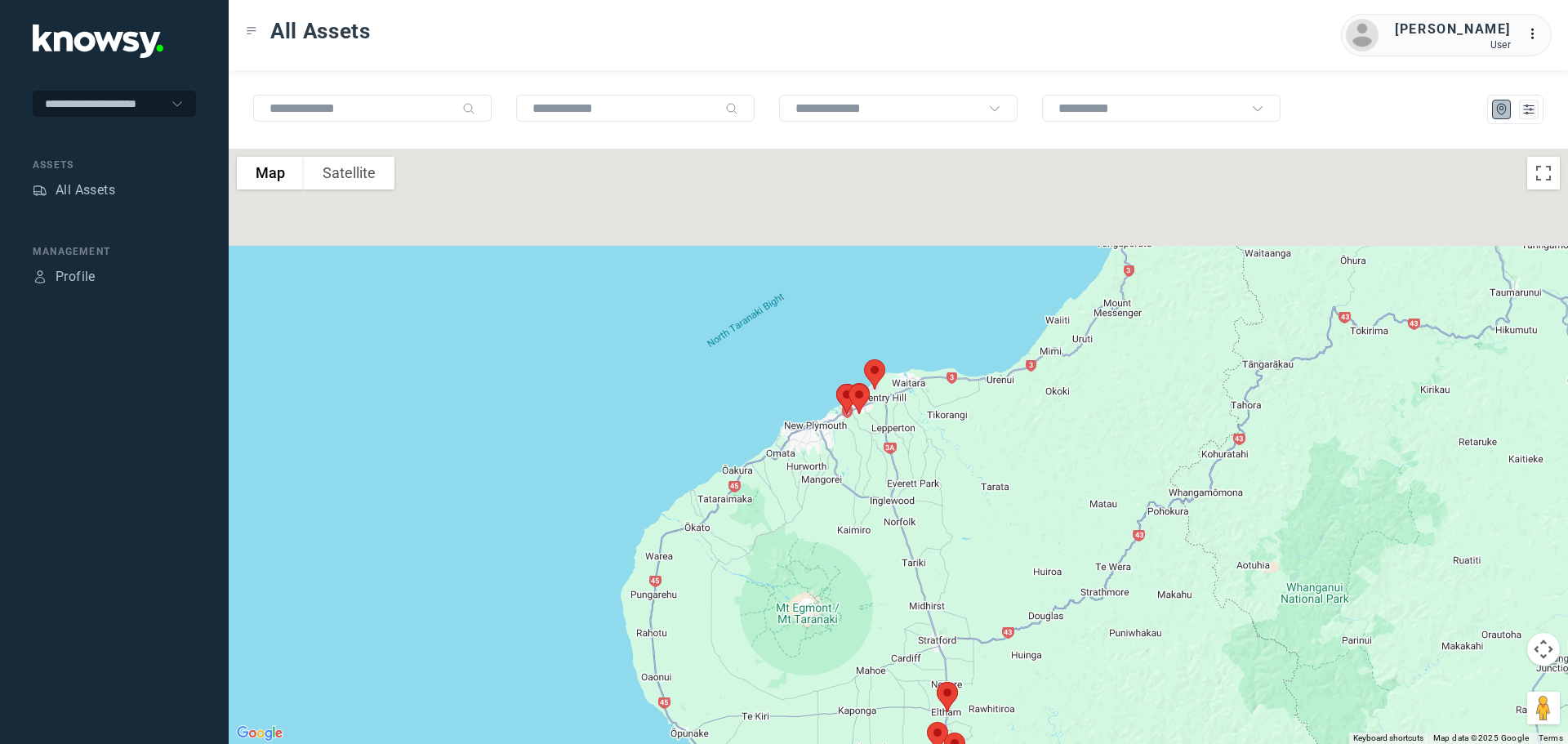
drag, startPoint x: 880, startPoint y: 382, endPoint x: 876, endPoint y: 496, distance: 114.1
click at [877, 495] on div at bounding box center [898, 447] width 1339 height 596
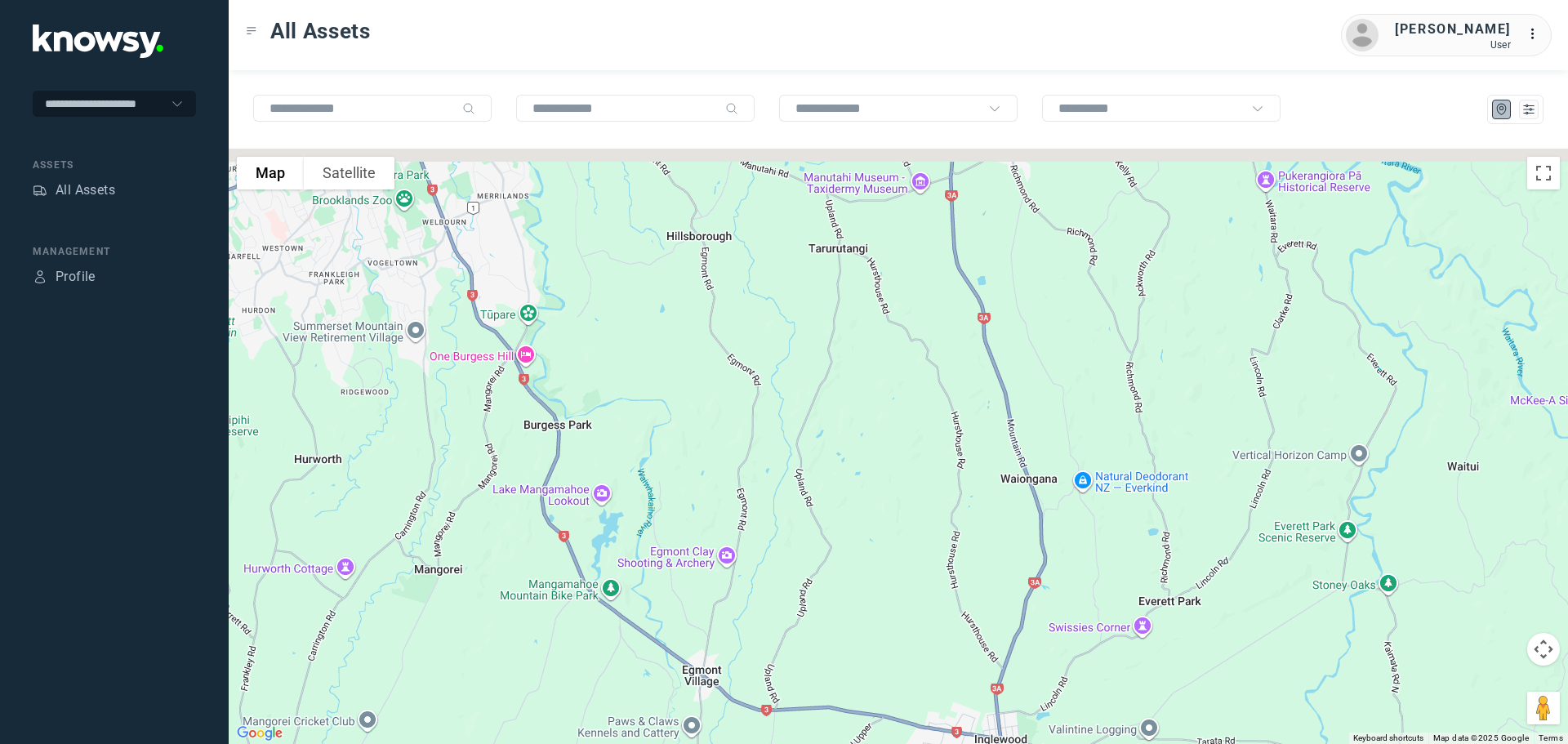
drag, startPoint x: 833, startPoint y: 340, endPoint x: 861, endPoint y: 499, distance: 161.4
click at [861, 499] on div at bounding box center [898, 447] width 1339 height 596
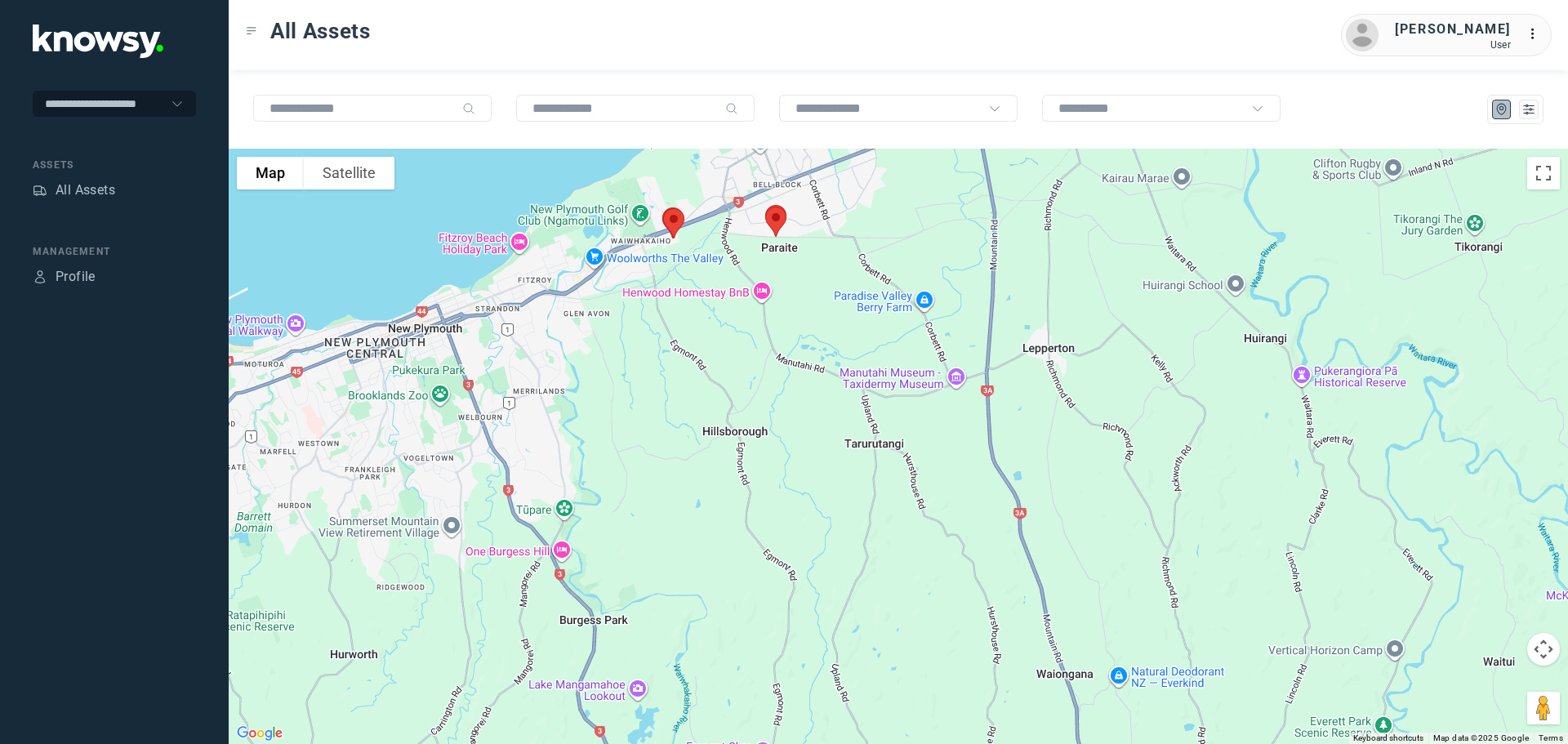
drag, startPoint x: 847, startPoint y: 369, endPoint x: 847, endPoint y: 421, distance: 52.0
click at [847, 421] on div at bounding box center [898, 447] width 1339 height 596
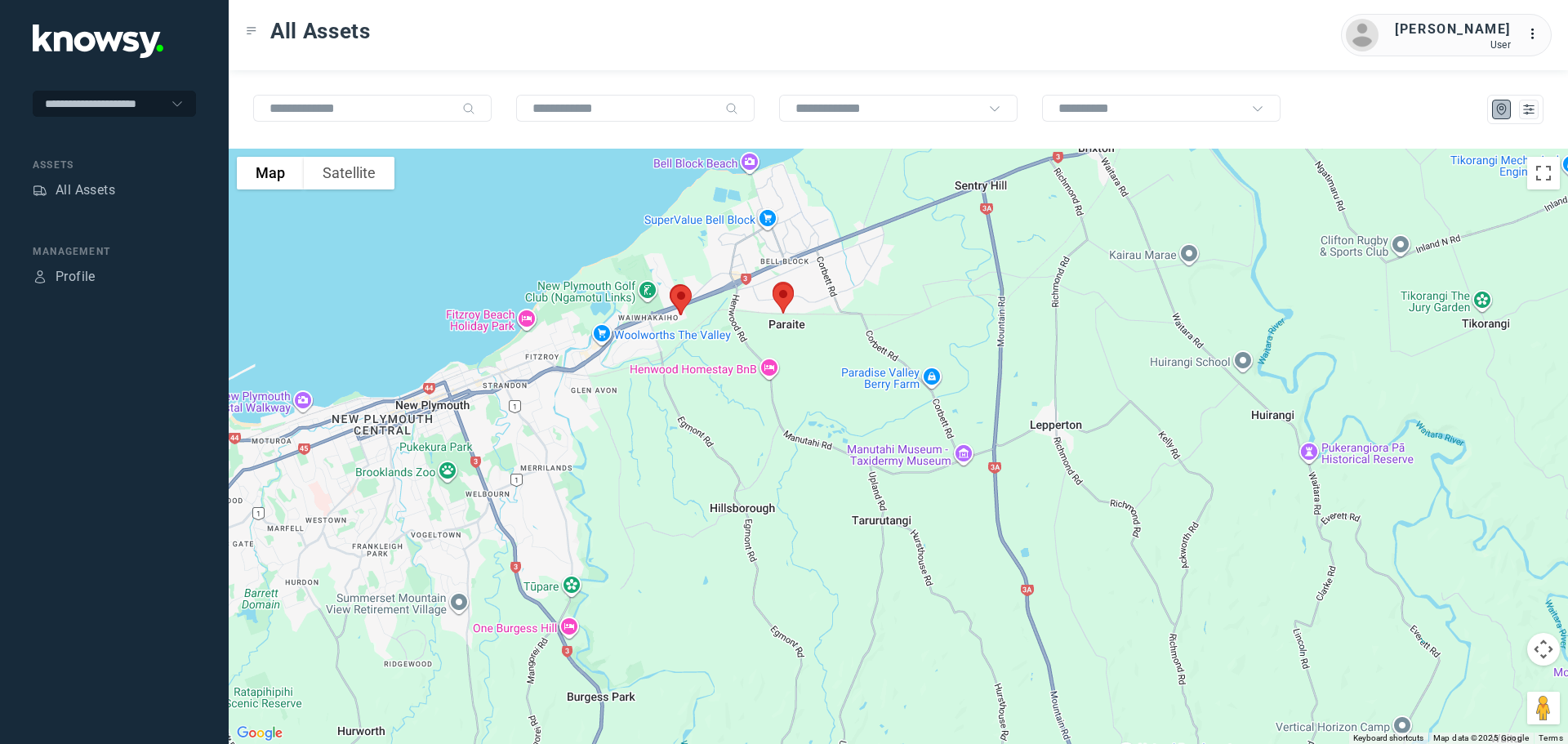
drag, startPoint x: 831, startPoint y: 408, endPoint x: 865, endPoint y: 432, distance: 41.6
click at [864, 432] on div at bounding box center [898, 447] width 1339 height 596
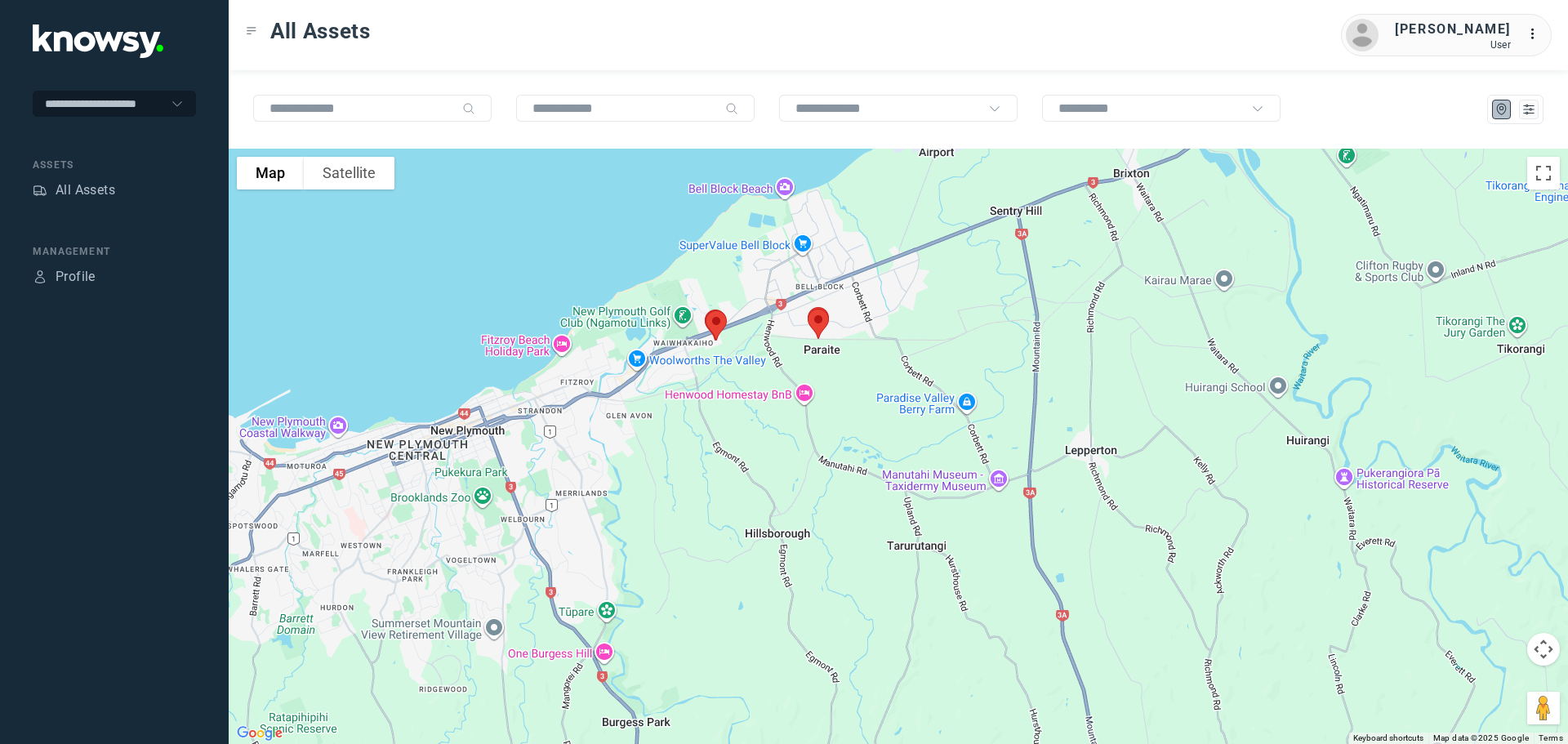
click at [717, 323] on img at bounding box center [717, 325] width 34 height 43
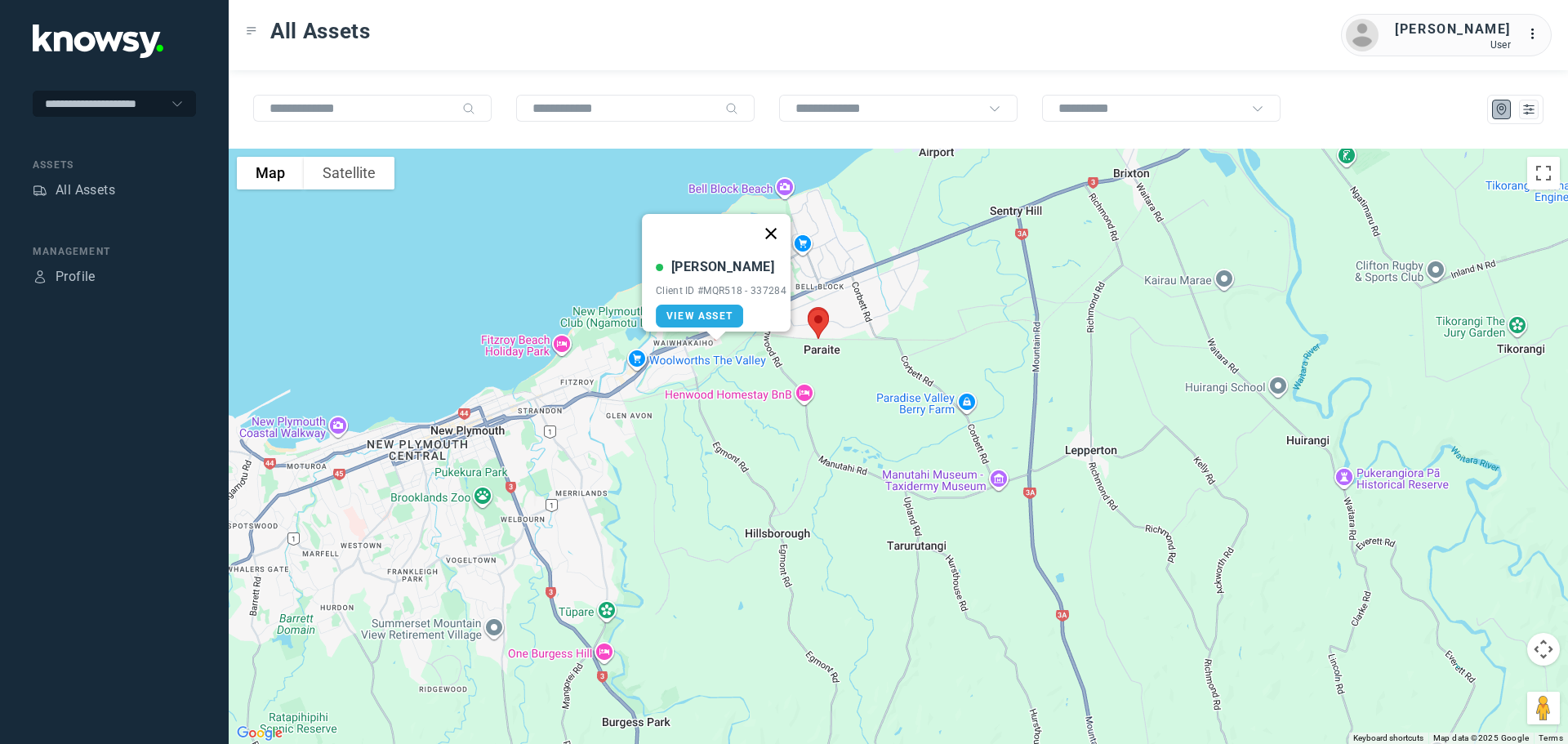
click at [775, 222] on button "Close" at bounding box center [771, 234] width 39 height 39
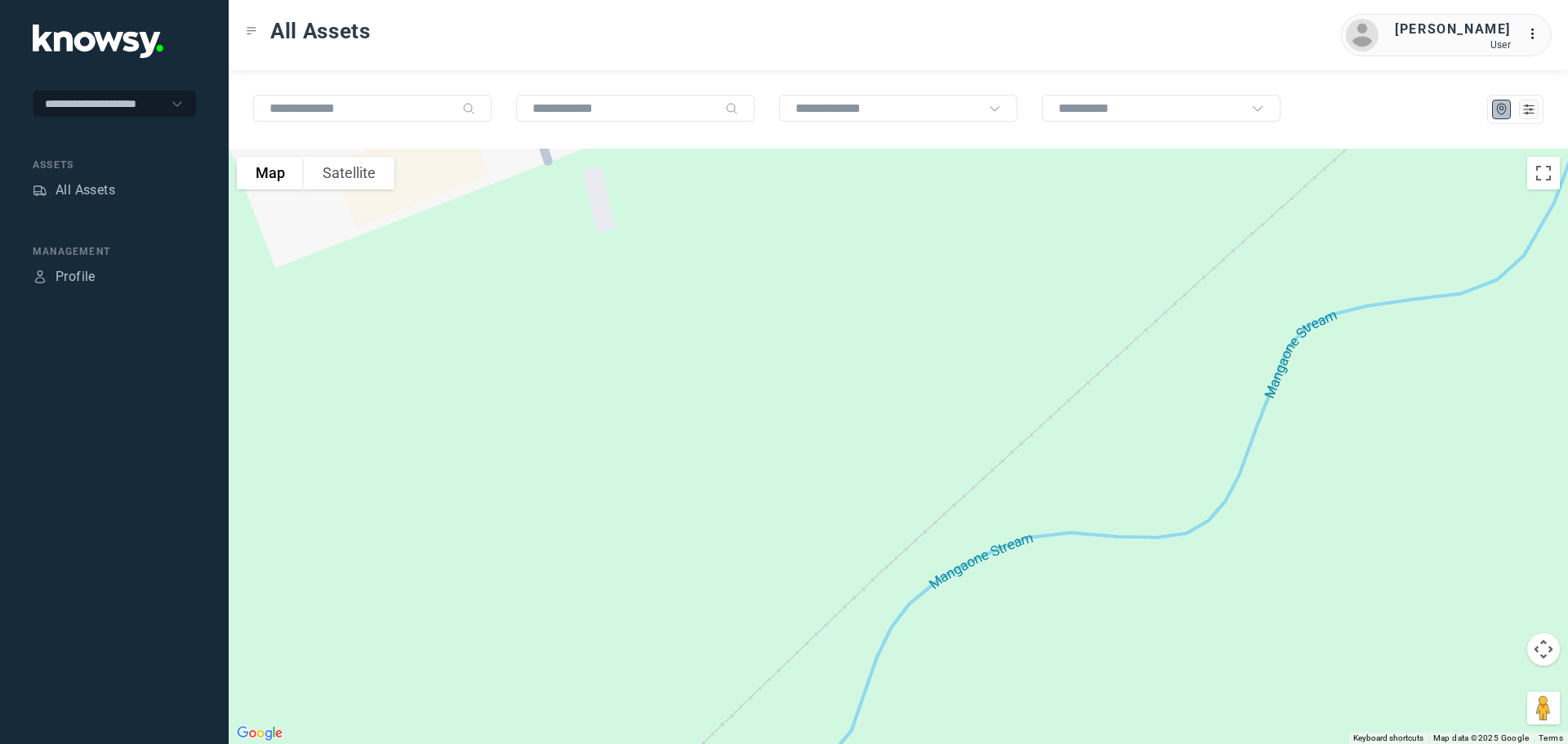
drag, startPoint x: 699, startPoint y: 292, endPoint x: 794, endPoint y: 572, distance: 295.7
click at [794, 572] on div "To navigate, press the arrow keys." at bounding box center [898, 447] width 1339 height 596
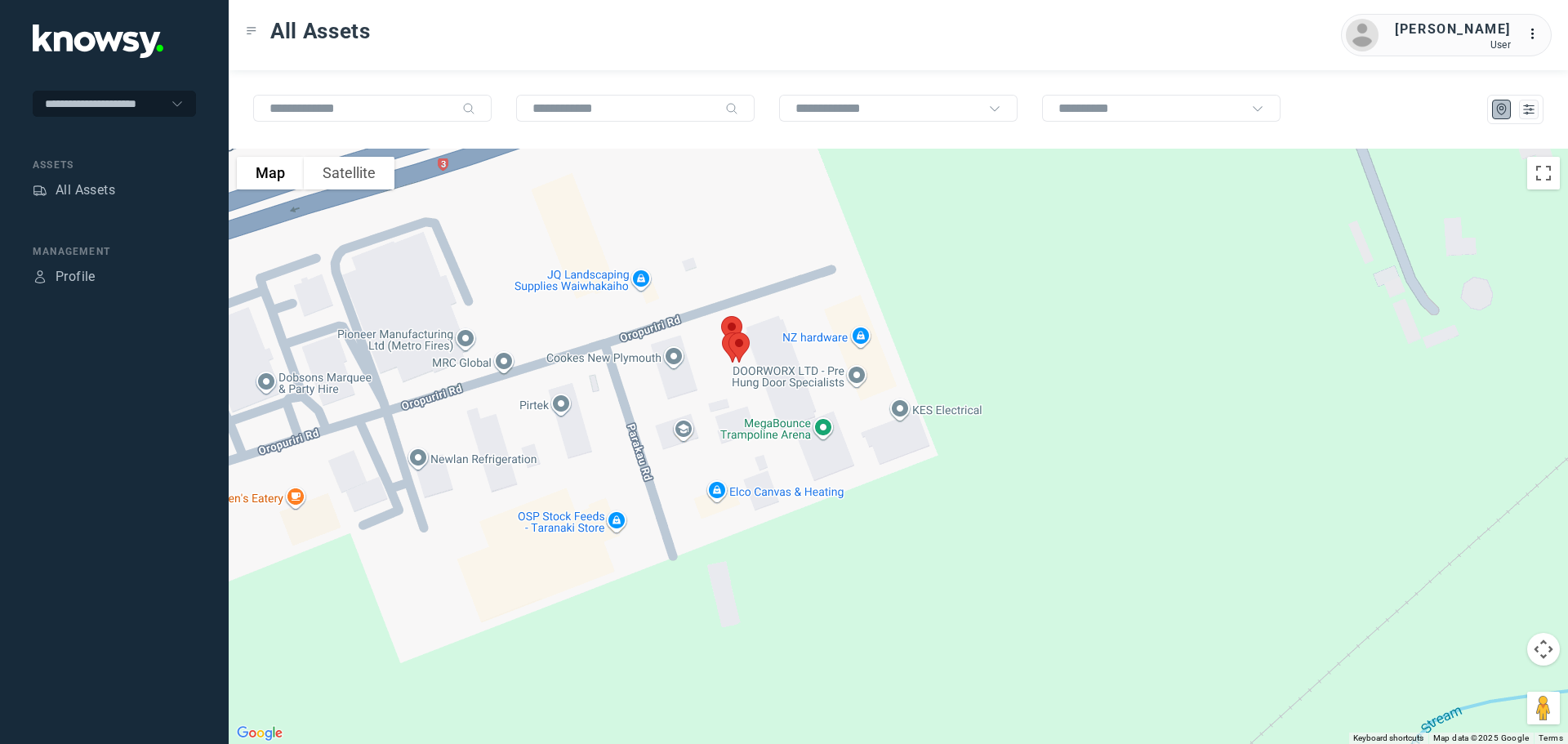
drag, startPoint x: 762, startPoint y: 418, endPoint x: 781, endPoint y: 489, distance: 73.5
click at [781, 489] on div "To navigate, press the arrow keys." at bounding box center [898, 447] width 1339 height 596
